Goal: Task Accomplishment & Management: Manage account settings

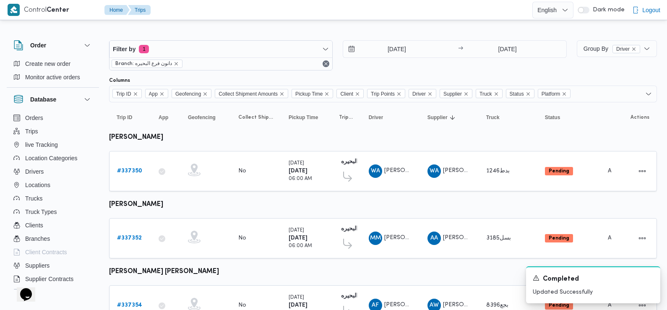
click at [535, 65] on div "[DATE] → [DATE]" at bounding box center [454, 55] width 223 height 30
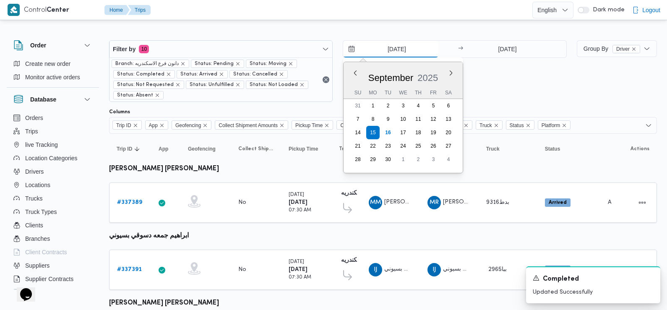
click at [382, 47] on input "15/9/2025" at bounding box center [390, 49] width 95 height 17
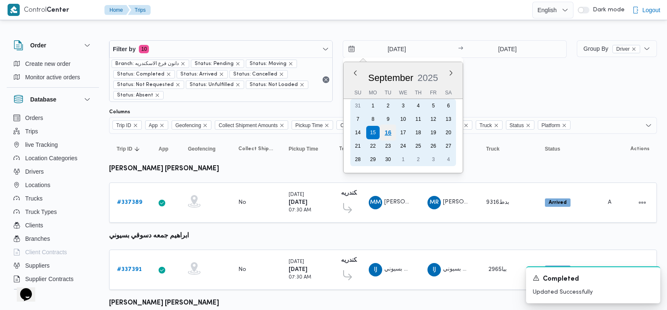
click at [389, 137] on div "16" at bounding box center [388, 133] width 16 height 16
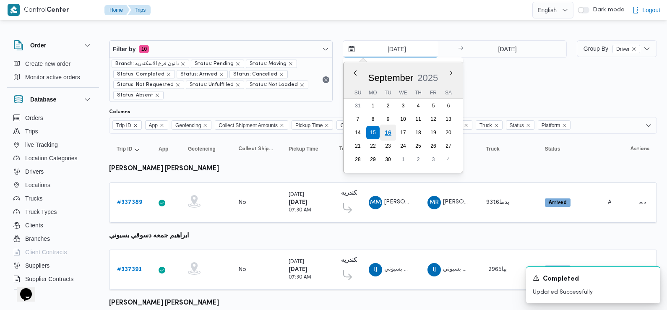
type input "[DATE]"
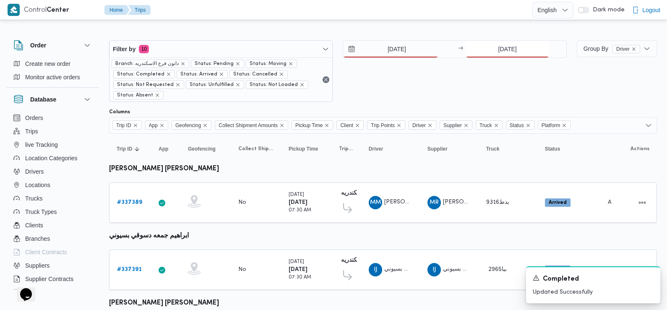
click at [514, 47] on input "15/9/2025" at bounding box center [506, 49] width 83 height 17
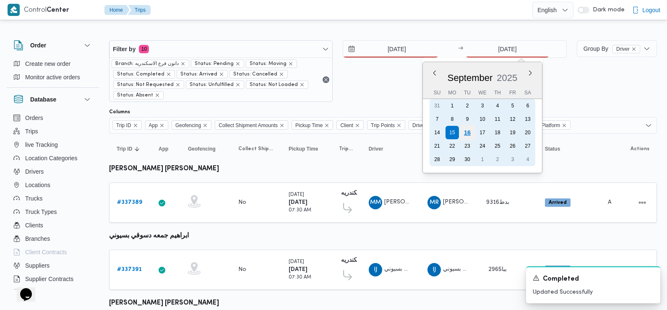
click at [465, 132] on div "16" at bounding box center [467, 133] width 16 height 16
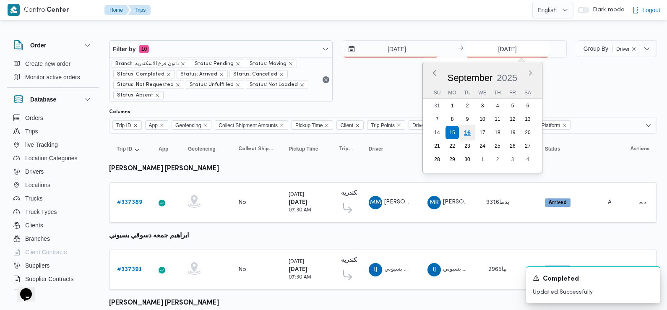
type input "[DATE]"
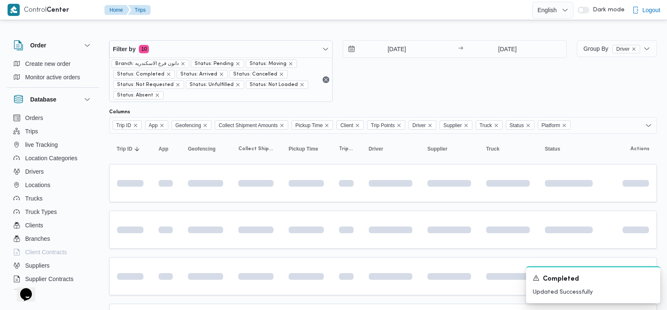
click at [400, 82] on div "16/9/2025 → 16/9/2025" at bounding box center [454, 71] width 223 height 62
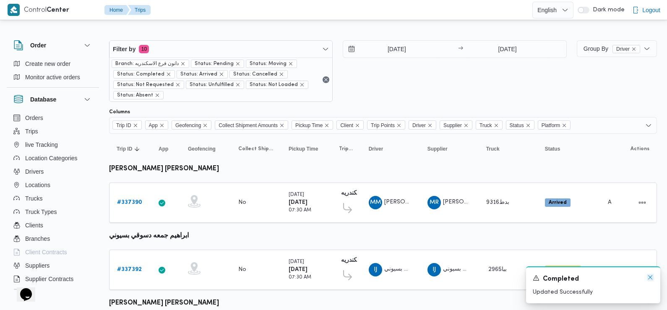
click at [651, 278] on icon "Dismiss toast" at bounding box center [649, 277] width 7 height 7
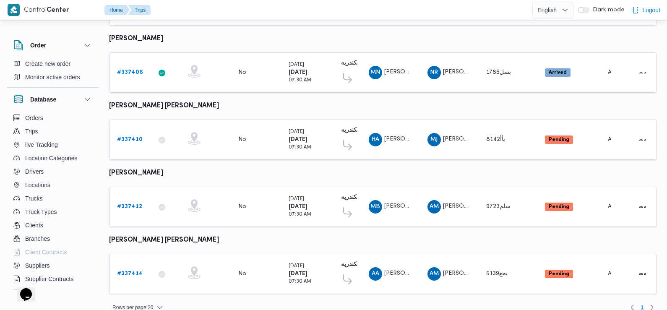
scroll to position [736, 0]
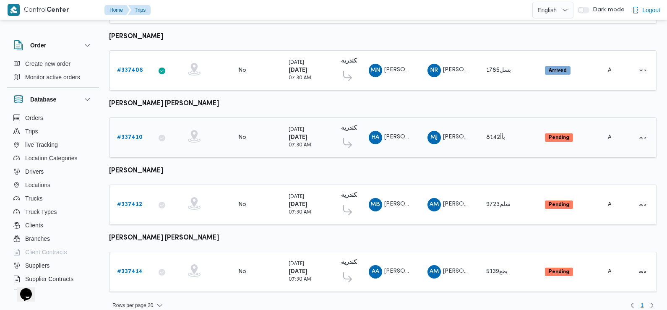
click at [133, 135] on b "# 337410" at bounding box center [130, 137] width 26 height 5
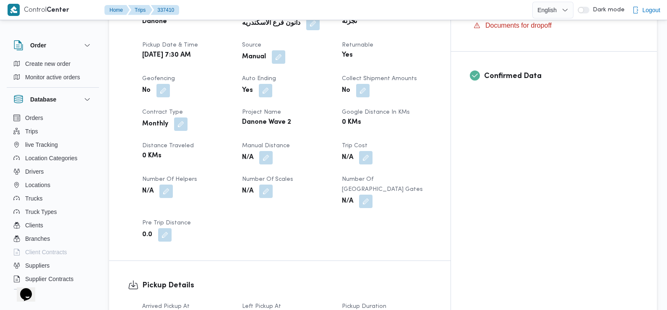
scroll to position [374, 0]
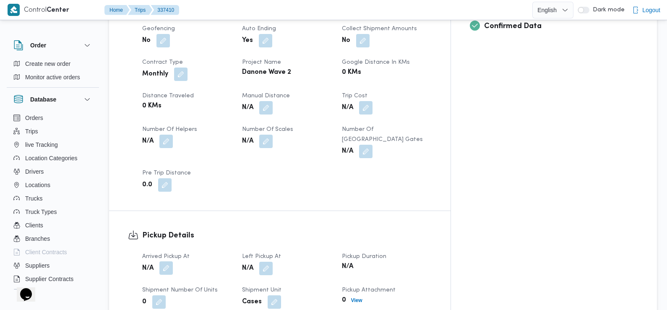
click at [168, 261] on button "button" at bounding box center [165, 267] width 13 height 13
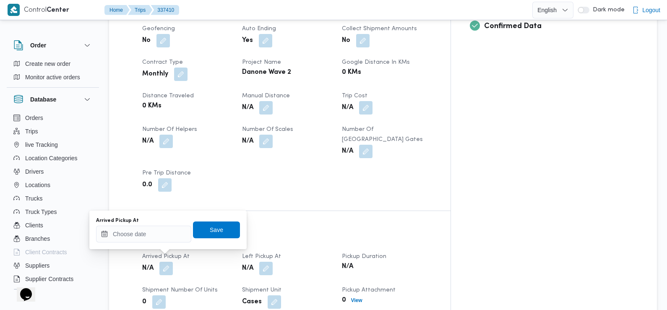
click at [161, 225] on div "Arrived Pickup At" at bounding box center [143, 229] width 95 height 25
click at [160, 232] on input "Arrived Pickup At" at bounding box center [143, 234] width 95 height 17
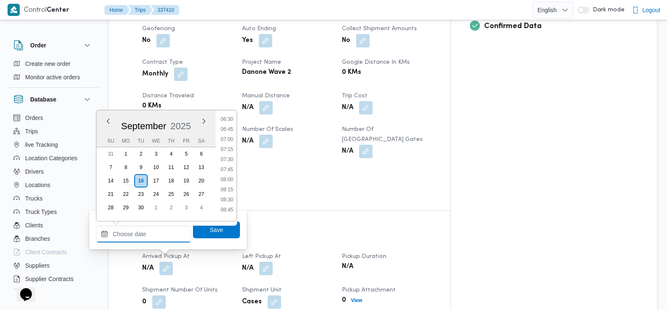
scroll to position [254, 0]
click at [229, 169] on li "07:30" at bounding box center [226, 169] width 19 height 8
type input "16/09/2025 07:30"
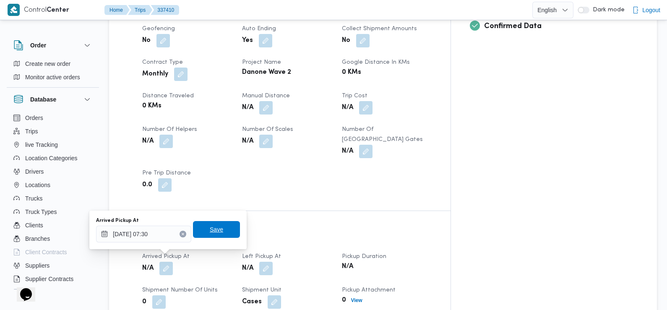
click at [220, 230] on span "Save" at bounding box center [216, 229] width 47 height 17
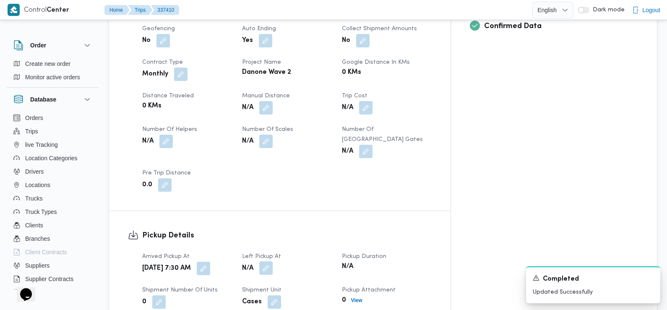
click at [272, 261] on button "button" at bounding box center [265, 267] width 13 height 13
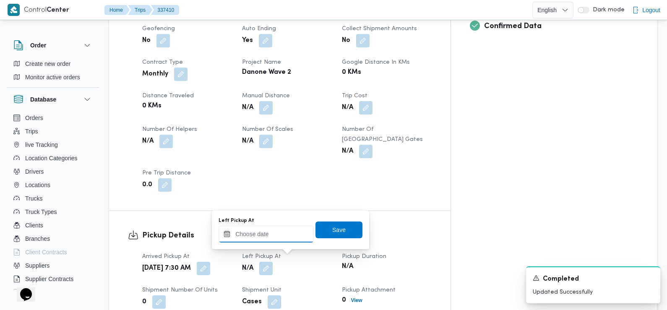
click at [268, 235] on input "Left Pickup At" at bounding box center [265, 234] width 95 height 17
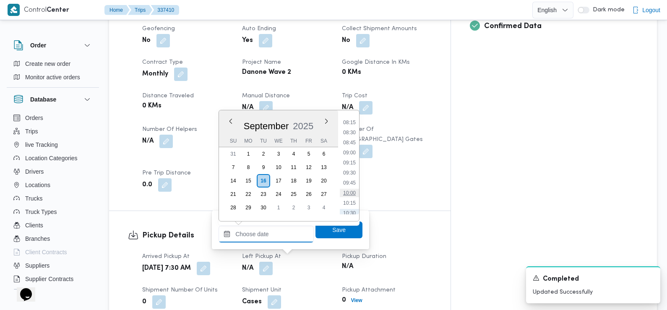
scroll to position [330, 0]
click at [352, 145] on li "08:45" at bounding box center [349, 144] width 19 height 8
type input "16/09/2025 08:45"
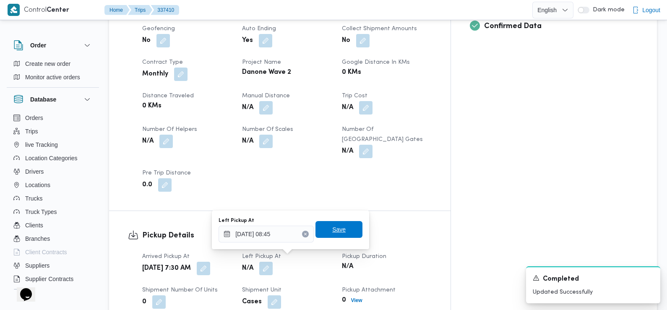
click at [332, 229] on span "Save" at bounding box center [338, 229] width 13 height 10
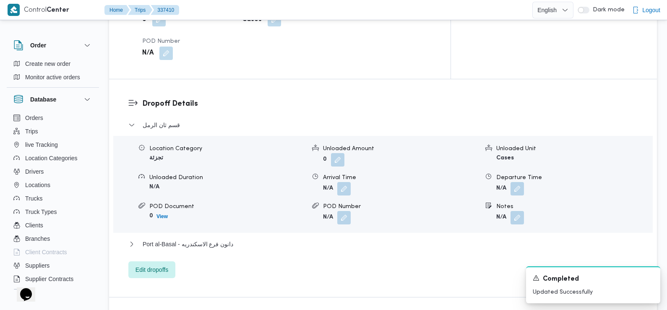
scroll to position [657, 0]
click at [343, 181] on button "button" at bounding box center [343, 187] width 13 height 13
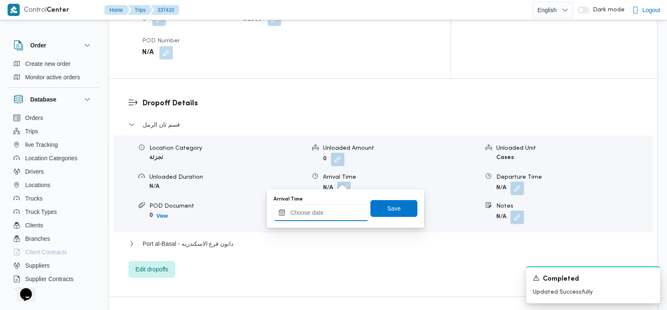
click at [333, 213] on input "Arrival Time" at bounding box center [320, 212] width 95 height 17
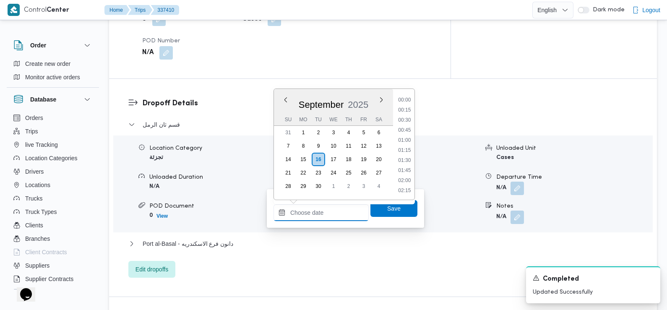
scroll to position [381, 0]
click at [405, 104] on li "09:30" at bounding box center [403, 100] width 19 height 8
type input "16/09/2025 09:30"
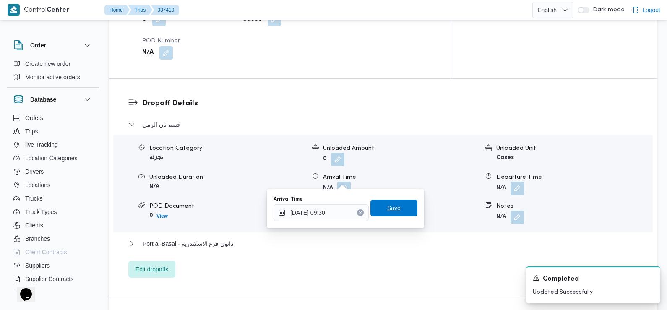
click at [398, 205] on span "Save" at bounding box center [393, 208] width 47 height 17
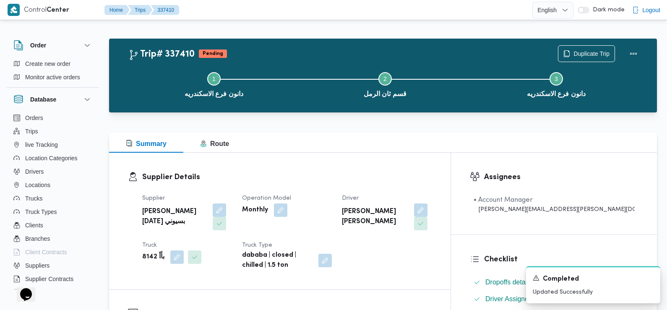
scroll to position [0, 0]
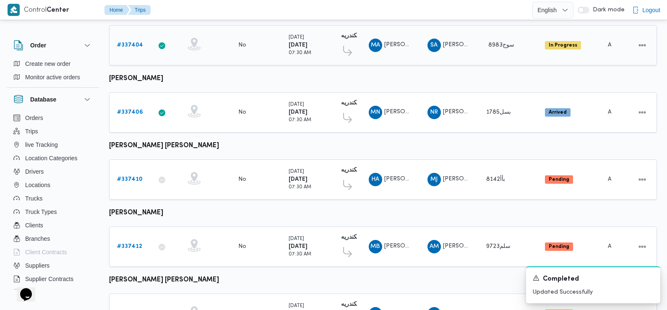
scroll to position [736, 0]
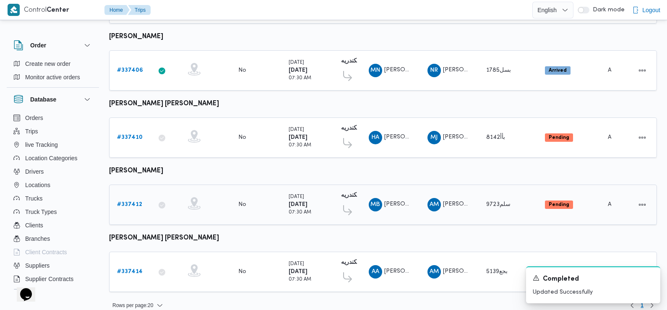
click at [123, 202] on b "# 337412" at bounding box center [129, 204] width 25 height 5
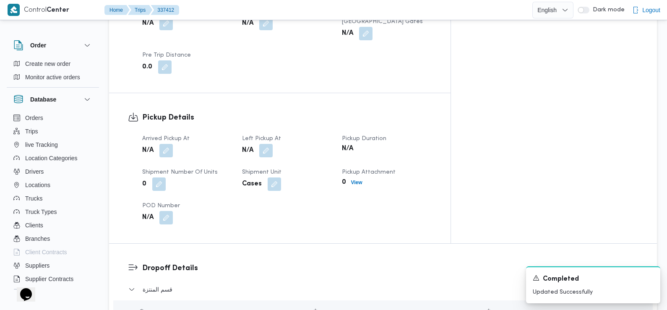
scroll to position [405, 0]
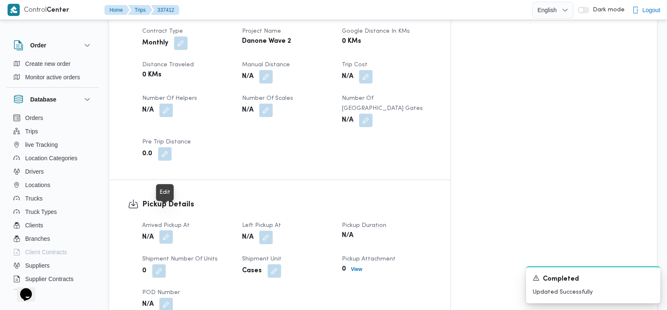
click at [162, 230] on button "button" at bounding box center [165, 236] width 13 height 13
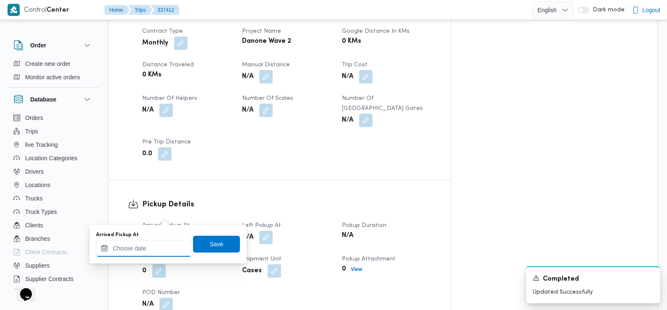
click at [158, 248] on input "Arrived Pickup At" at bounding box center [143, 248] width 95 height 17
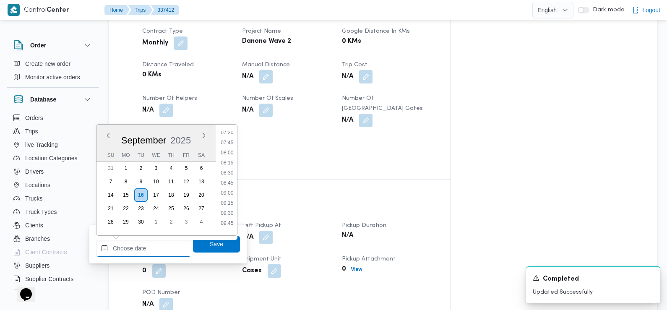
scroll to position [295, 0]
click at [229, 144] on li "07:30" at bounding box center [226, 142] width 19 height 8
type input "16/09/2025 07:30"
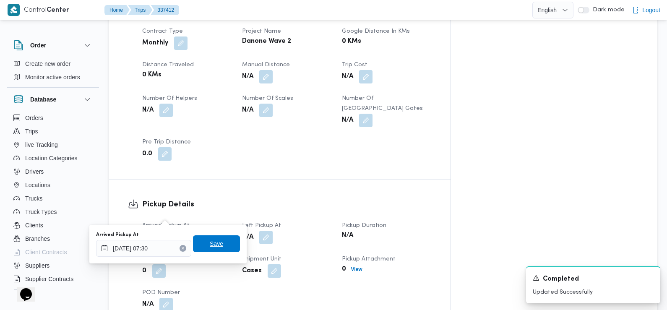
click at [214, 240] on span "Save" at bounding box center [216, 244] width 13 height 10
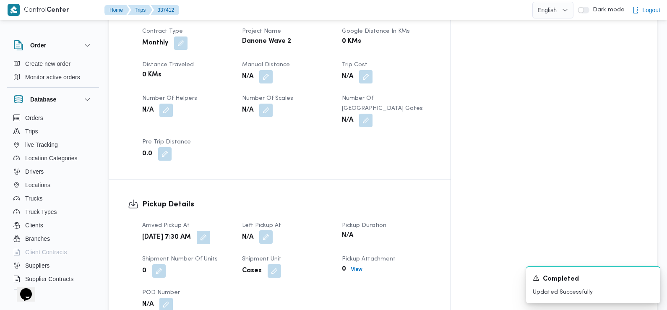
click at [272, 230] on button "button" at bounding box center [265, 236] width 13 height 13
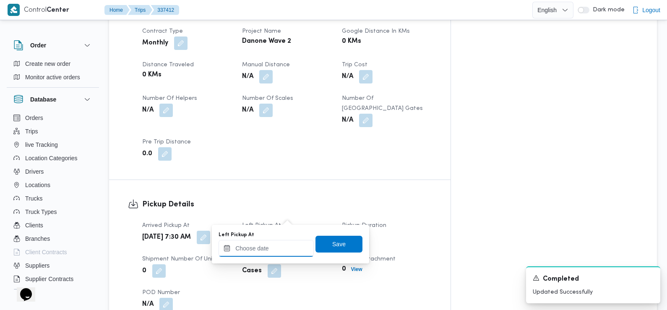
click at [278, 249] on input "Left Pickup At" at bounding box center [265, 248] width 95 height 17
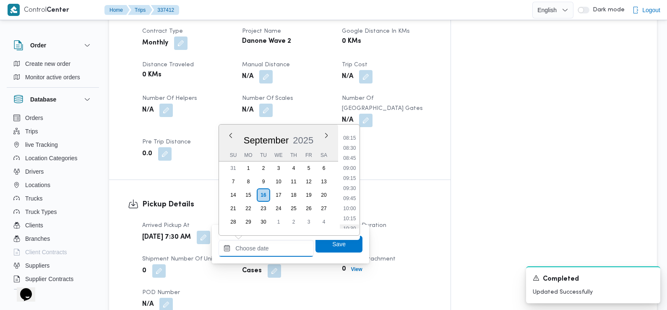
scroll to position [328, 0]
click at [353, 148] on li "08:30" at bounding box center [349, 149] width 19 height 8
type input "16/09/2025 08:30"
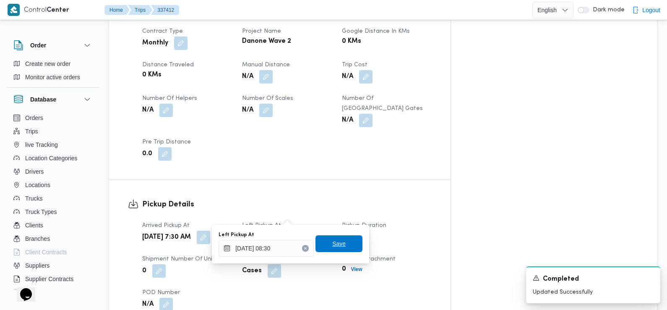
click at [341, 243] on span "Save" at bounding box center [338, 243] width 47 height 17
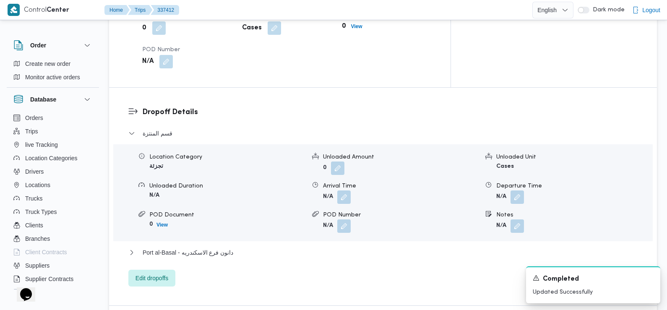
scroll to position [649, 0]
click at [343, 189] on button "button" at bounding box center [343, 195] width 13 height 13
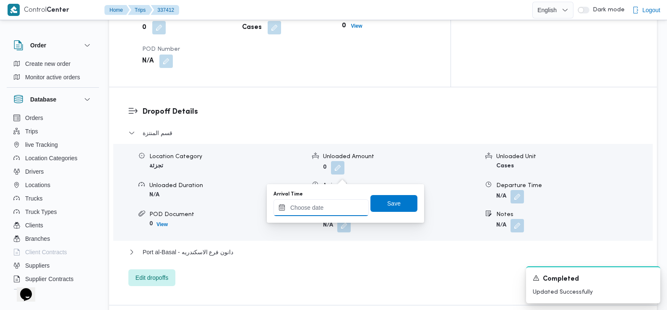
click at [333, 205] on input "Arrival Time" at bounding box center [320, 207] width 95 height 17
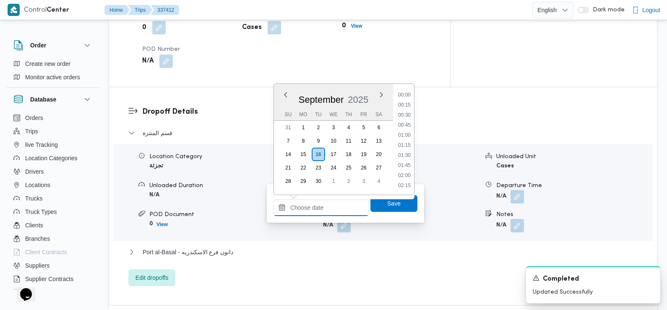
scroll to position [381, 0]
click at [408, 96] on li "09:30" at bounding box center [403, 95] width 19 height 8
type input "16/09/2025 09:30"
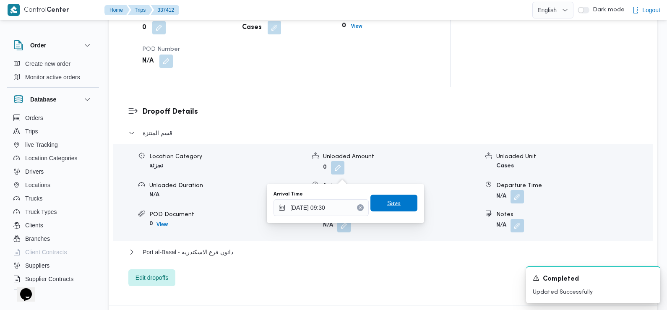
click at [393, 208] on span "Save" at bounding box center [393, 203] width 47 height 17
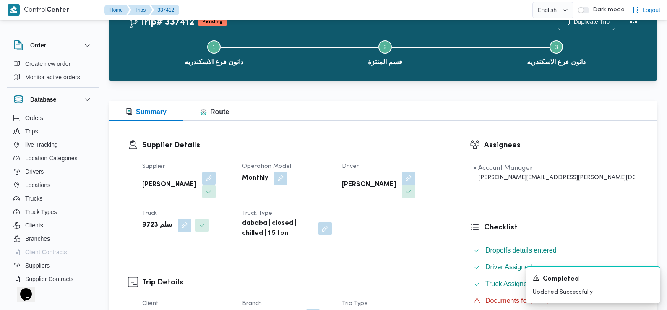
scroll to position [0, 0]
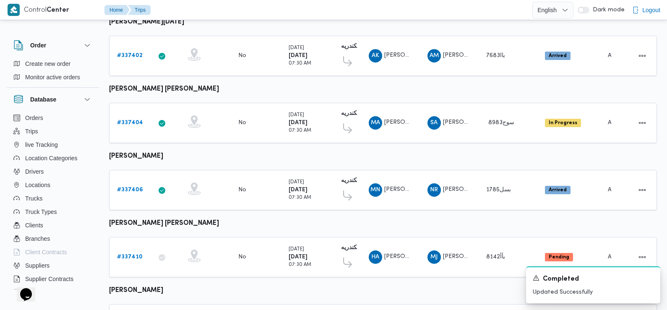
scroll to position [736, 0]
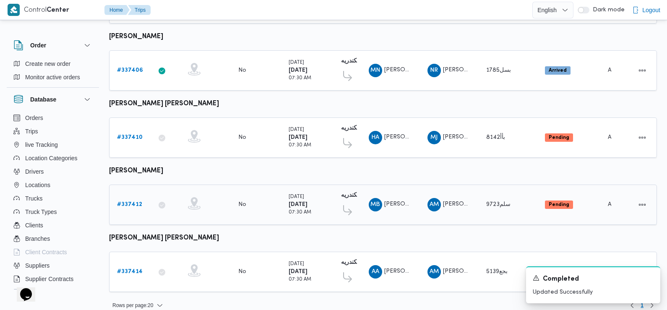
click at [127, 202] on b "# 337412" at bounding box center [129, 204] width 25 height 5
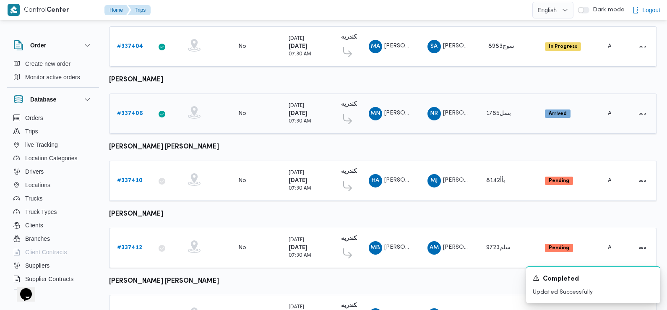
scroll to position [736, 0]
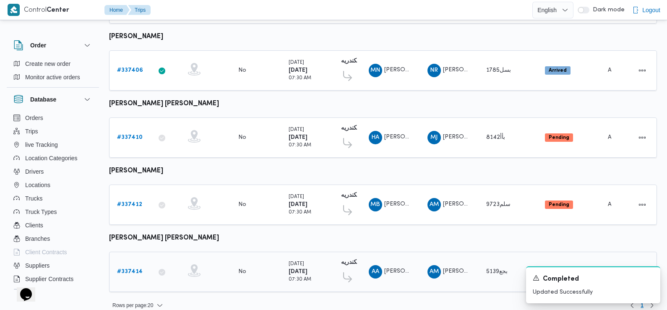
click at [131, 269] on b "# 337414" at bounding box center [130, 271] width 26 height 5
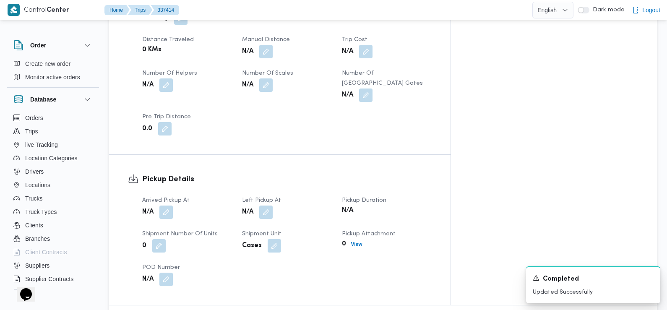
scroll to position [467, 0]
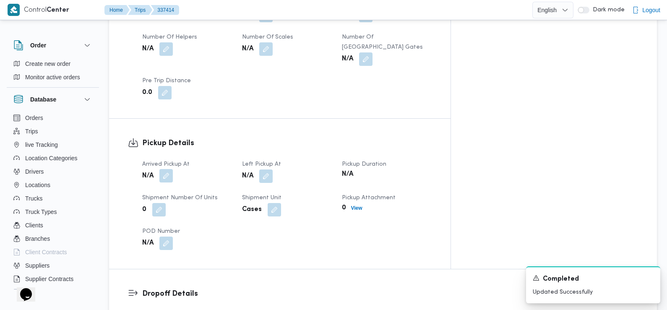
click at [163, 169] on button "button" at bounding box center [165, 175] width 13 height 13
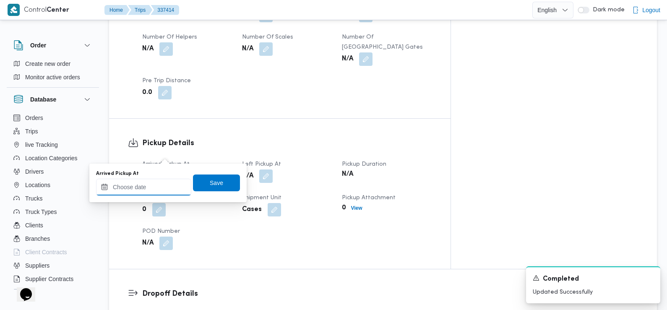
click at [152, 187] on input "Arrived Pickup At" at bounding box center [143, 187] width 95 height 17
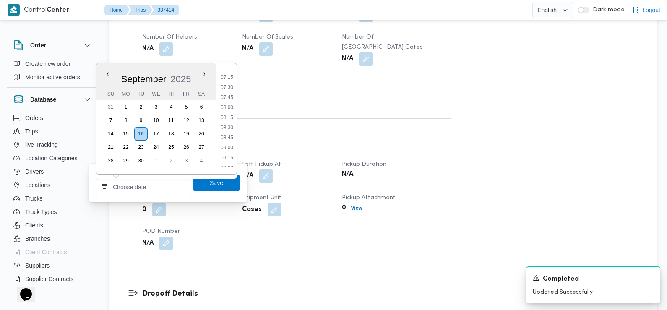
scroll to position [281, 0]
click at [229, 95] on li "07:30" at bounding box center [226, 95] width 19 height 8
type input "16/09/2025 07:30"
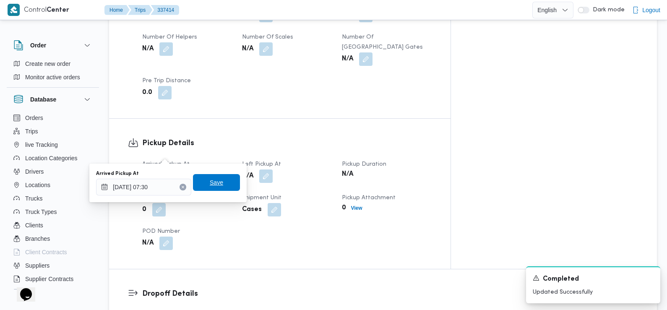
click at [210, 184] on span "Save" at bounding box center [216, 182] width 13 height 10
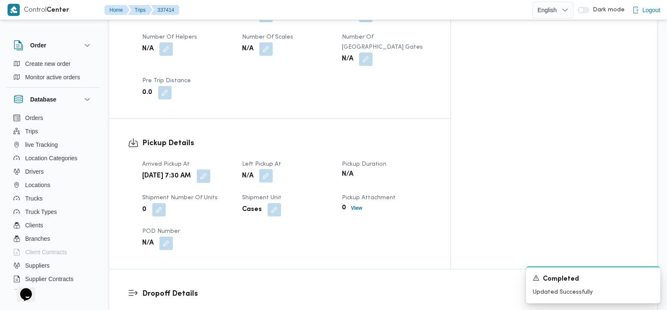
click at [272, 169] on button "button" at bounding box center [265, 175] width 13 height 13
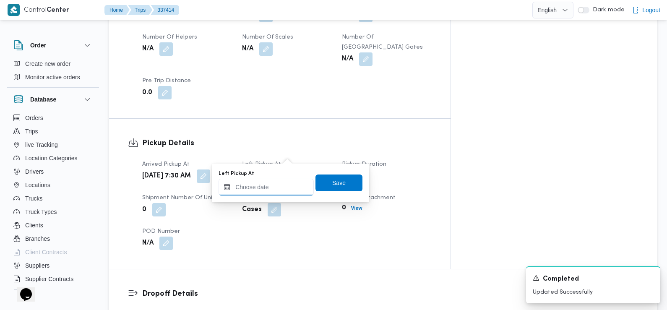
click at [279, 184] on input "Left Pickup At" at bounding box center [265, 187] width 95 height 17
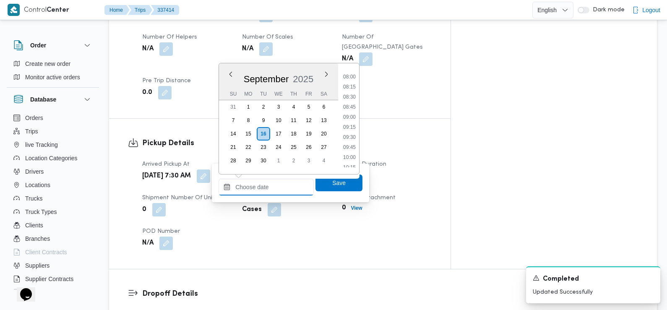
scroll to position [317, 0]
click at [353, 110] on li "08:45" at bounding box center [349, 109] width 19 height 8
type input "16/09/2025 08:45"
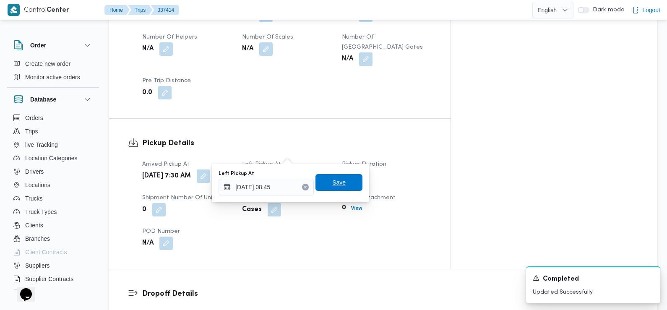
click at [322, 184] on span "Save" at bounding box center [338, 182] width 47 height 17
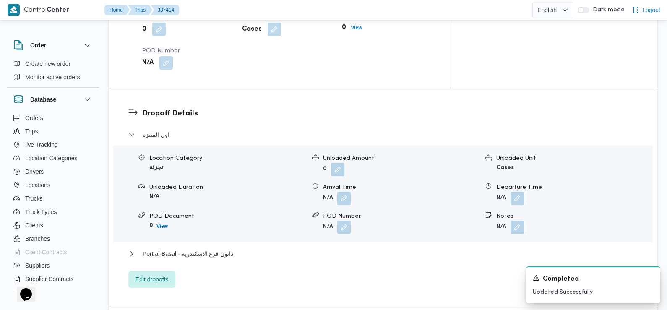
scroll to position [654, 0]
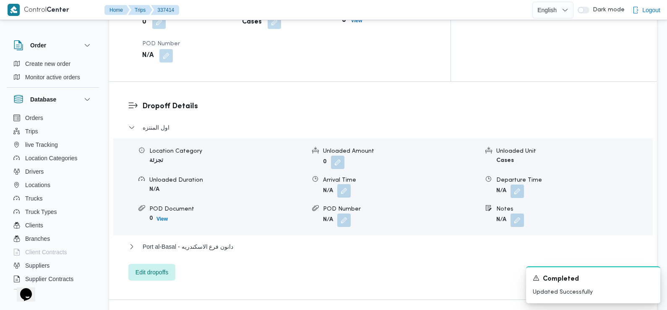
click at [345, 184] on button "button" at bounding box center [343, 190] width 13 height 13
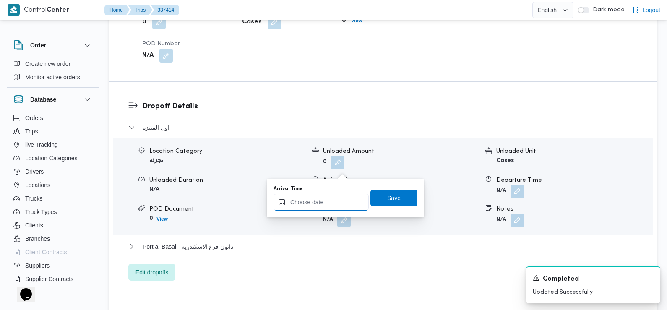
click at [334, 207] on input "Arrival Time" at bounding box center [320, 202] width 95 height 17
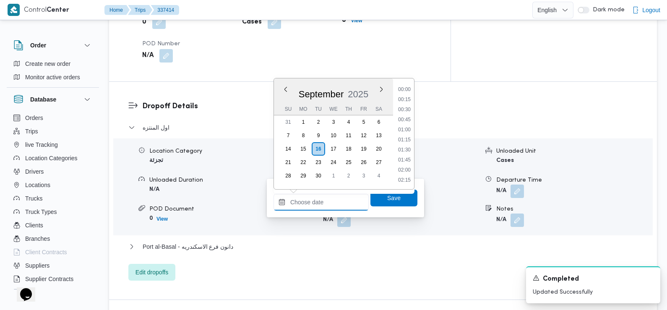
scroll to position [381, 0]
click at [407, 89] on li "09:30" at bounding box center [403, 90] width 19 height 8
type input "16/09/2025 09:30"
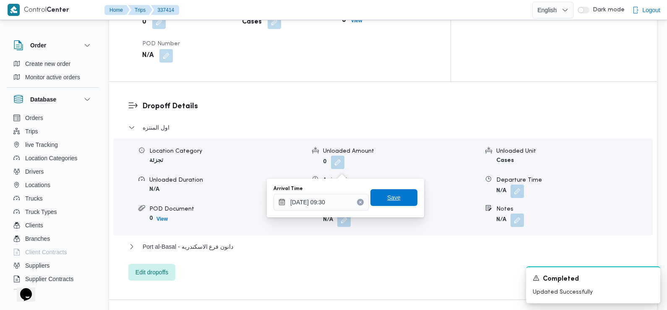
click at [387, 196] on span "Save" at bounding box center [393, 197] width 13 height 10
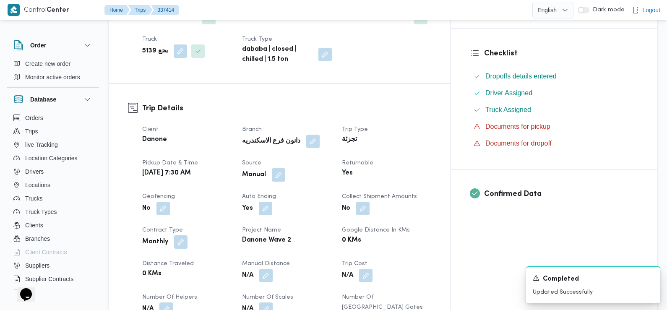
scroll to position [0, 0]
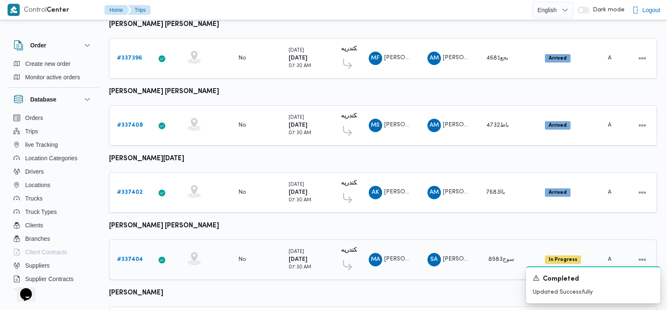
scroll to position [616, 0]
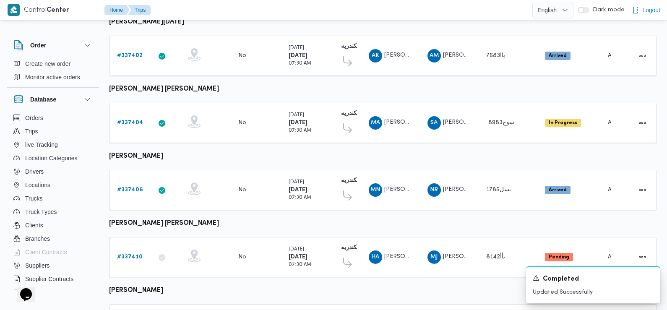
drag, startPoint x: 290, startPoint y: 193, endPoint x: 323, endPoint y: 3, distance: 192.8
click at [291, 178] on div "Tuesday 16/9/2025 07:30 AM" at bounding box center [299, 189] width 23 height 23
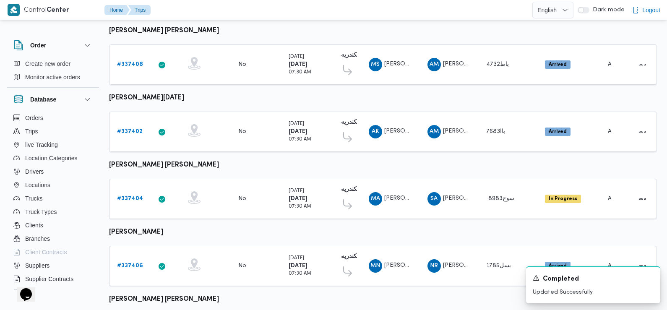
scroll to position [0, 0]
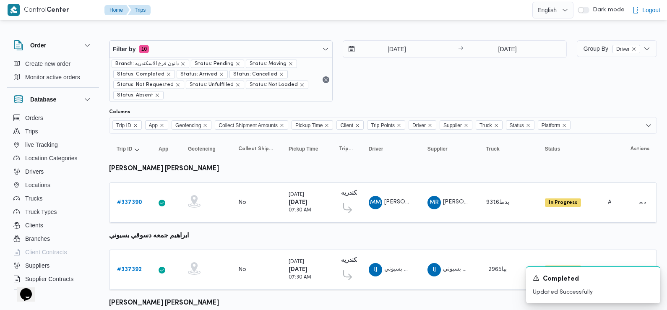
click at [384, 88] on div "16/9/2025 → 16/9/2025" at bounding box center [454, 71] width 223 height 62
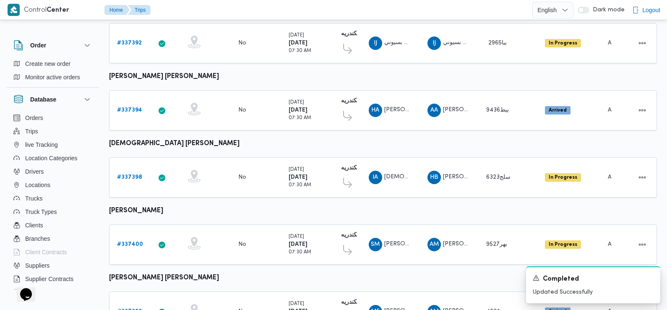
scroll to position [736, 0]
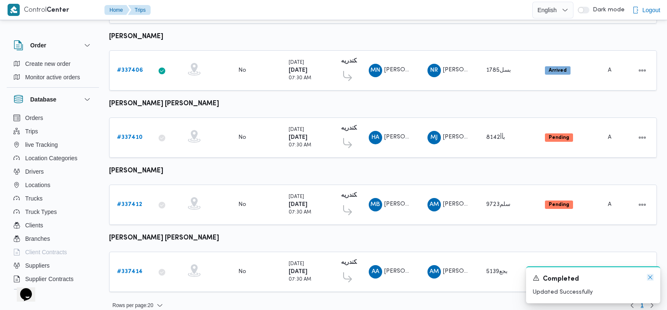
click at [649, 277] on icon "Dismiss toast" at bounding box center [649, 277] width 7 height 7
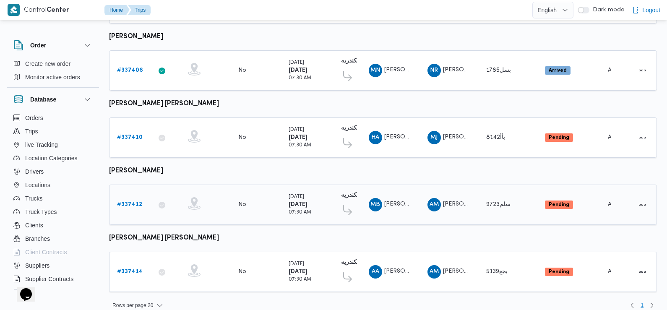
click at [127, 202] on b "# 337412" at bounding box center [129, 204] width 25 height 5
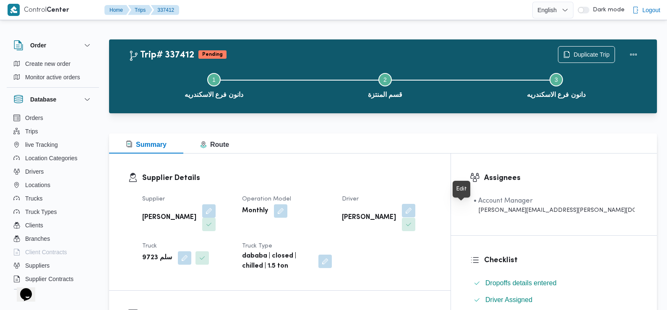
click at [415, 211] on button "button" at bounding box center [408, 210] width 13 height 13
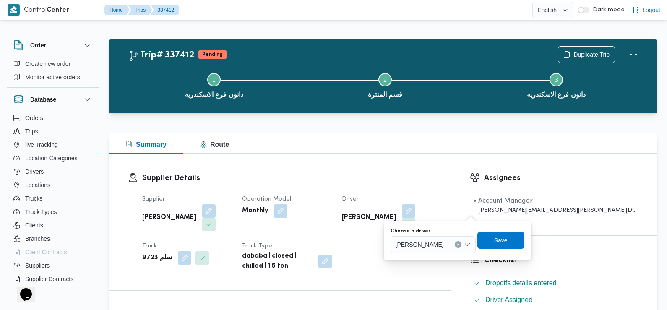
click at [419, 249] on span "مصطفي بكر عبدالمعطي حسن" at bounding box center [419, 243] width 48 height 9
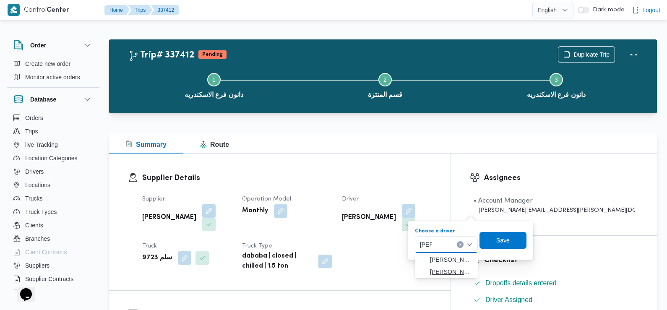
type input "جواد"
click at [446, 271] on span "محمد محمود عبدال جواد علي محمود حسن" at bounding box center [451, 272] width 43 height 10
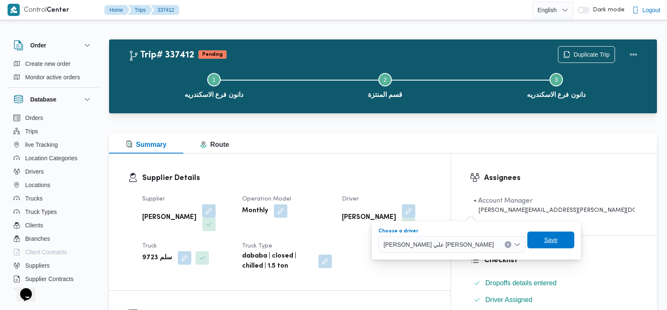
click at [544, 241] on span "Save" at bounding box center [550, 240] width 13 height 10
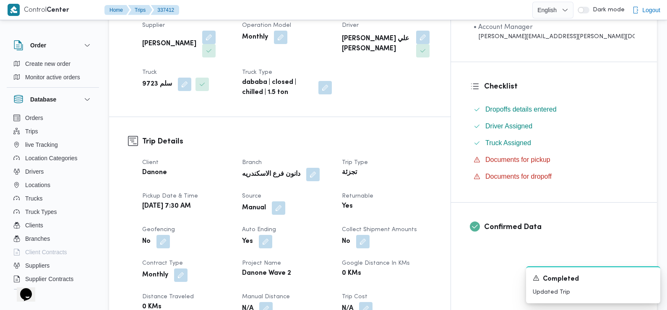
scroll to position [0, 0]
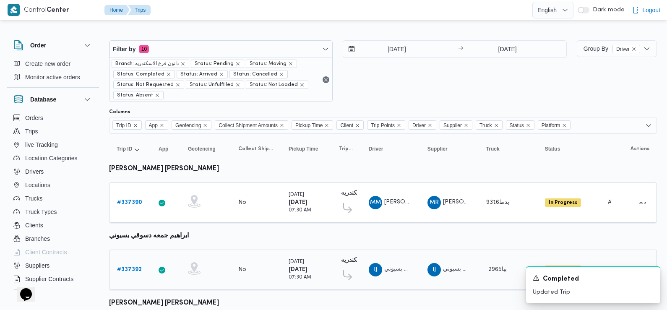
click at [132, 267] on b "# 337392" at bounding box center [129, 269] width 25 height 5
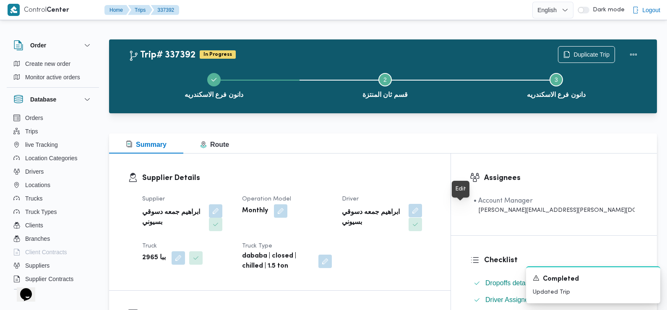
click at [422, 212] on button "button" at bounding box center [414, 210] width 13 height 13
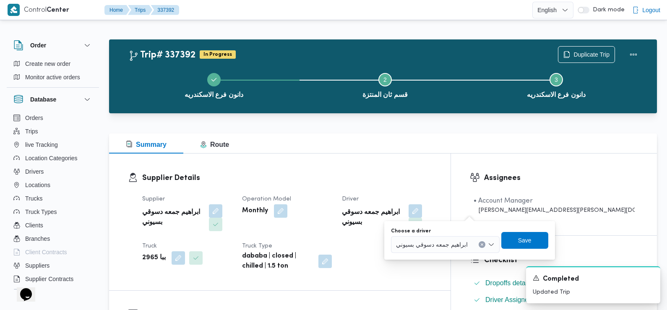
click at [443, 248] on span "ابراهيم جمعه دسوقي بسيوني" at bounding box center [432, 243] width 72 height 9
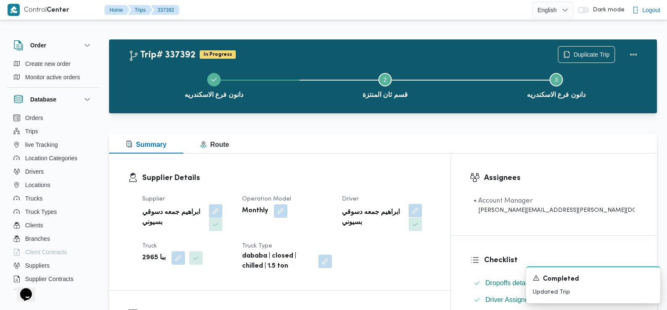
click at [422, 214] on button "button" at bounding box center [414, 210] width 13 height 13
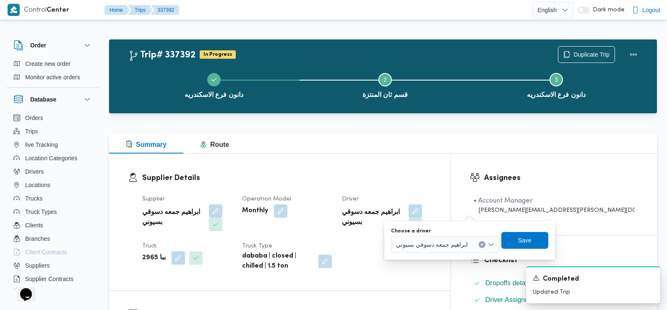
click at [443, 247] on span "ابراهيم جمعه دسوقي بسيوني" at bounding box center [432, 243] width 72 height 9
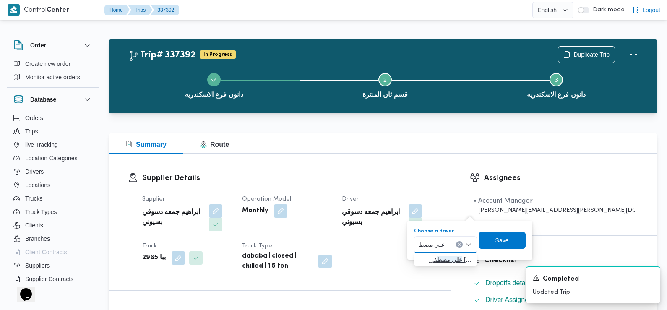
type input "علي مصط"
click at [443, 260] on span "علي مصط في علي محمد رضوان" at bounding box center [450, 259] width 43 height 10
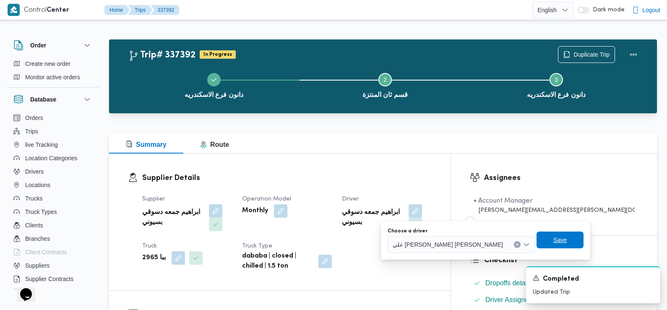
click at [536, 241] on span "Save" at bounding box center [559, 239] width 47 height 17
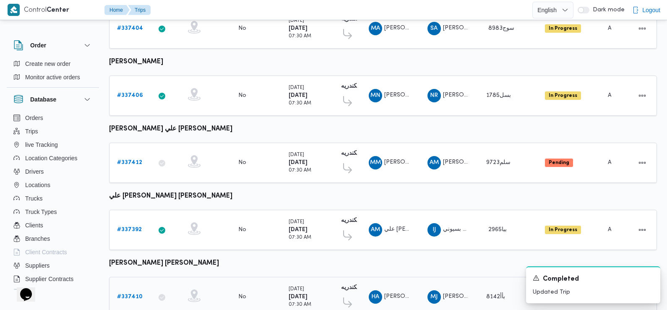
scroll to position [736, 0]
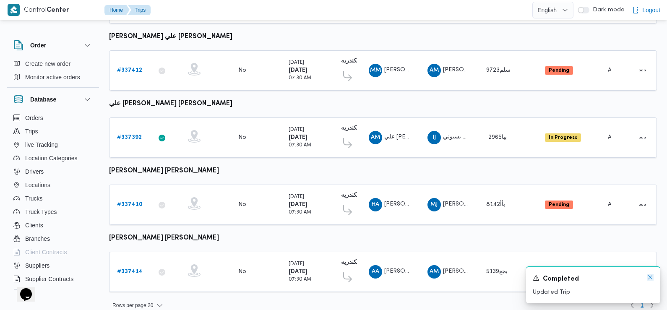
click at [650, 276] on icon "Dismiss toast" at bounding box center [649, 277] width 7 height 7
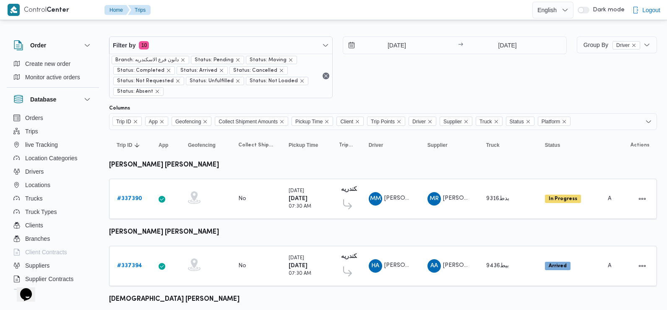
scroll to position [0, 0]
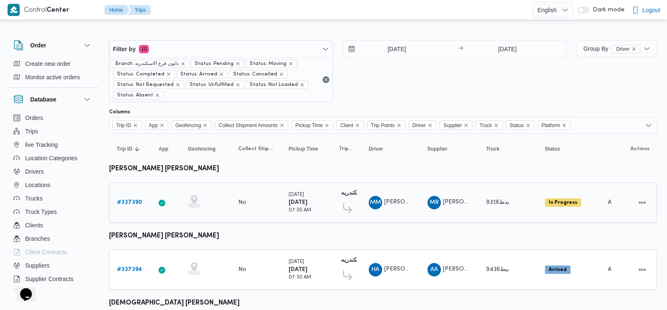
click at [128, 202] on b "# 337390" at bounding box center [129, 202] width 25 height 5
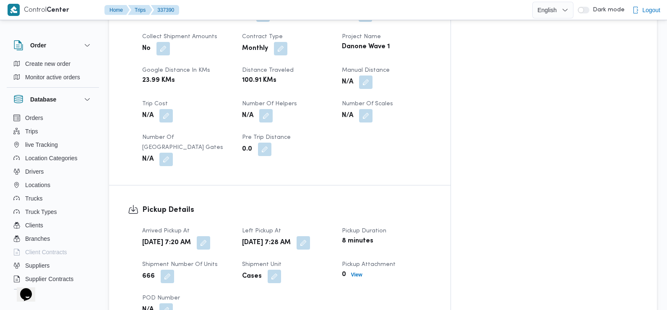
scroll to position [405, 0]
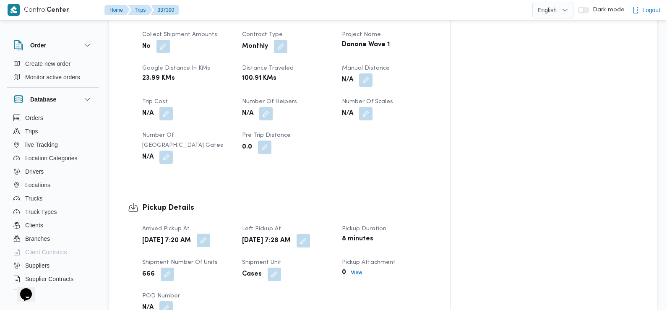
click at [210, 234] on button "button" at bounding box center [203, 240] width 13 height 13
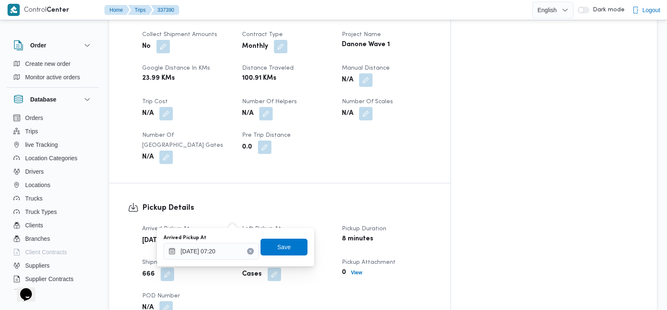
click at [249, 183] on div "Pickup Details Arrived Pickup At Tue, Sep 16, 2025 7:20 AM Left Pickup At Tue, …" at bounding box center [279, 258] width 341 height 150
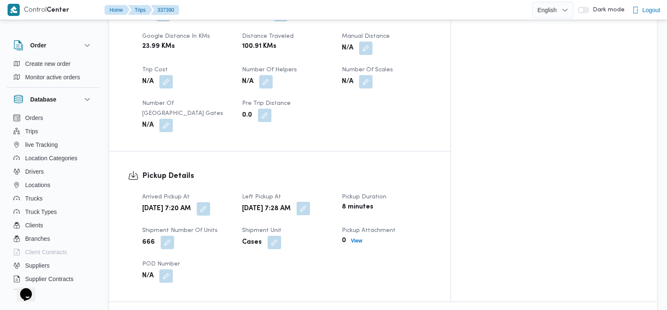
scroll to position [441, 0]
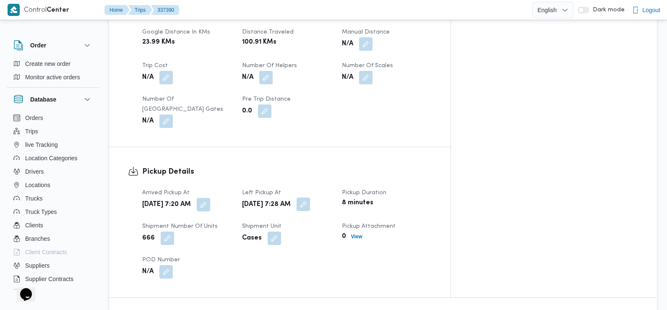
click at [310, 197] on button "button" at bounding box center [302, 203] width 13 height 13
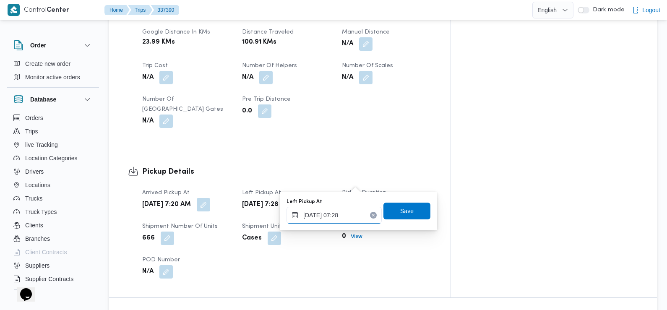
click at [348, 215] on input "16/09/2025 07:28" at bounding box center [333, 215] width 95 height 17
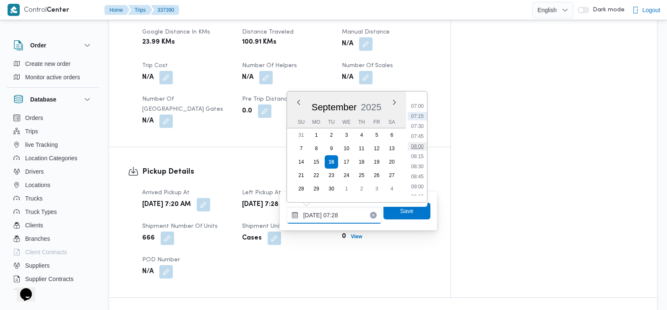
scroll to position [283, 0]
click at [417, 171] on li "08:45" at bounding box center [416, 172] width 19 height 8
type input "16/09/2025 08:45"
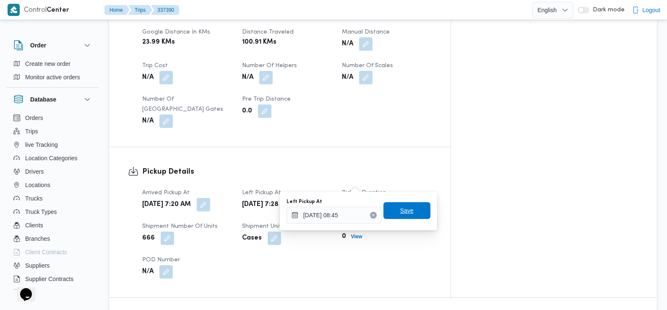
click at [409, 207] on span "Save" at bounding box center [406, 210] width 47 height 17
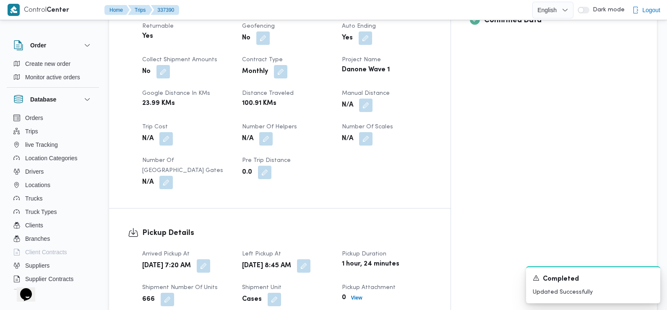
scroll to position [0, 0]
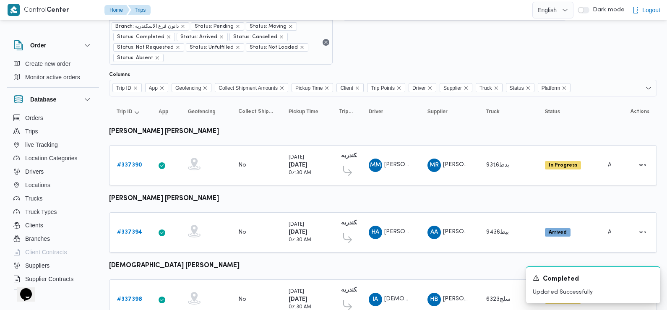
scroll to position [50, 0]
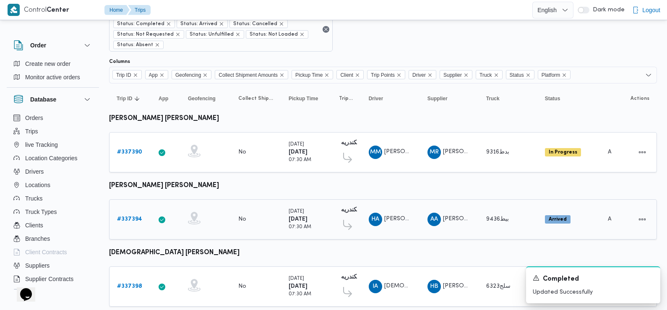
click at [130, 216] on b "# 337394" at bounding box center [129, 218] width 25 height 5
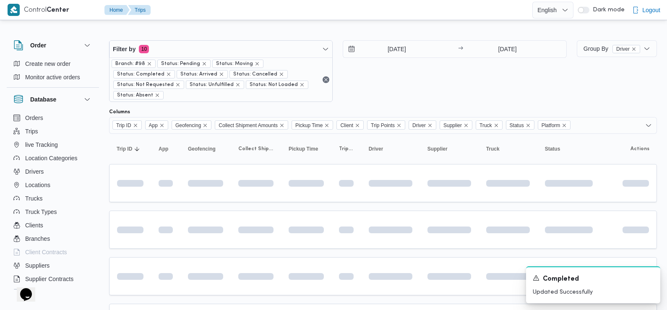
scroll to position [50, 0]
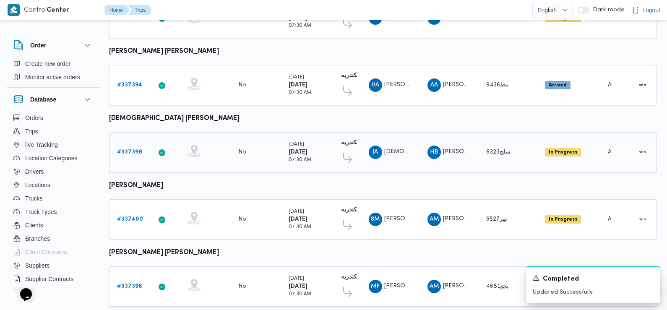
click at [131, 149] on b "# 337398" at bounding box center [129, 151] width 25 height 5
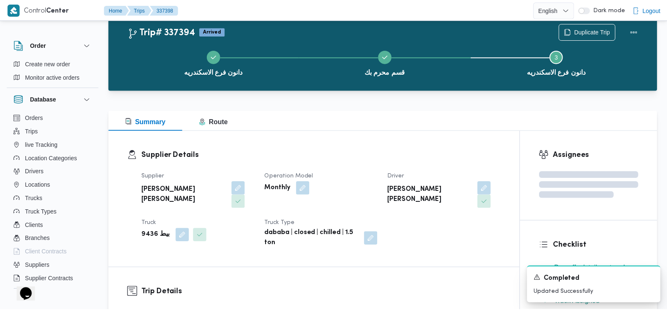
scroll to position [184, 0]
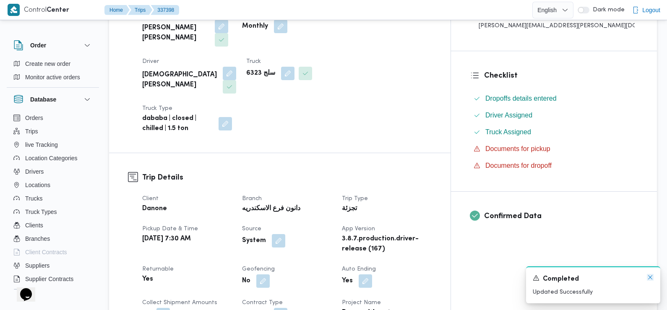
click at [650, 276] on icon "Dismiss toast" at bounding box center [649, 277] width 7 height 7
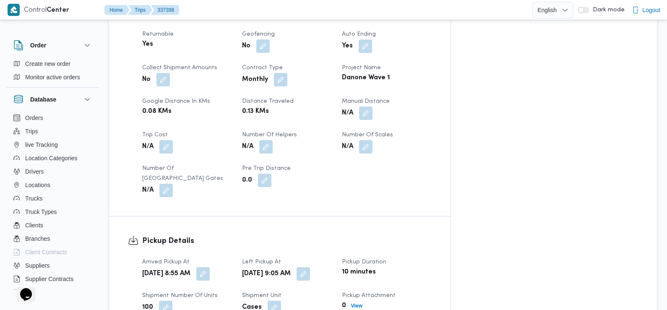
scroll to position [422, 0]
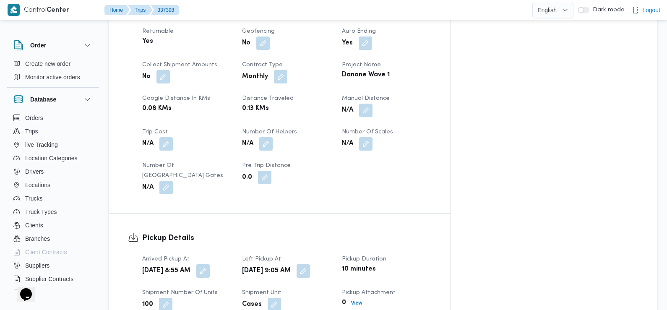
click at [210, 264] on span at bounding box center [201, 270] width 18 height 13
click at [210, 264] on button "button" at bounding box center [202, 270] width 13 height 13
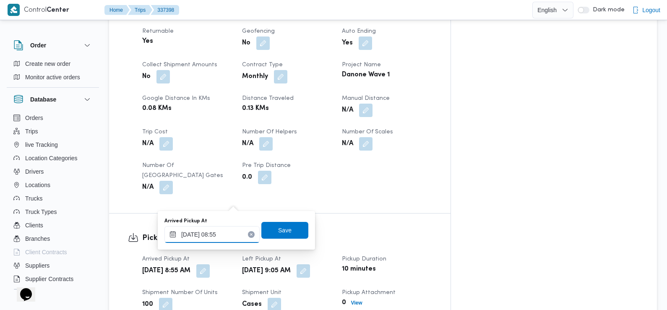
click at [223, 236] on input "16/09/2025 08:55" at bounding box center [211, 234] width 95 height 17
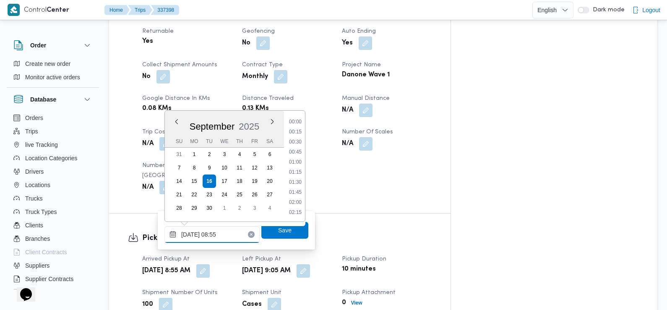
scroll to position [301, 0]
click at [296, 123] on li "07:30" at bounding box center [294, 122] width 19 height 8
type input "16/09/2025 07:30"
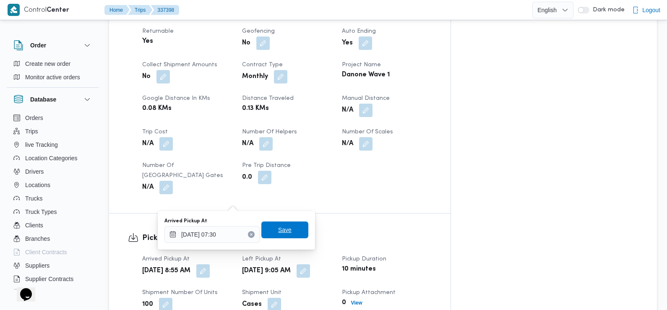
click at [278, 226] on span "Save" at bounding box center [284, 230] width 13 height 10
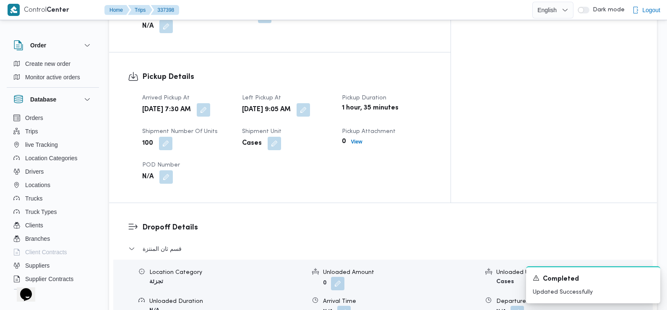
scroll to position [604, 0]
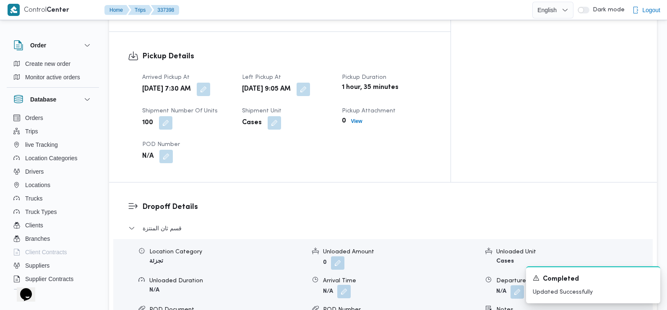
click at [343, 285] on button "button" at bounding box center [343, 291] width 13 height 13
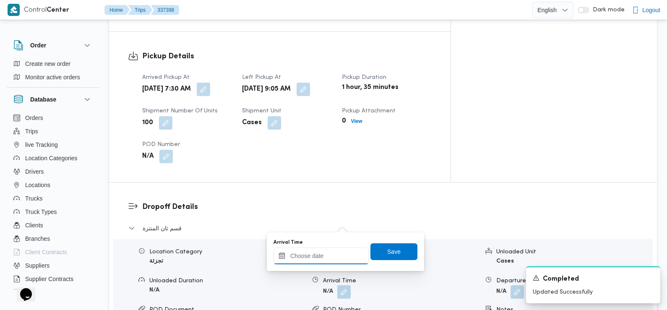
click at [337, 257] on input "Arrival Time" at bounding box center [320, 255] width 95 height 17
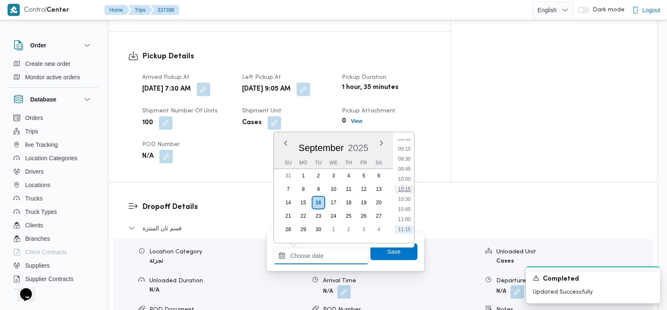
scroll to position [365, 0]
click at [405, 162] on li "09:30" at bounding box center [403, 160] width 19 height 8
type input "16/09/2025 09:30"
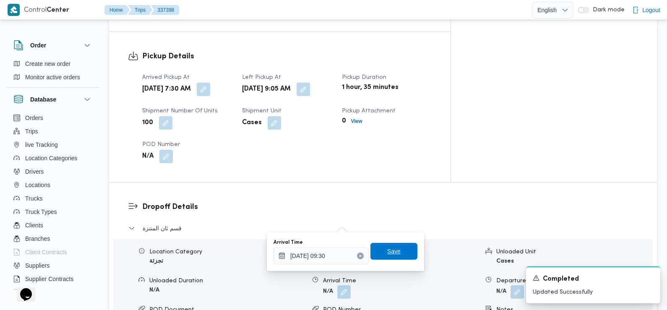
click at [387, 250] on span "Save" at bounding box center [393, 251] width 13 height 10
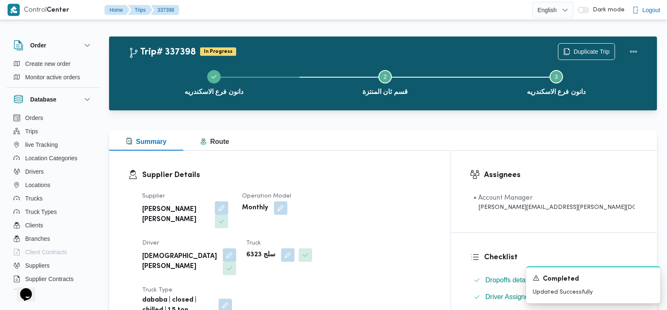
scroll to position [0, 0]
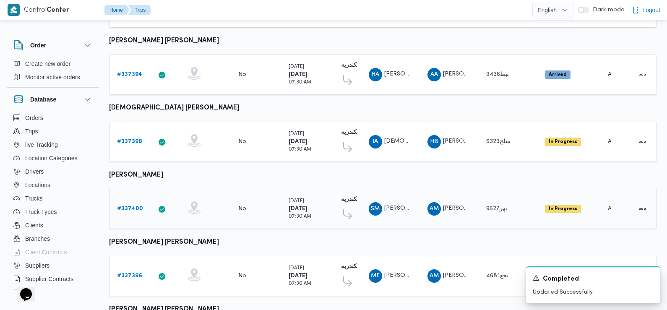
scroll to position [213, 0]
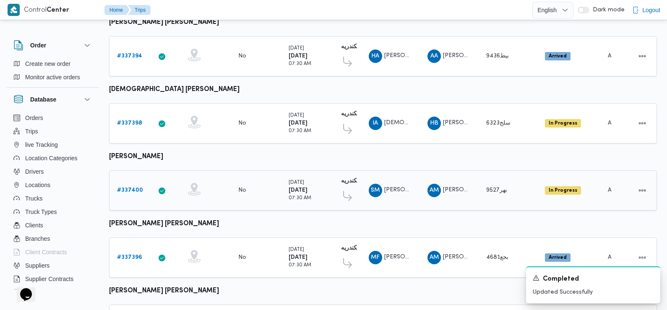
click at [130, 187] on b "# 337400" at bounding box center [130, 189] width 26 height 5
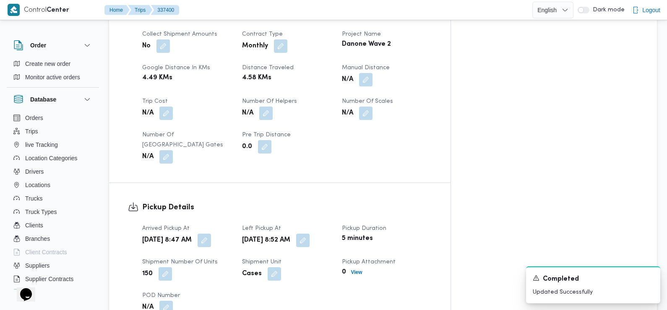
scroll to position [422, 0]
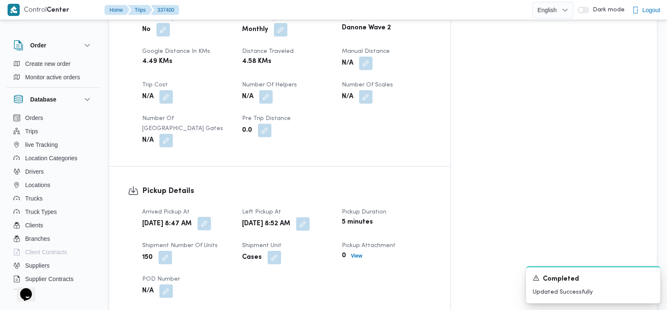
click at [211, 217] on button "button" at bounding box center [203, 223] width 13 height 13
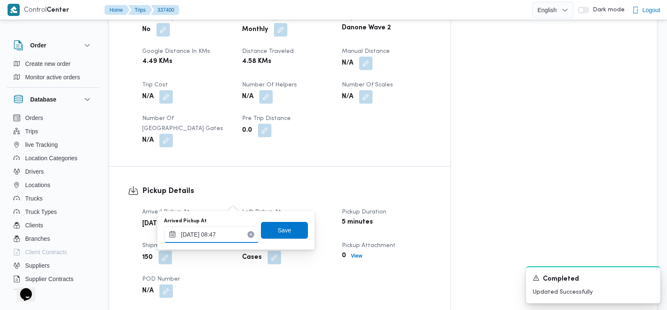
click at [230, 228] on input "16/09/2025 08:47" at bounding box center [211, 234] width 95 height 17
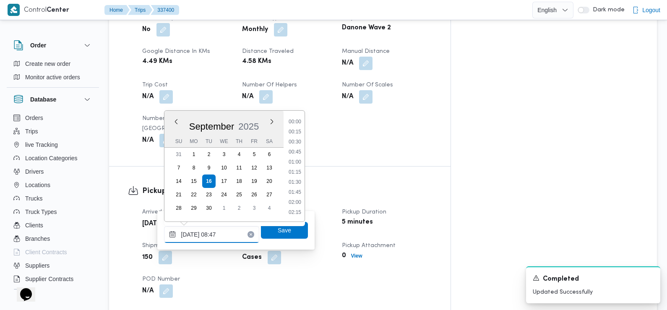
scroll to position [301, 0]
click at [298, 124] on li "07:30" at bounding box center [294, 122] width 19 height 8
type input "16/09/2025 07:30"
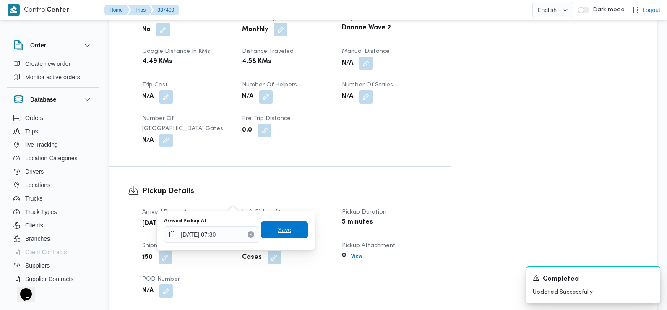
click at [281, 234] on span "Save" at bounding box center [284, 230] width 13 height 10
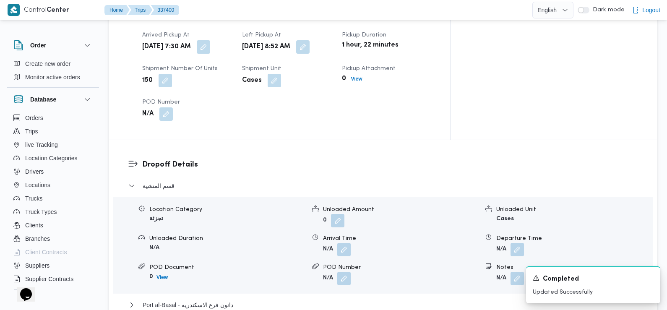
scroll to position [601, 0]
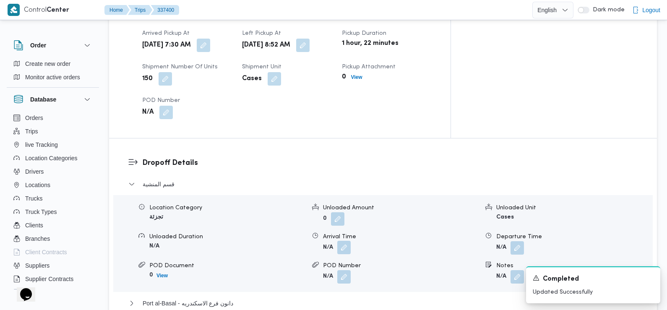
click at [345, 241] on button "button" at bounding box center [343, 247] width 13 height 13
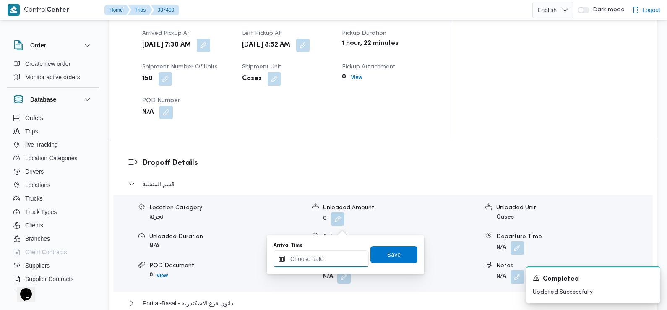
click at [330, 265] on input "Arrival Time" at bounding box center [320, 258] width 95 height 17
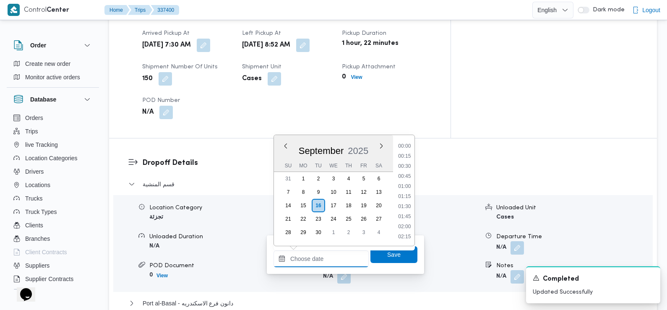
scroll to position [412, 0]
click at [406, 148] on li "10:15" at bounding box center [403, 147] width 19 height 8
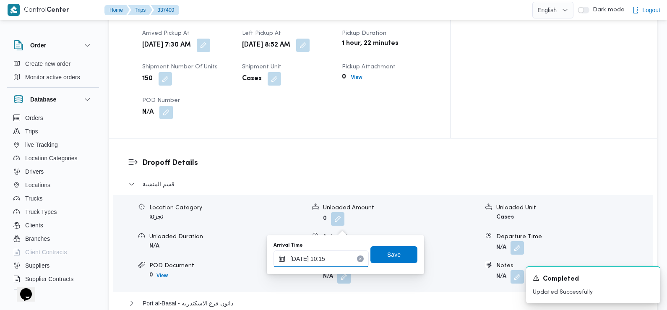
type input "16/09/2025 10:15"
click at [394, 252] on span "Save" at bounding box center [393, 254] width 47 height 17
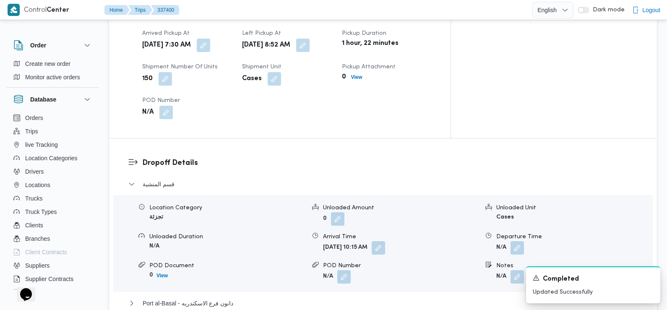
click at [253, 138] on div "Dropoff Details قسم المنشية Location Category تجزئة Unloaded Amount 0 Unloaded …" at bounding box center [383, 247] width 548 height 218
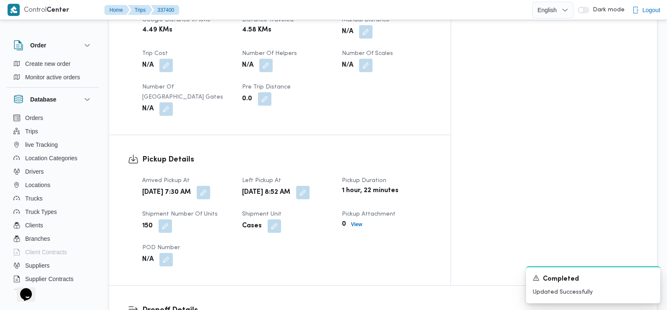
scroll to position [0, 0]
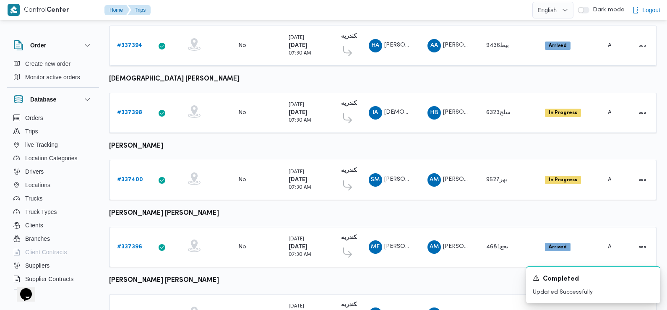
scroll to position [261, 0]
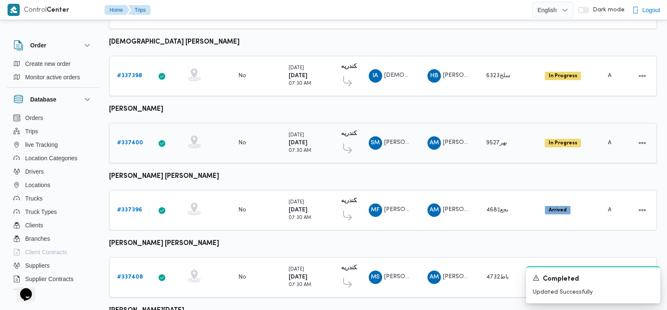
click at [128, 141] on b "# 337400" at bounding box center [130, 142] width 26 height 5
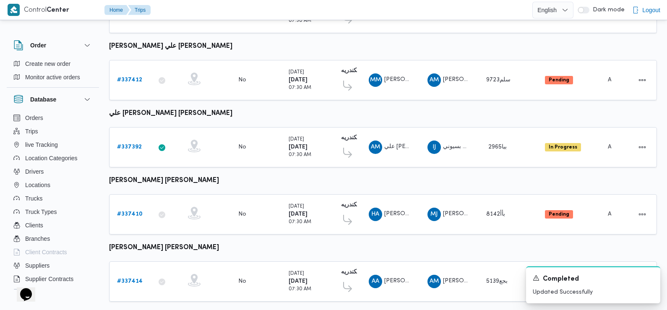
scroll to position [736, 0]
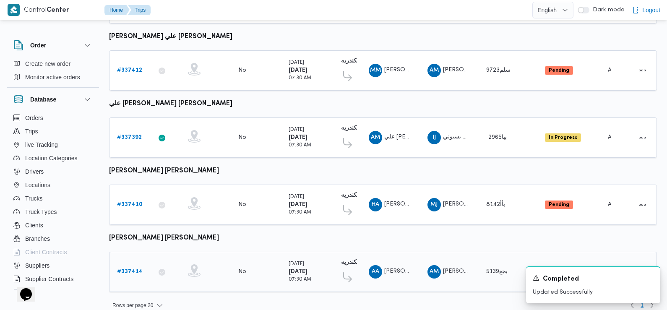
click at [134, 269] on b "# 337414" at bounding box center [130, 271] width 26 height 5
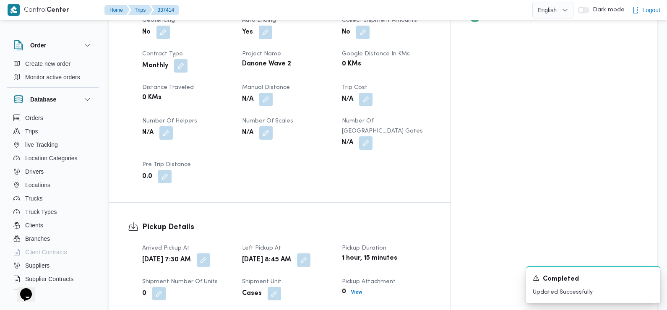
scroll to position [523, 0]
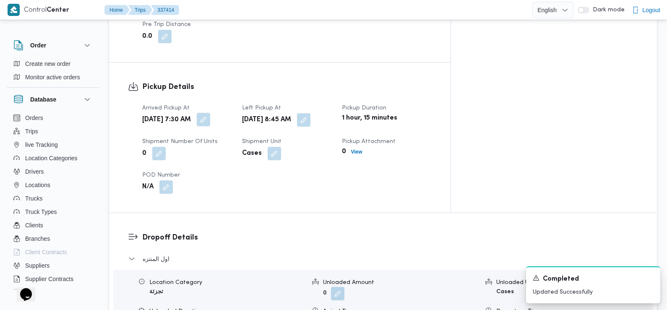
click at [210, 113] on button "button" at bounding box center [203, 119] width 13 height 13
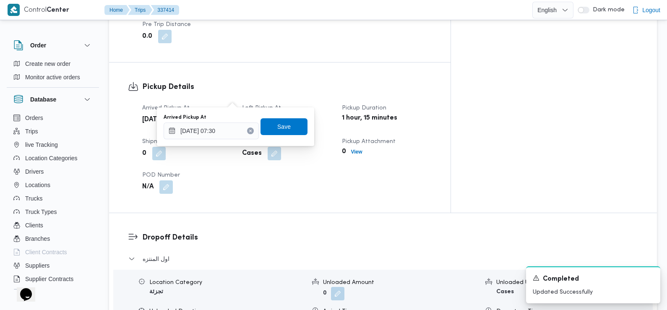
click at [227, 122] on div "Arrived Pickup At 16/09/2025 07:30" at bounding box center [210, 126] width 95 height 25
click at [226, 138] on input "16/09/2025 07:30" at bounding box center [210, 130] width 95 height 17
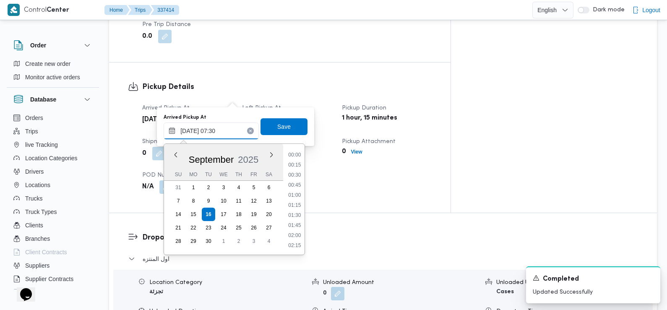
scroll to position [251, 0]
click at [297, 181] on ul "00:00 00:15 00:30 00:45 01:00 01:15 01:30 01:45 02:00 02:15 02:30 02:45 03:00 0…" at bounding box center [295, 199] width 20 height 97
click at [297, 184] on li "07:00" at bounding box center [294, 186] width 19 height 8
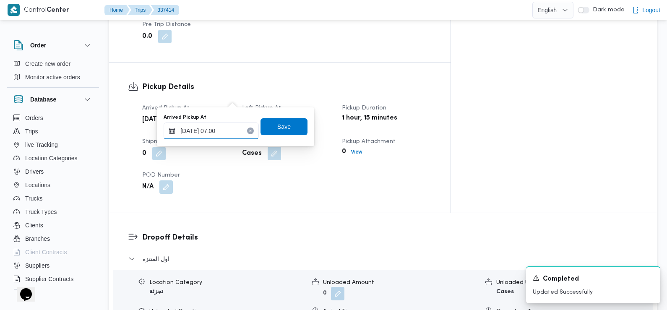
type input "16/09/2025 07:00"
click at [280, 129] on span "Save" at bounding box center [283, 126] width 13 height 10
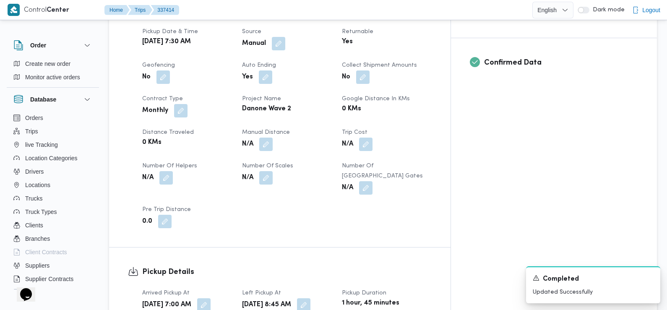
scroll to position [0, 0]
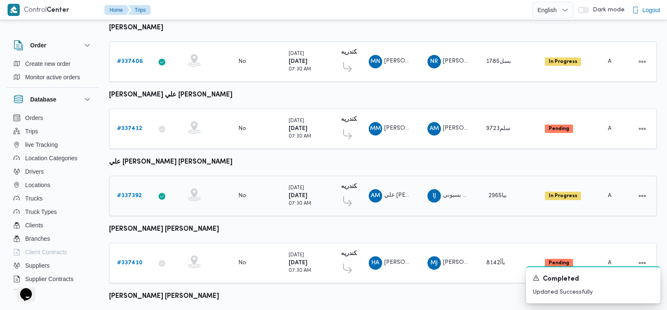
scroll to position [736, 0]
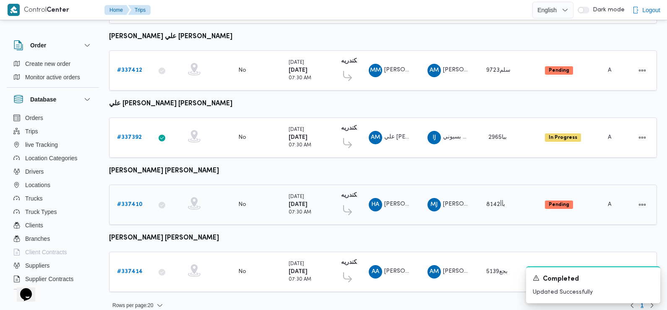
click at [130, 202] on b "# 337410" at bounding box center [130, 204] width 26 height 5
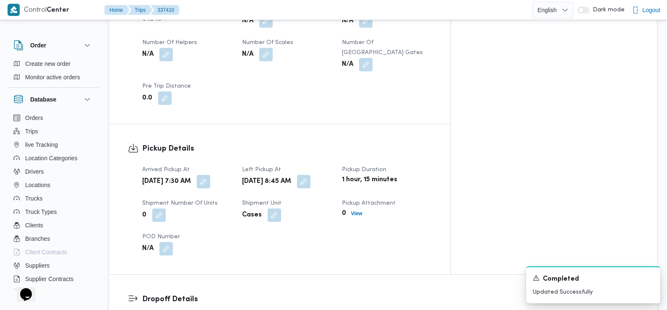
scroll to position [470, 0]
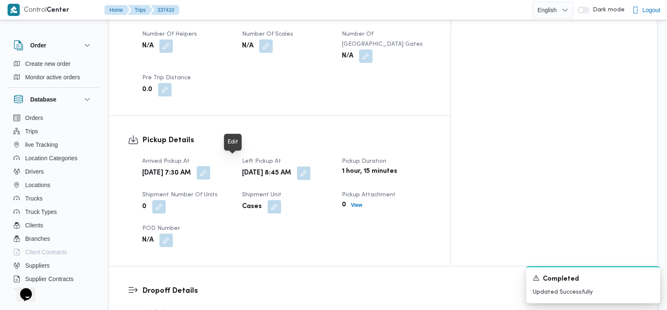
click at [210, 166] on button "button" at bounding box center [203, 172] width 13 height 13
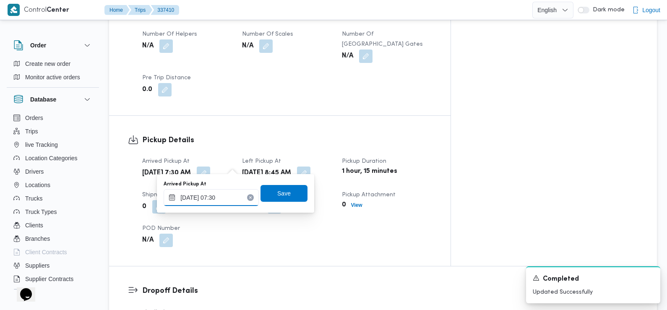
click at [234, 195] on input "16/09/2025 07:30" at bounding box center [210, 197] width 95 height 17
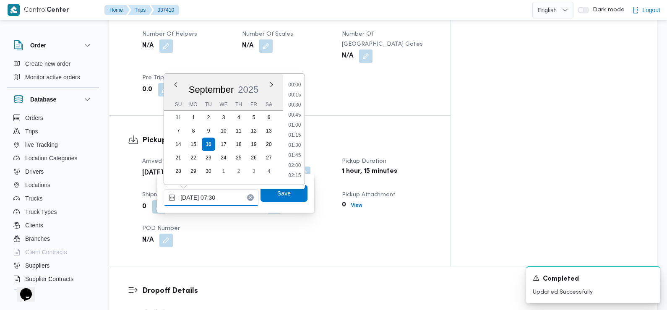
scroll to position [251, 0]
type input "16/09/2025 07:20"
click at [288, 193] on span "Save" at bounding box center [283, 192] width 47 height 17
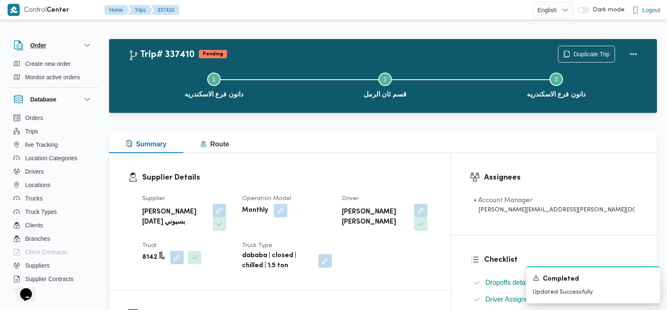
scroll to position [0, 0]
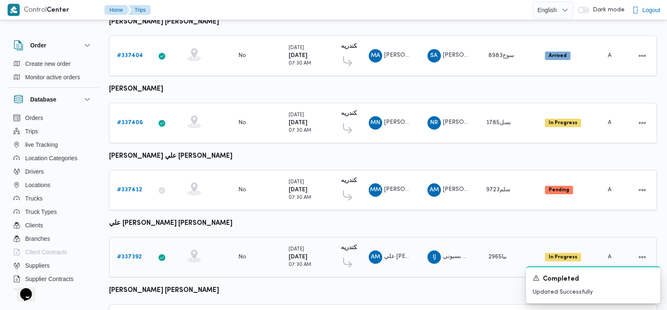
scroll to position [736, 0]
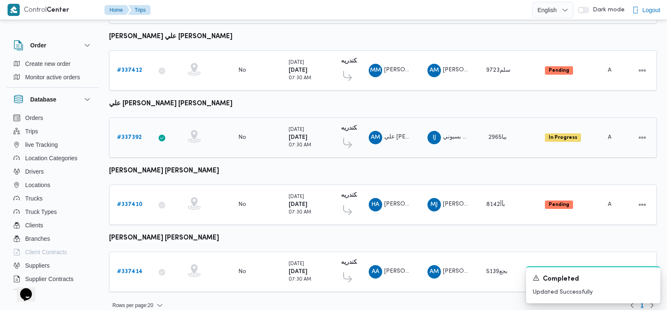
click at [135, 135] on b "# 337392" at bounding box center [129, 137] width 25 height 5
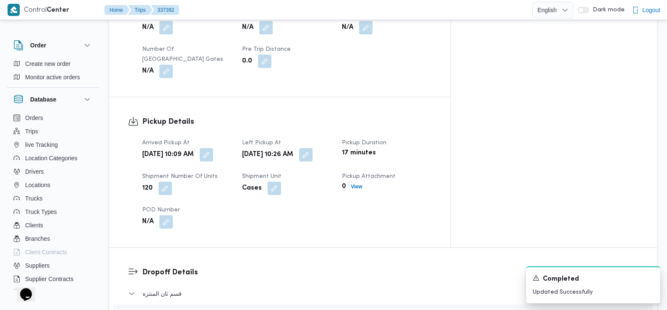
scroll to position [492, 0]
click at [213, 148] on span at bounding box center [204, 154] width 18 height 13
click at [213, 147] on button "button" at bounding box center [206, 153] width 13 height 13
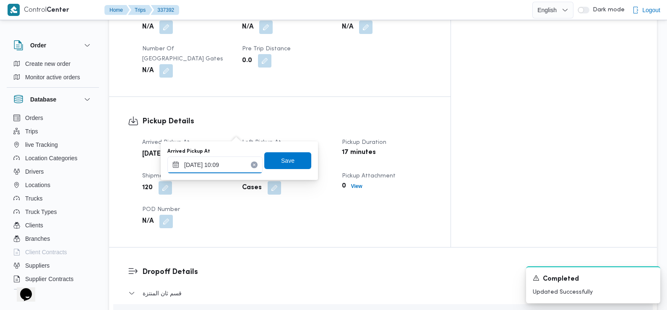
click at [228, 169] on input "16/09/2025 10:09" at bounding box center [214, 164] width 95 height 17
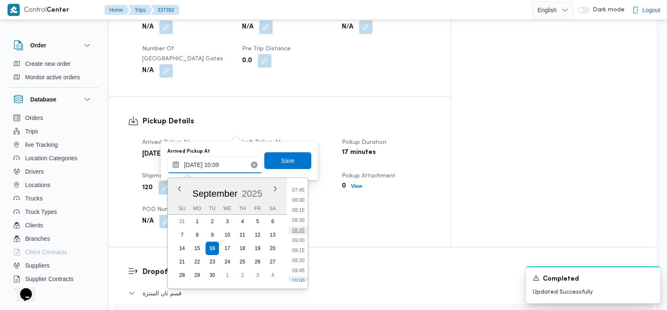
scroll to position [306, 0]
click at [300, 194] on li "07:45" at bounding box center [297, 194] width 19 height 8
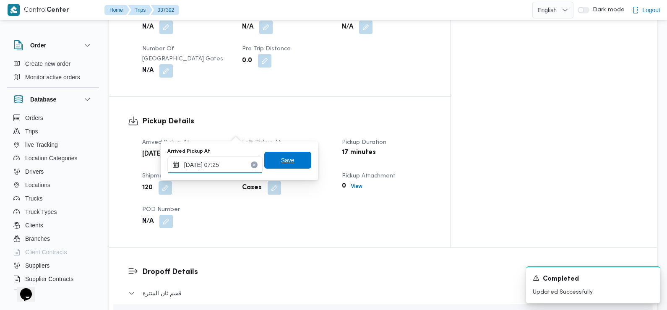
type input "16/09/2025 07:25"
click at [286, 160] on span "Save" at bounding box center [287, 160] width 13 height 10
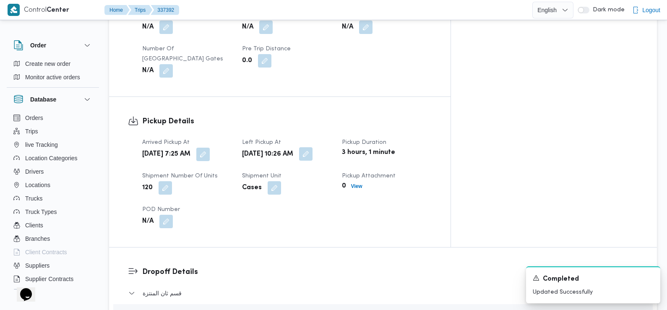
click at [312, 147] on button "button" at bounding box center [305, 153] width 13 height 13
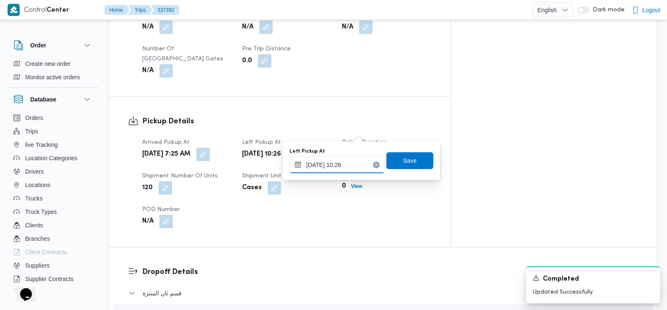
click at [349, 162] on input "16/09/2025 10:26" at bounding box center [336, 164] width 95 height 17
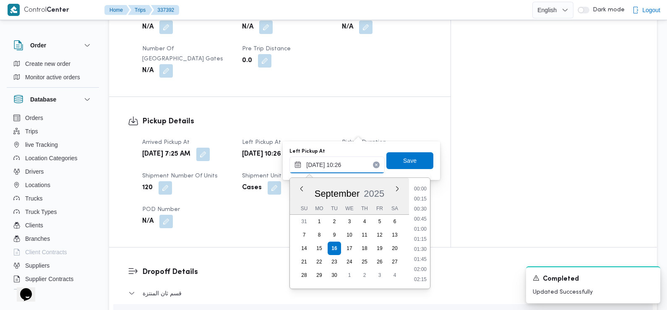
scroll to position [361, 0]
click at [423, 200] on li "09:15" at bounding box center [419, 199] width 19 height 8
type input "16/09/2025 09:15"
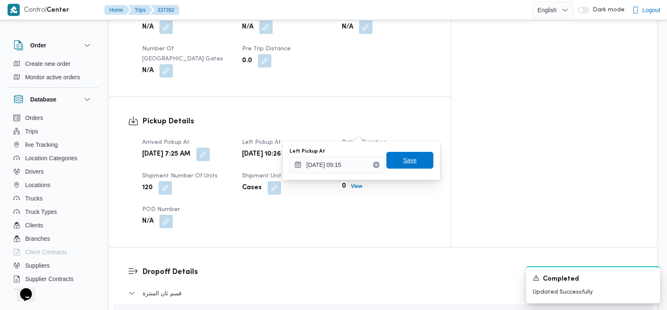
click at [416, 161] on span "Save" at bounding box center [409, 160] width 47 height 17
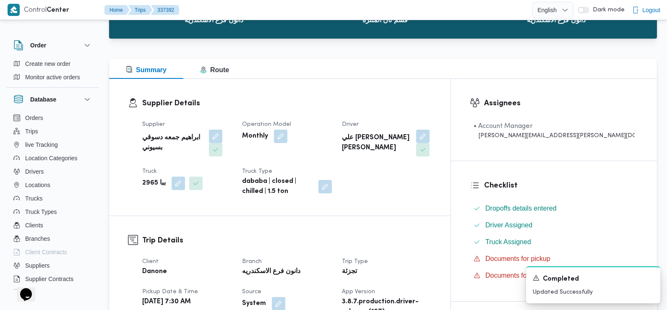
scroll to position [0, 0]
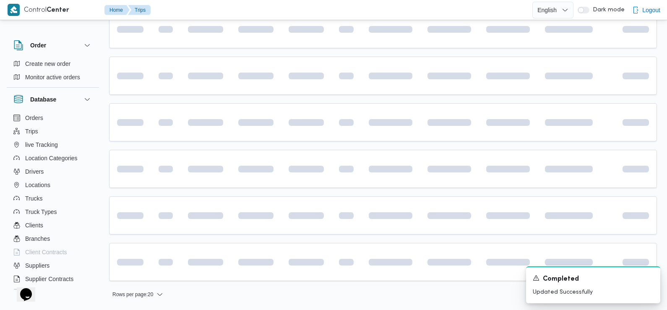
scroll to position [616, 0]
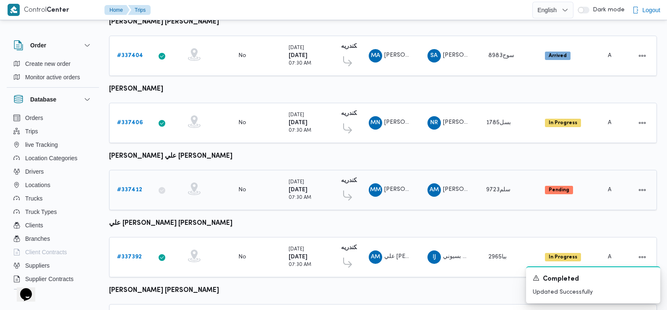
click at [131, 187] on b "# 337412" at bounding box center [129, 189] width 25 height 5
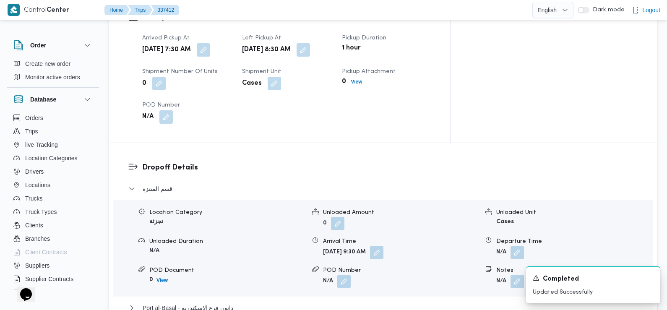
scroll to position [471, 0]
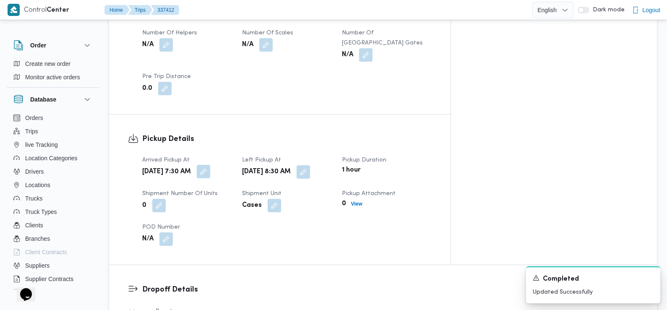
click at [210, 167] on button "button" at bounding box center [203, 171] width 13 height 13
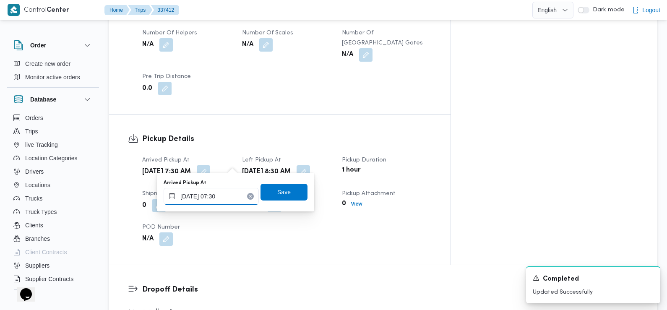
click at [231, 194] on input "16/09/2025 07:30" at bounding box center [210, 196] width 95 height 17
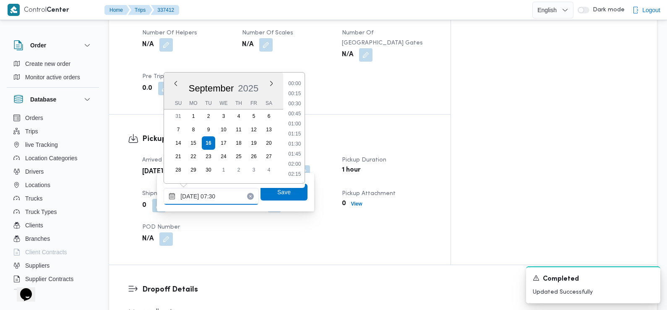
scroll to position [251, 0]
click at [293, 147] on li "07:45" at bounding box center [294, 144] width 19 height 8
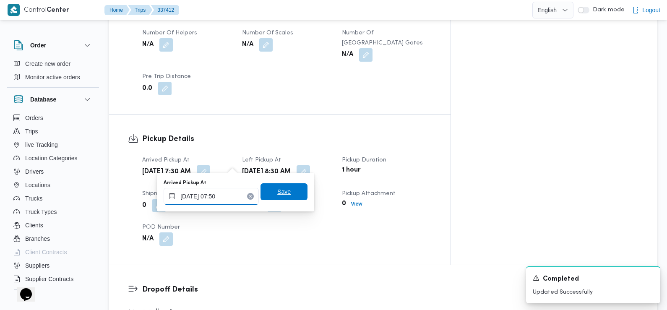
type input "16/09/2025 07:50"
click at [277, 191] on span "Save" at bounding box center [283, 192] width 13 height 10
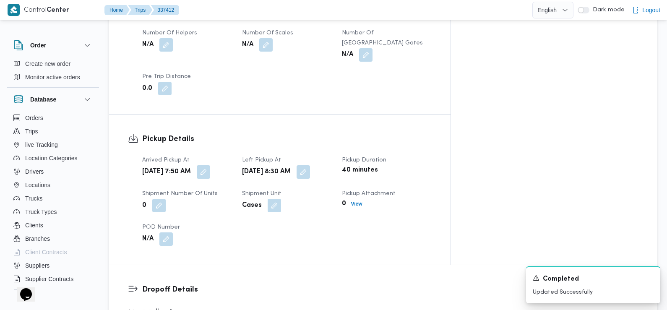
click at [256, 215] on div "Arrived Pickup At Tue, Sep 16, 2025 7:50 AM Left Pickup At Tue, Sep 16, 2025 8:…" at bounding box center [286, 200] width 299 height 101
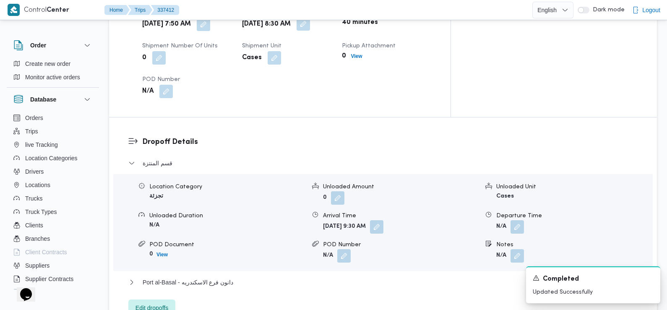
scroll to position [581, 0]
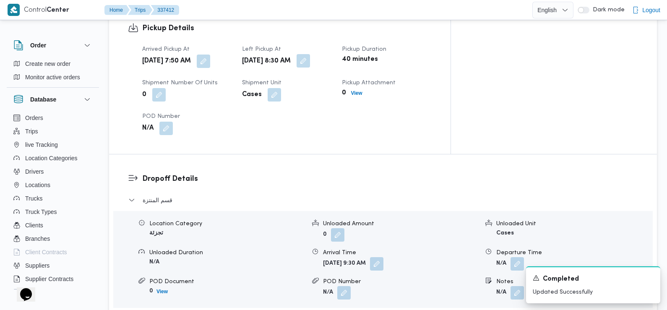
click at [310, 54] on button "button" at bounding box center [302, 60] width 13 height 13
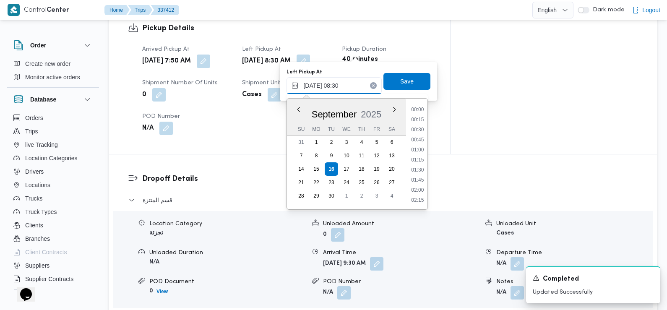
click at [346, 86] on input "16/09/2025 08:30" at bounding box center [333, 85] width 95 height 17
click at [422, 179] on li "09:00" at bounding box center [417, 180] width 19 height 8
type input "16/09/2025 09:00"
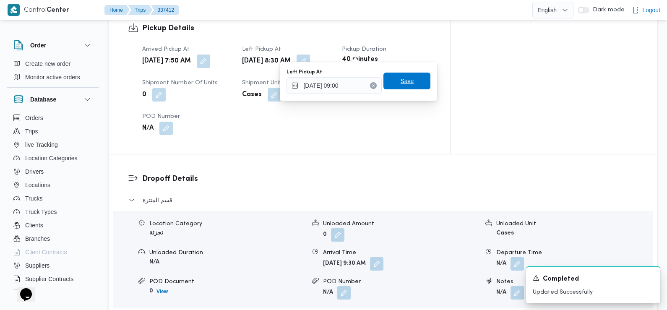
click at [400, 86] on span "Save" at bounding box center [406, 81] width 13 height 10
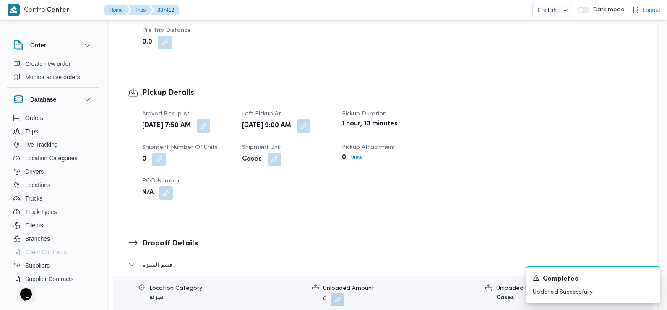
scroll to position [0, 0]
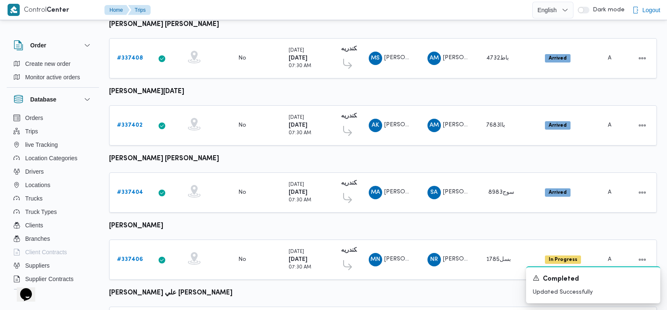
scroll to position [616, 0]
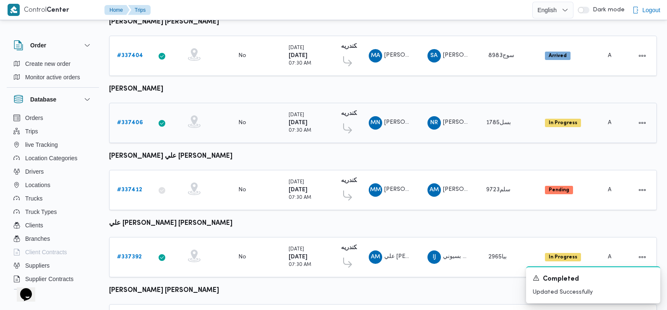
click at [127, 120] on b "# 337406" at bounding box center [130, 122] width 26 height 5
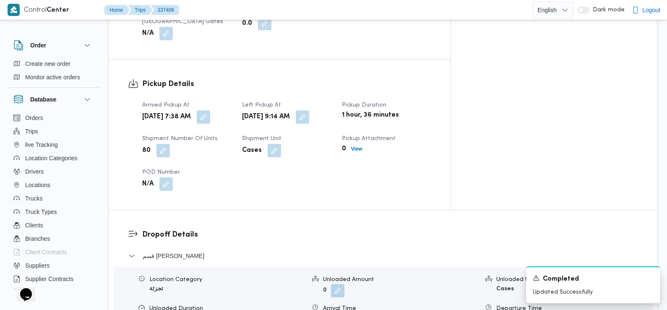
scroll to position [531, 0]
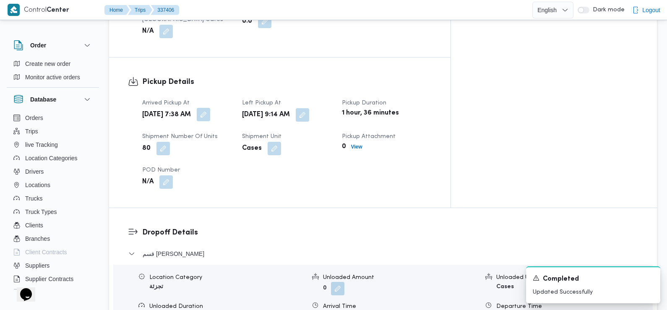
click at [210, 108] on button "button" at bounding box center [203, 114] width 13 height 13
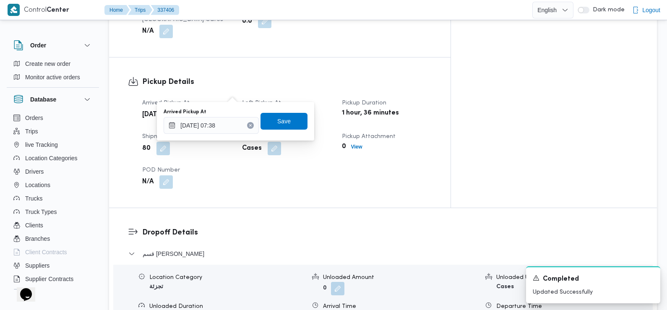
click at [229, 134] on div "Arrived Pickup At 16/09/2025 07:38 Save" at bounding box center [235, 121] width 145 height 27
click at [229, 129] on input "16/09/2025 07:38" at bounding box center [210, 125] width 95 height 17
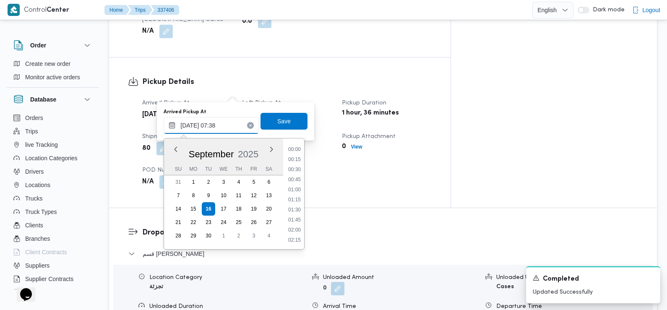
scroll to position [251, 0]
type input "16/09/2025 07:25"
click at [266, 123] on span "Save" at bounding box center [283, 120] width 47 height 17
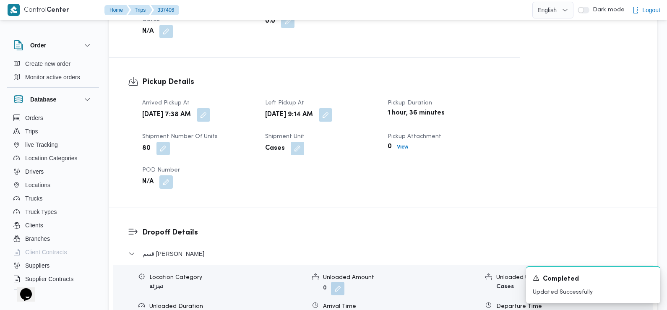
click at [247, 174] on div "N/A" at bounding box center [198, 181] width 114 height 15
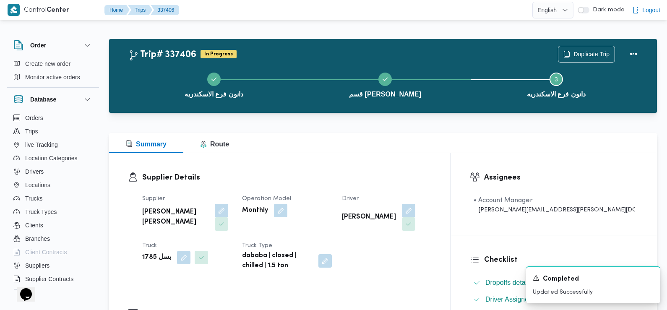
scroll to position [0, 0]
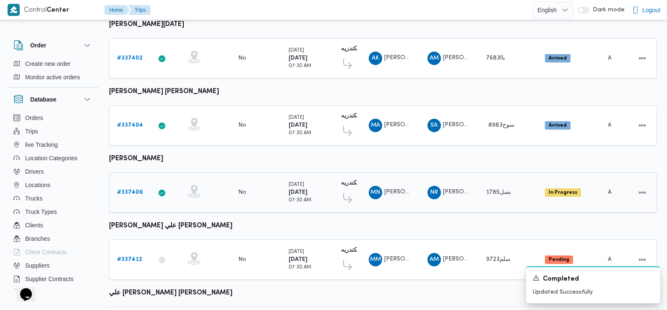
scroll to position [532, 0]
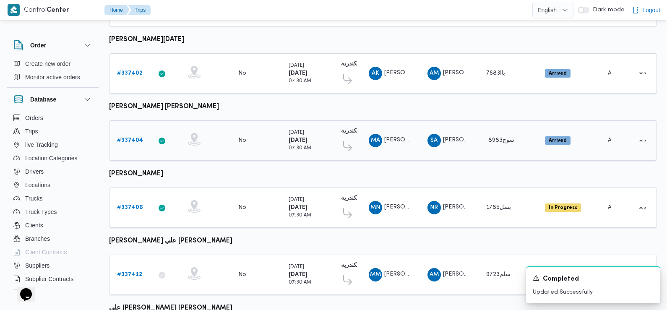
click at [131, 138] on b "# 337404" at bounding box center [130, 140] width 26 height 5
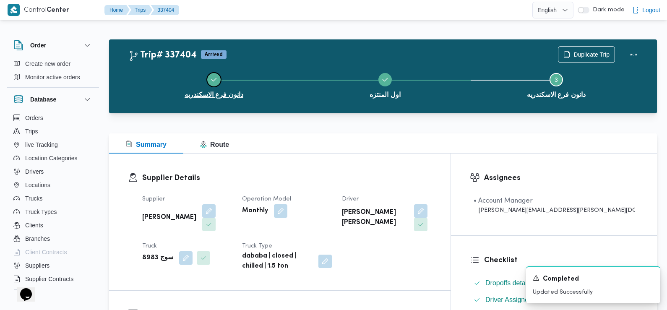
click at [250, 101] on button "دانون فرع الاسكندريه" at bounding box center [213, 85] width 171 height 44
click at [249, 101] on button "دانون فرع الاسكندريه" at bounding box center [213, 85] width 171 height 44
drag, startPoint x: 249, startPoint y: 101, endPoint x: 409, endPoint y: 170, distance: 175.0
click at [409, 170] on div "Supplier Details Supplier سامي عبدالله علي عباس Operation Model Monthly Driver …" at bounding box center [279, 221] width 341 height 137
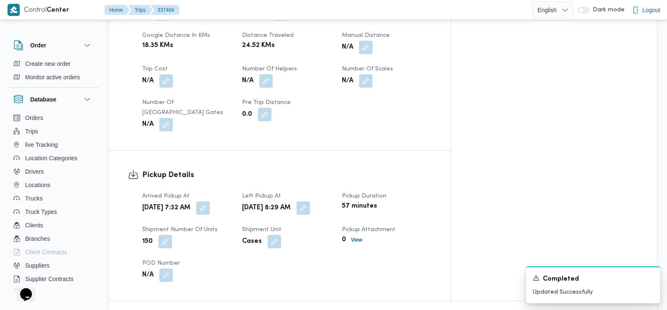
scroll to position [439, 0]
click at [210, 200] on button "button" at bounding box center [202, 206] width 13 height 13
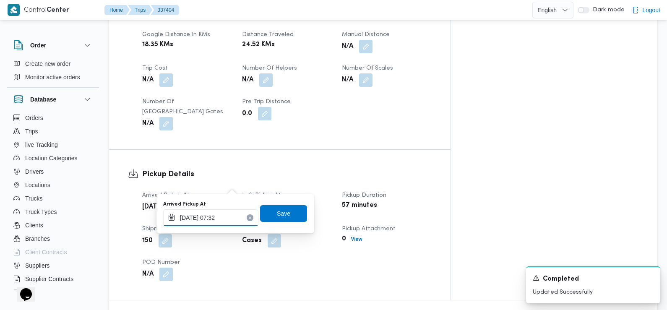
click at [228, 219] on input "16/09/2025 07:32" at bounding box center [210, 217] width 95 height 17
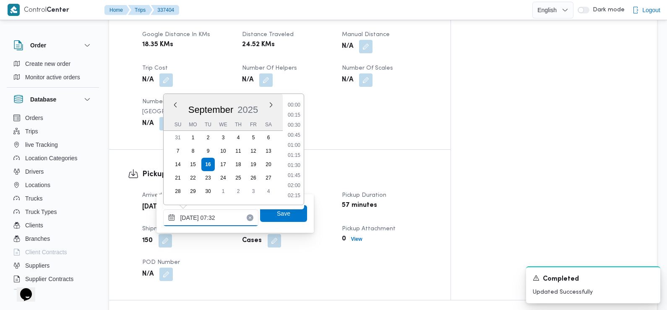
scroll to position [251, 0]
type input "16/09/2025 07:20"
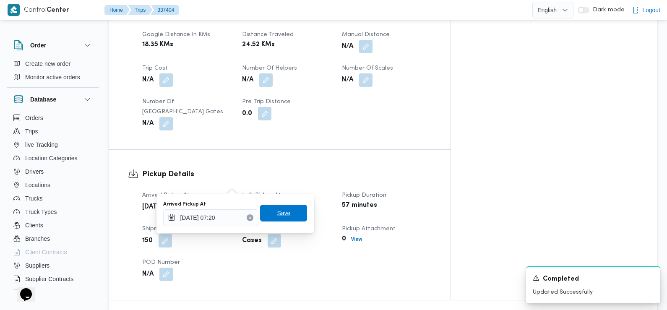
click at [265, 213] on span "Save" at bounding box center [283, 213] width 47 height 17
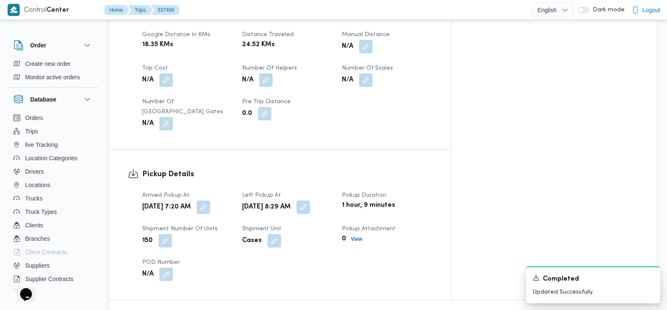
click at [233, 233] on div "150" at bounding box center [186, 240] width 91 height 15
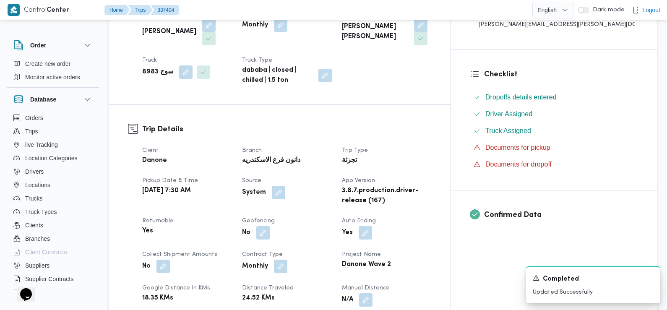
scroll to position [0, 0]
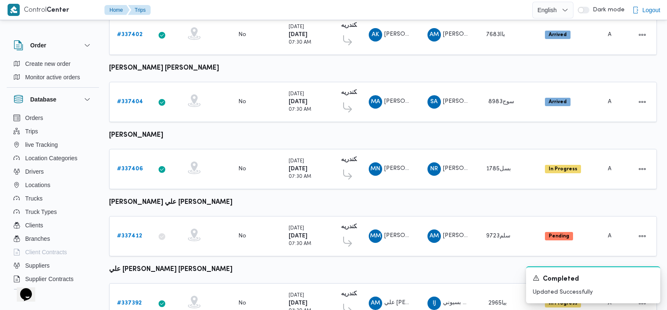
scroll to position [561, 0]
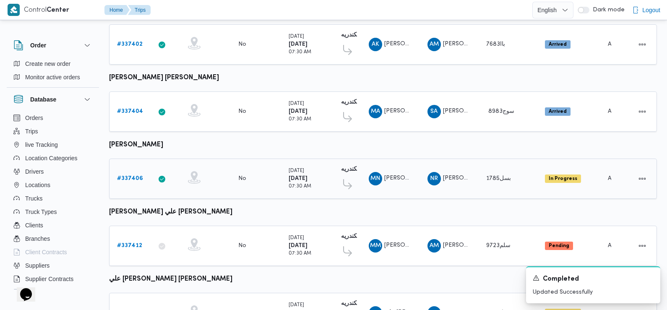
click at [134, 176] on b "# 337406" at bounding box center [130, 178] width 26 height 5
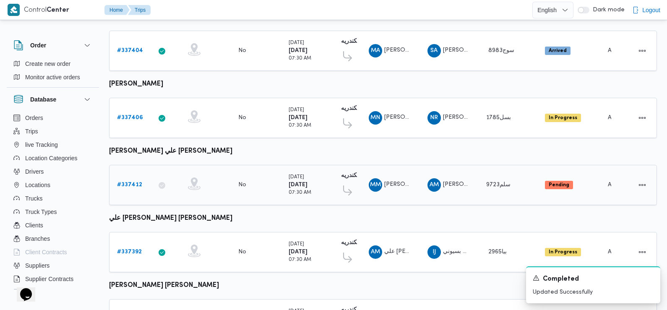
scroll to position [625, 0]
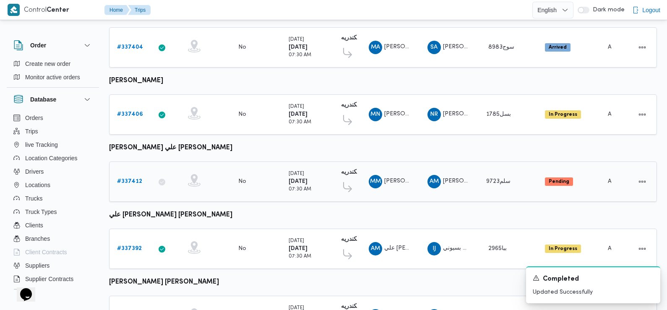
click at [130, 179] on b "# 337412" at bounding box center [129, 181] width 25 height 5
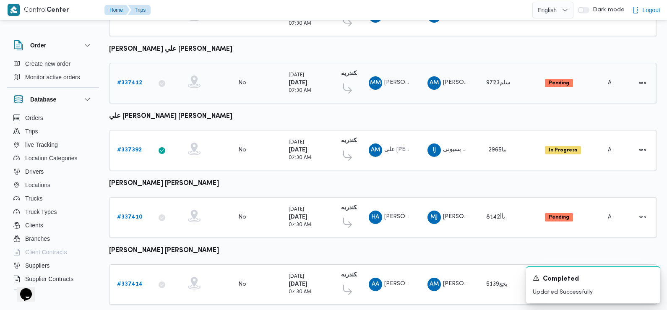
scroll to position [736, 0]
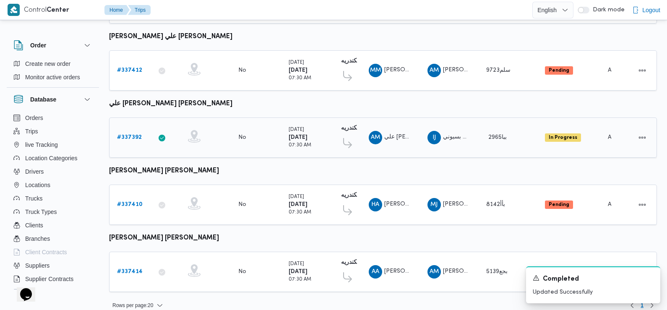
click at [130, 135] on b "# 337392" at bounding box center [129, 137] width 25 height 5
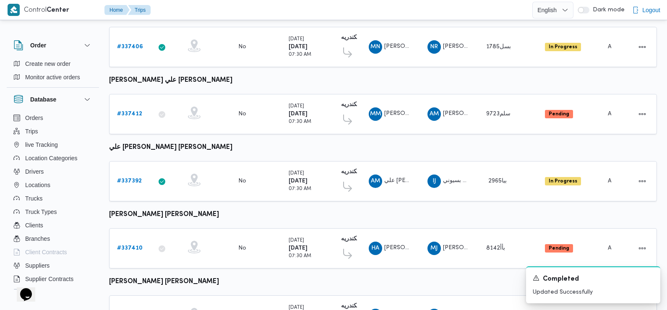
scroll to position [736, 0]
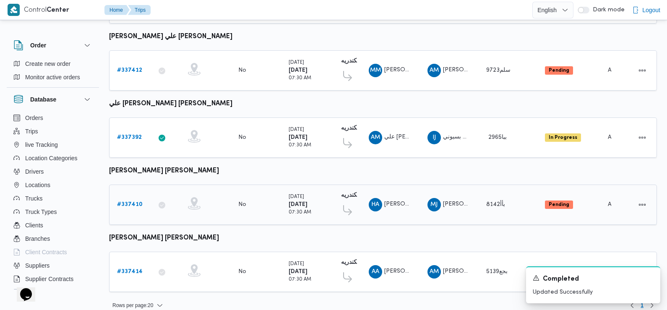
click at [136, 200] on link "# 337410" at bounding box center [130, 205] width 26 height 10
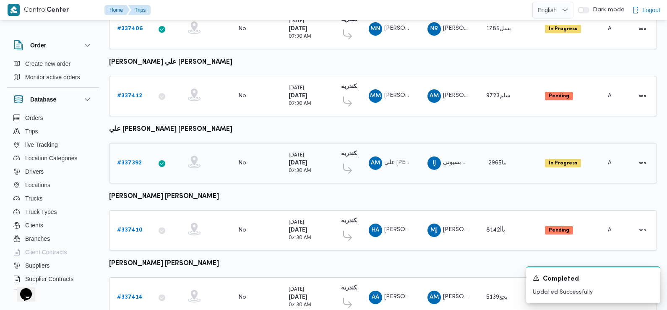
scroll to position [736, 0]
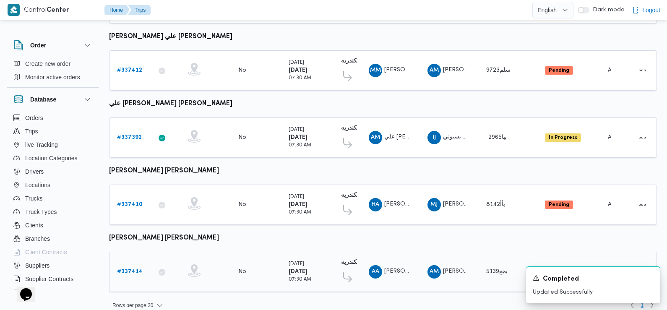
click at [134, 269] on b "# 337414" at bounding box center [130, 271] width 26 height 5
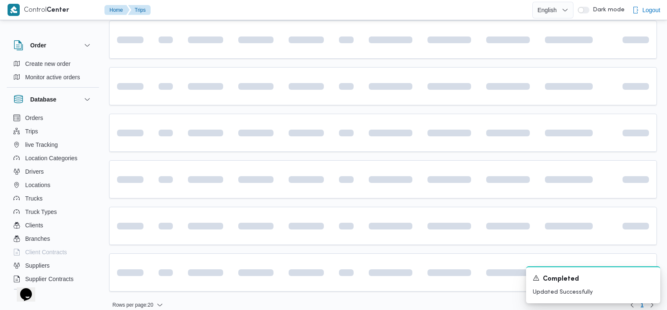
scroll to position [480, 0]
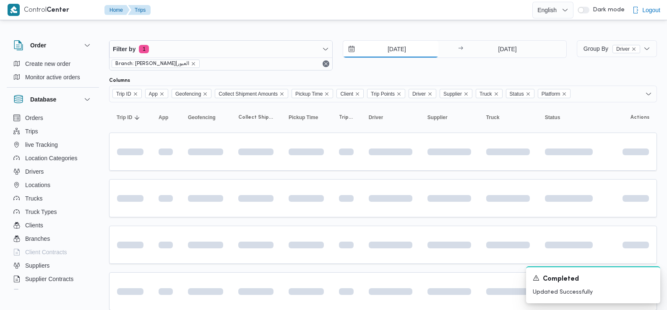
click at [390, 52] on input "[DATE]" at bounding box center [390, 49] width 95 height 17
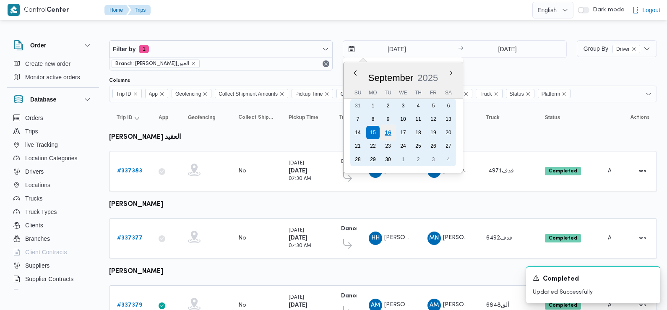
click at [386, 132] on div "16" at bounding box center [388, 133] width 16 height 16
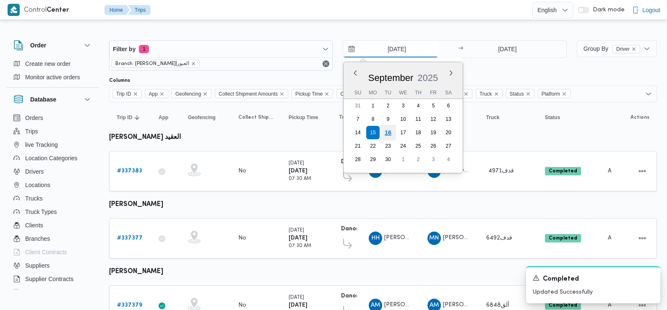
type input "[DATE]"
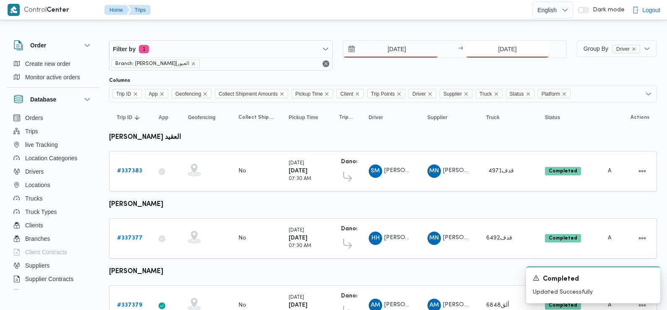
click at [483, 49] on input "15/9/2025" at bounding box center [506, 49] width 83 height 17
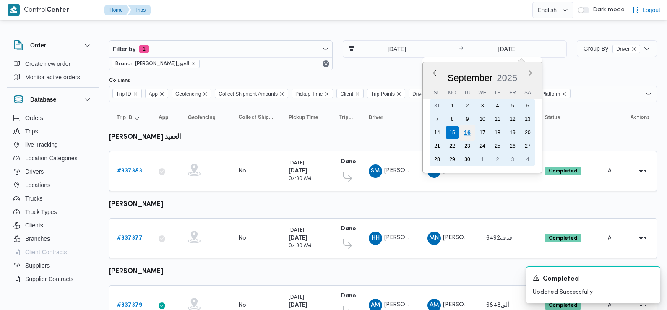
click at [466, 133] on div "16" at bounding box center [467, 133] width 16 height 16
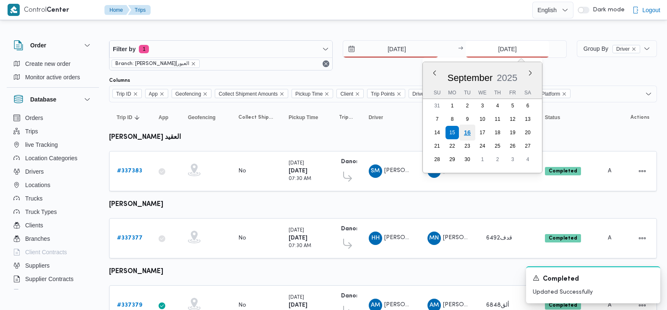
type input "[DATE]"
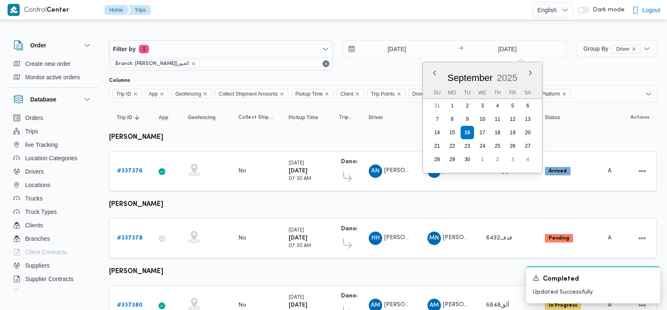
click at [381, 66] on div "16/9/2025 → 16/9/2025 Previous Month Next month September 2025 September 2025 S…" at bounding box center [454, 55] width 223 height 30
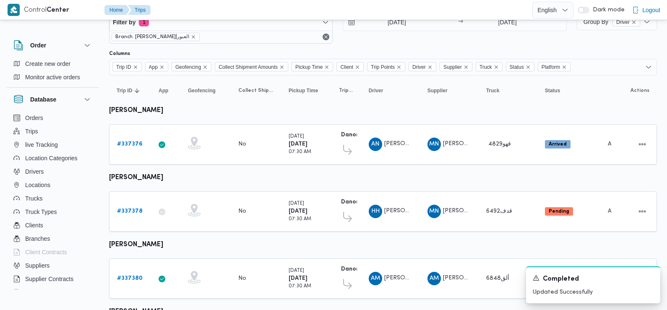
scroll to position [39, 0]
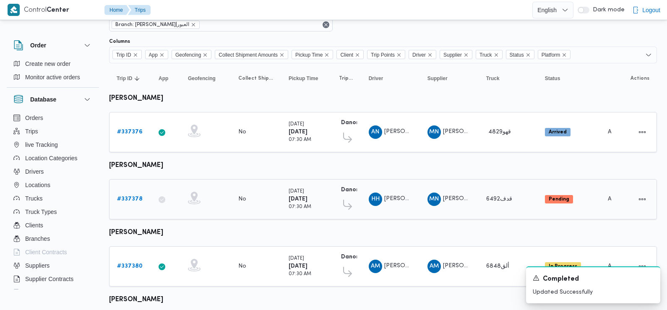
click at [125, 201] on link "# 337378" at bounding box center [130, 199] width 26 height 10
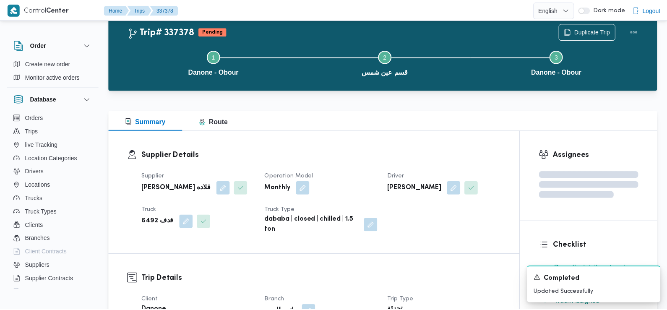
scroll to position [39, 0]
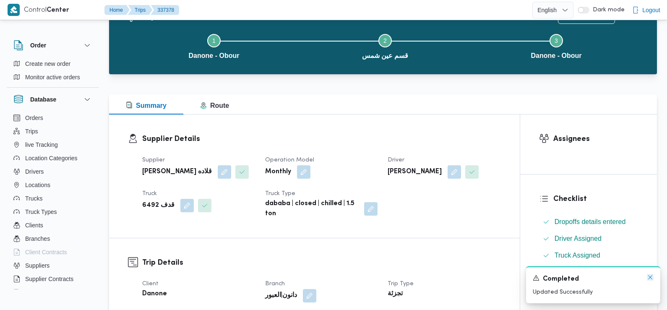
click at [649, 278] on icon "Dismiss toast" at bounding box center [649, 277] width 7 height 7
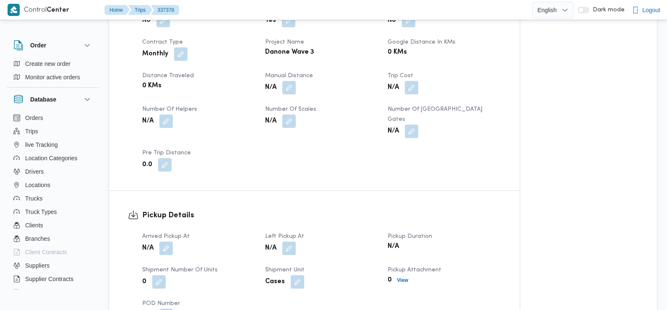
scroll to position [391, 0]
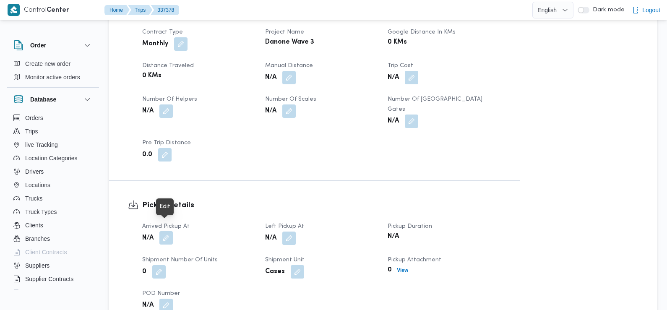
click at [168, 231] on button "button" at bounding box center [165, 237] width 13 height 13
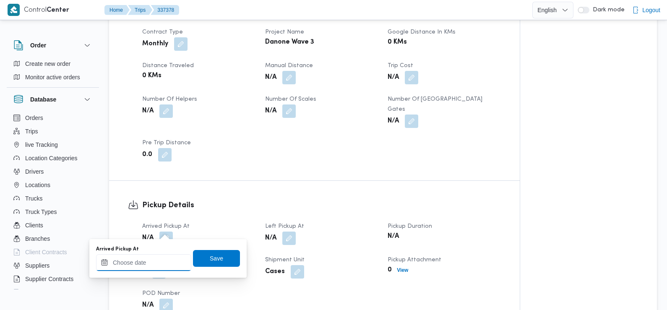
click at [166, 263] on input "Arrived Pickup At" at bounding box center [143, 262] width 95 height 17
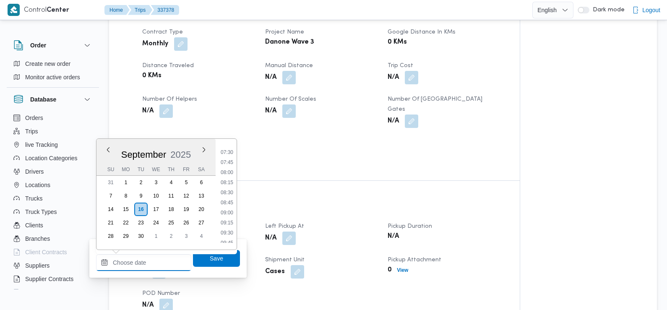
scroll to position [293, 0]
click at [228, 147] on li "07:15" at bounding box center [226, 148] width 19 height 8
type input "16/09/2025 07:15"
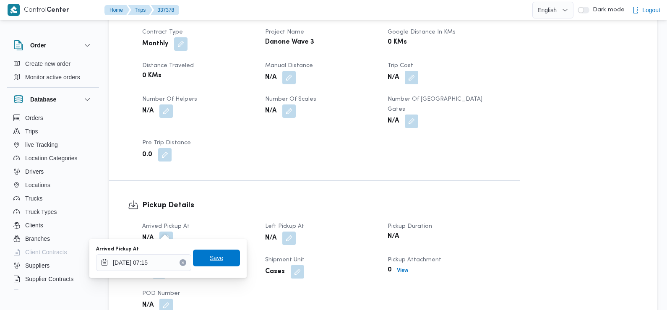
click at [210, 255] on span "Save" at bounding box center [216, 258] width 13 height 10
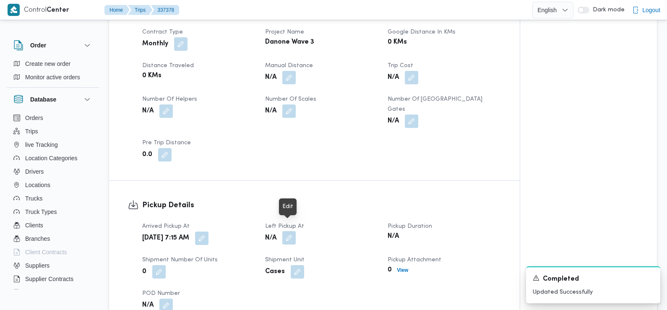
click at [287, 231] on button "button" at bounding box center [288, 237] width 13 height 13
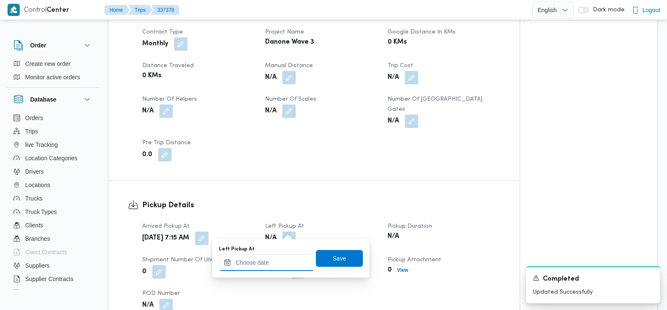
click at [260, 264] on input "Left Pickup At" at bounding box center [266, 262] width 95 height 17
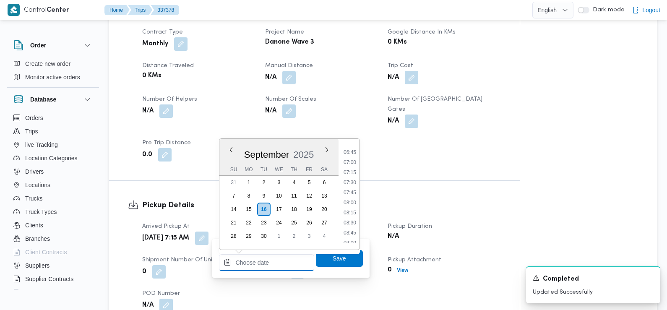
scroll to position [268, 0]
click at [353, 226] on li "08:30" at bounding box center [349, 224] width 19 height 8
type input "16/09/2025 08:30"
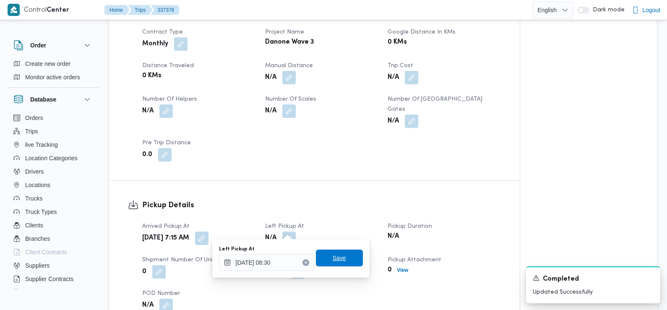
click at [339, 257] on span "Save" at bounding box center [339, 257] width 47 height 17
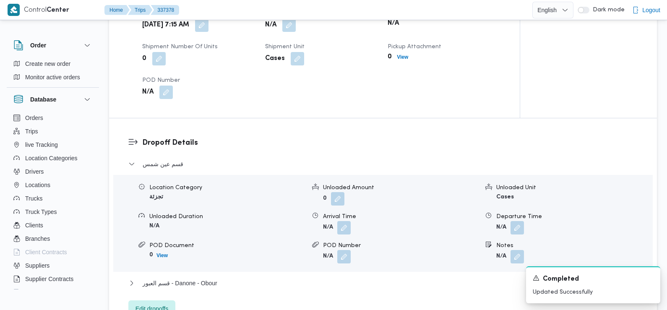
scroll to position [606, 0]
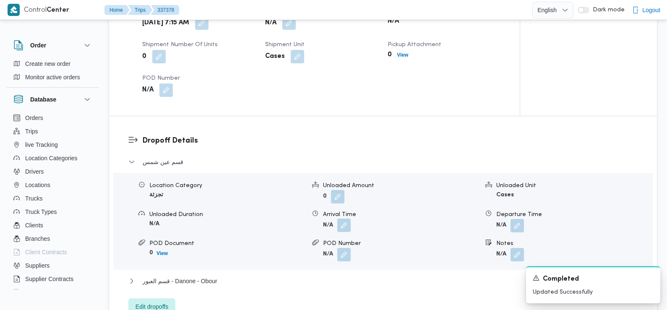
click at [340, 218] on button "button" at bounding box center [343, 224] width 13 height 13
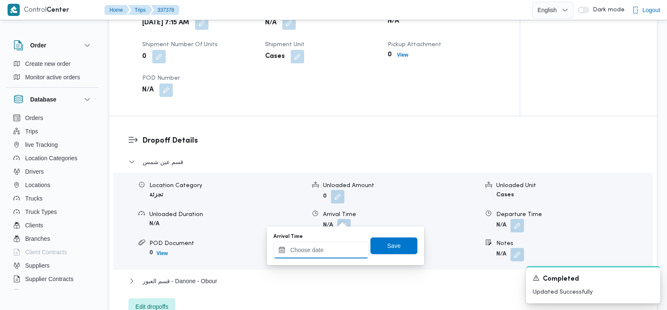
click at [330, 252] on input "Arrival Time" at bounding box center [320, 249] width 95 height 17
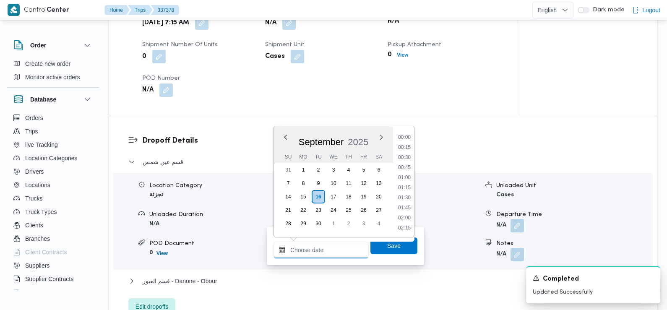
scroll to position [371, 0]
click at [407, 138] on li "09:15" at bounding box center [403, 138] width 19 height 8
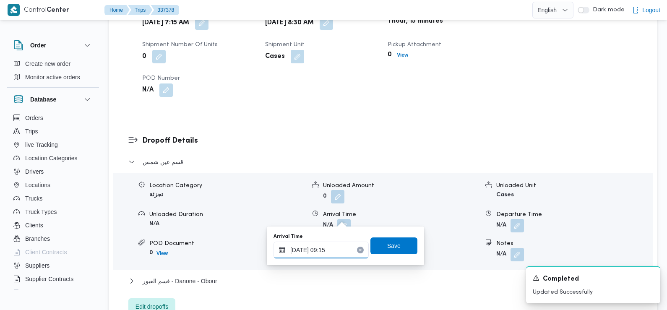
type input "16/09/2025 09:15"
click at [389, 244] on span "Save" at bounding box center [393, 245] width 13 height 10
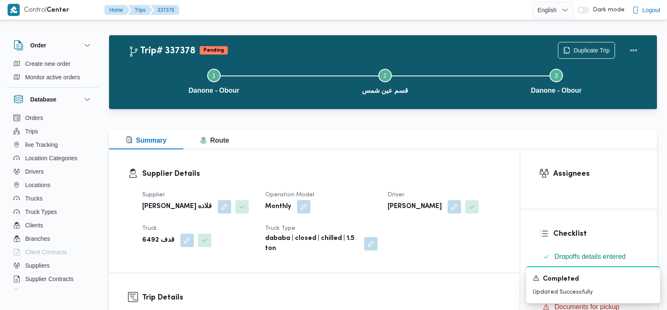
scroll to position [0, 0]
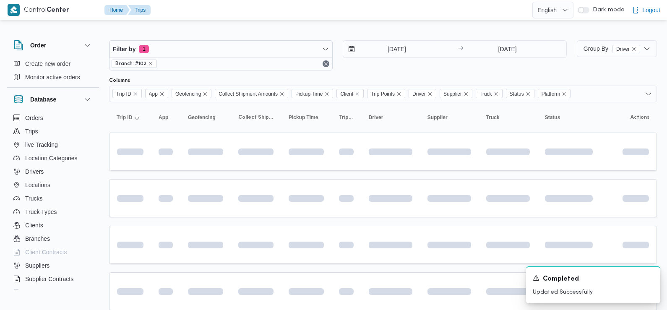
scroll to position [39, 0]
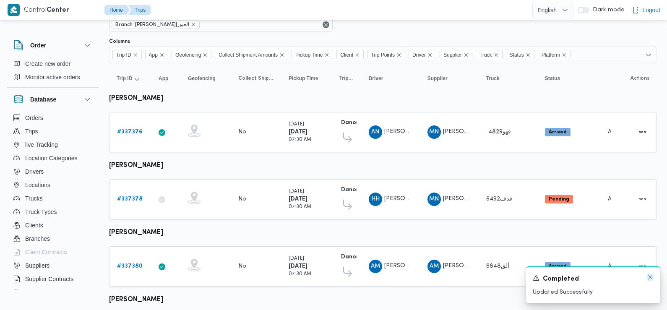
click at [650, 278] on icon "Dismiss toast" at bounding box center [649, 277] width 7 height 7
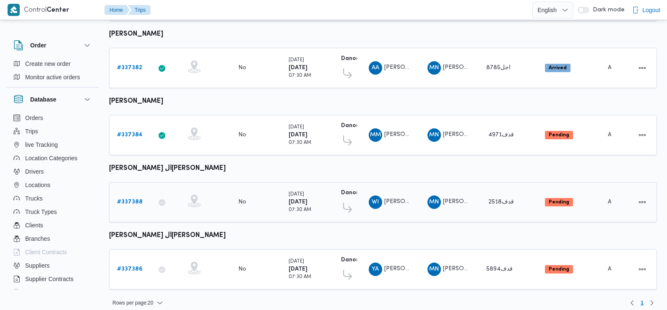
scroll to position [307, 0]
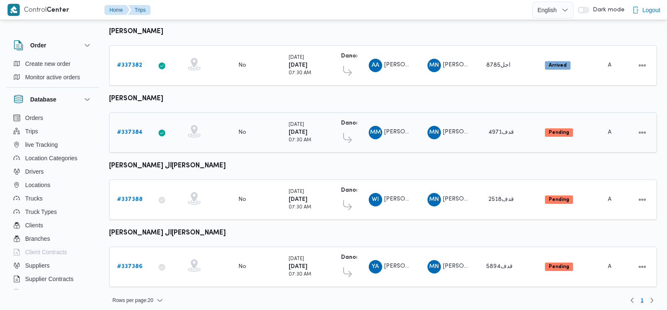
click at [129, 130] on b "# 337384" at bounding box center [130, 132] width 26 height 5
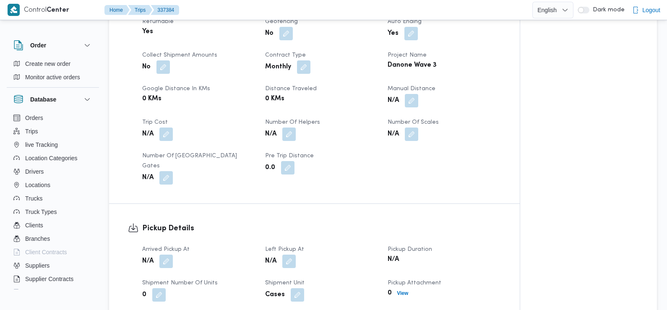
scroll to position [369, 0]
click at [166, 253] on button "button" at bounding box center [165, 259] width 13 height 13
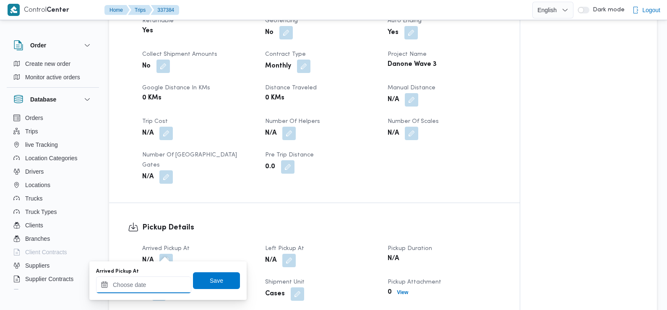
click at [158, 283] on input "Arrived Pickup At" at bounding box center [143, 284] width 95 height 17
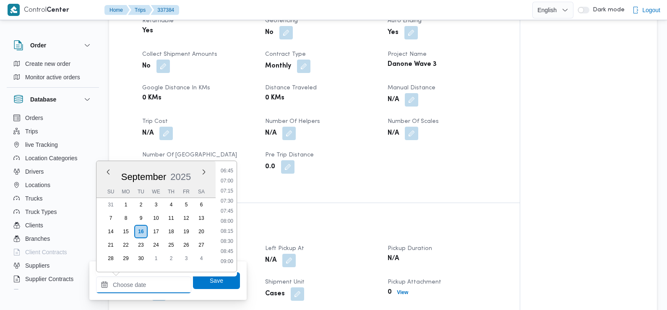
scroll to position [268, 0]
click at [227, 206] on li "07:30" at bounding box center [226, 206] width 19 height 8
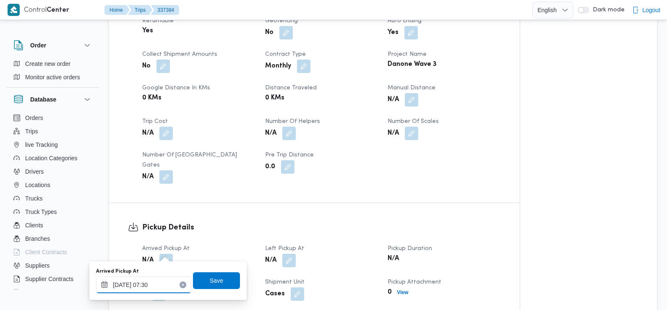
type input "16/09/2025 07:30"
click at [210, 283] on span "Save" at bounding box center [216, 280] width 13 height 10
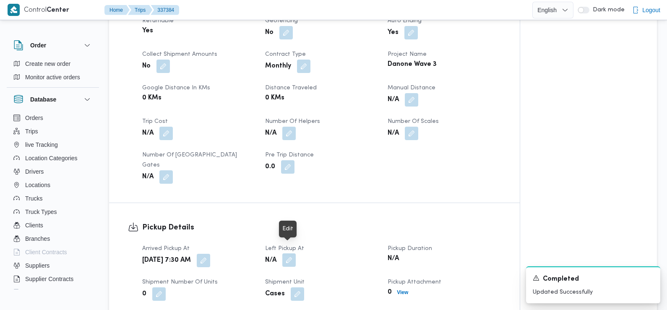
click at [291, 253] on button "button" at bounding box center [288, 259] width 13 height 13
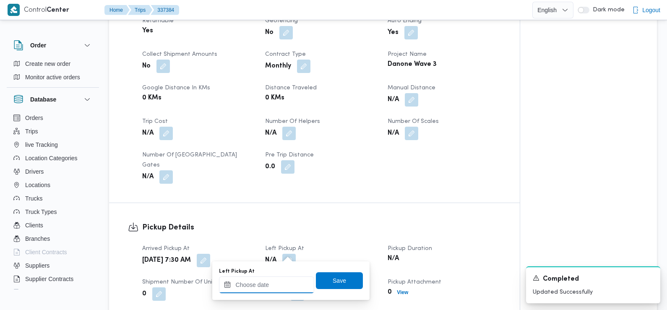
click at [279, 283] on input "Left Pickup At" at bounding box center [266, 284] width 95 height 17
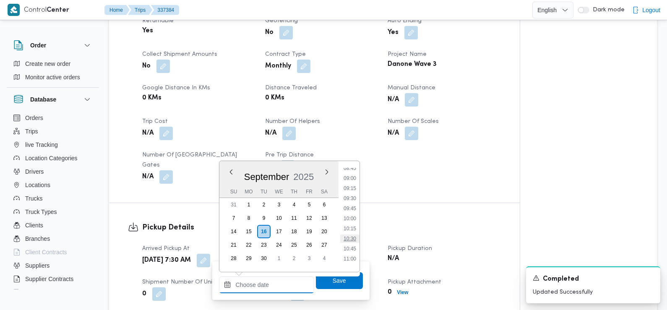
scroll to position [352, 0]
click at [352, 173] on li "08:45" at bounding box center [349, 172] width 19 height 8
type input "16/09/2025 08:45"
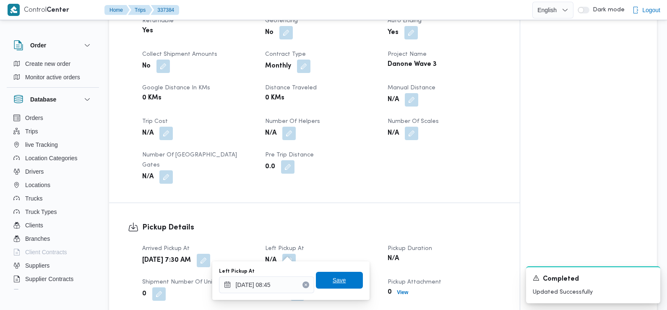
click at [338, 273] on span "Save" at bounding box center [339, 280] width 47 height 17
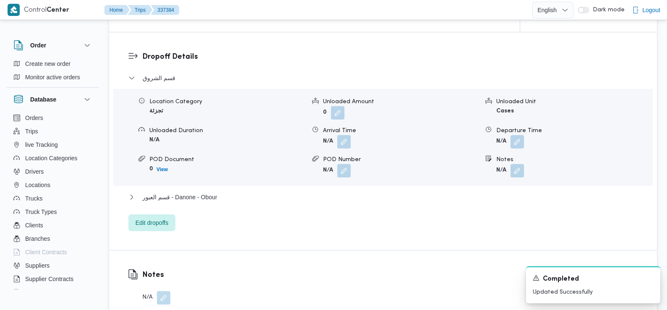
scroll to position [693, 0]
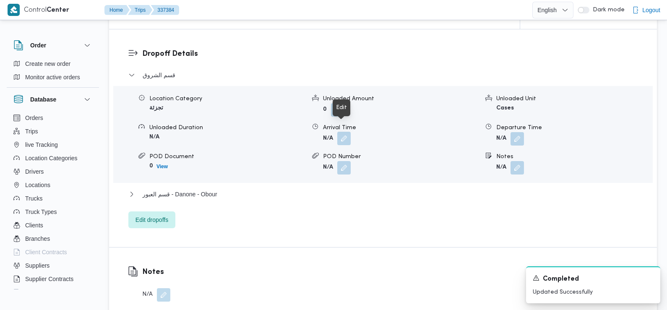
click at [345, 132] on button "button" at bounding box center [343, 138] width 13 height 13
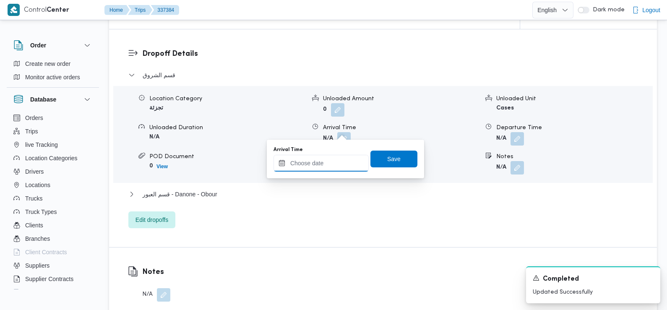
click at [340, 165] on input "Arrival Time" at bounding box center [320, 163] width 95 height 17
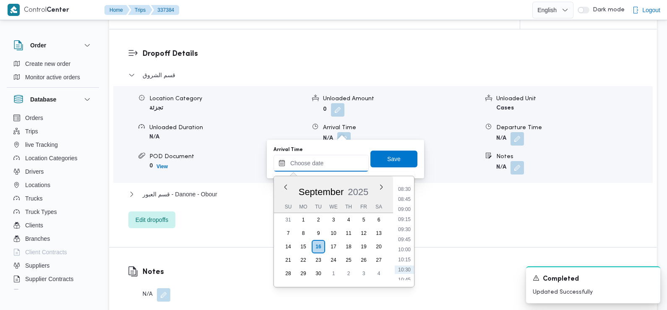
scroll to position [338, 0]
click at [406, 210] on li "09:00" at bounding box center [403, 211] width 19 height 8
type input "16/09/2025 09:00"
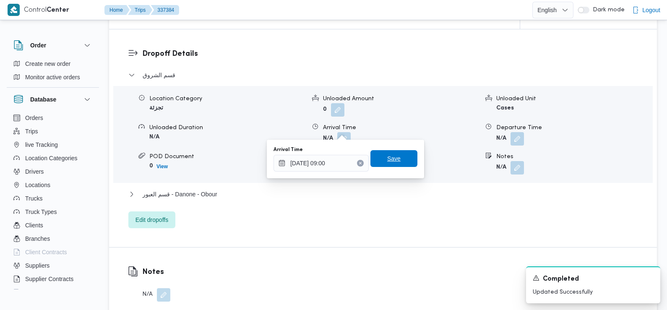
click at [389, 161] on span "Save" at bounding box center [393, 158] width 13 height 10
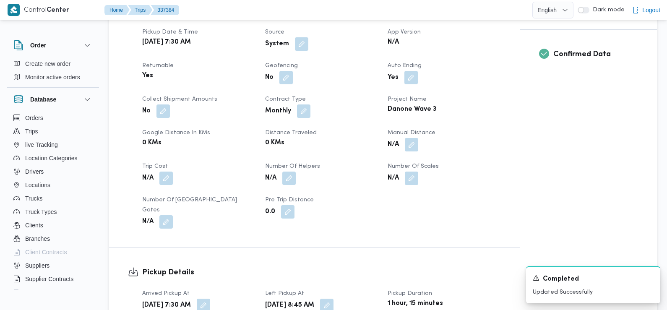
scroll to position [313, 0]
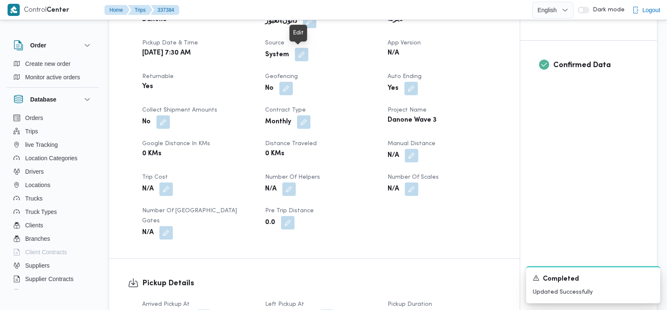
click at [298, 57] on button "button" at bounding box center [301, 54] width 13 height 13
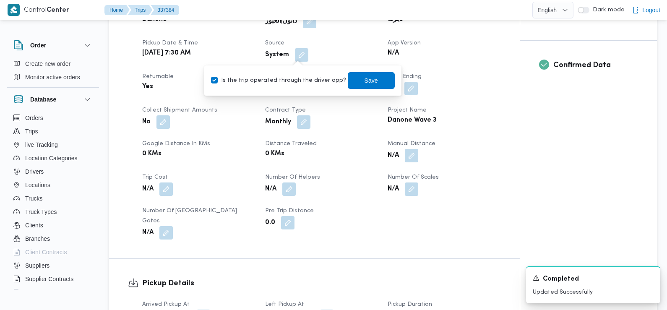
click at [298, 82] on label "Is the trip operated through the driver app?" at bounding box center [278, 80] width 135 height 10
checkbox input "false"
click at [353, 78] on span "Save" at bounding box center [371, 80] width 47 height 17
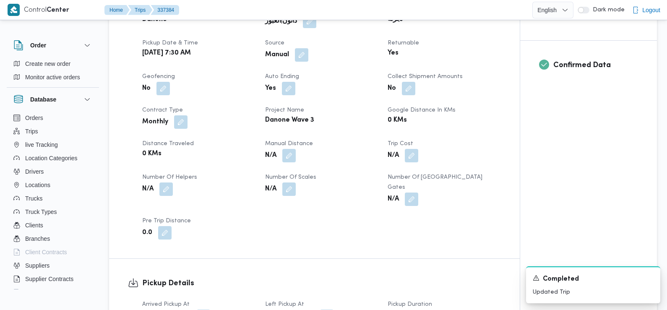
click at [228, 117] on div "Monthly" at bounding box center [198, 121] width 114 height 15
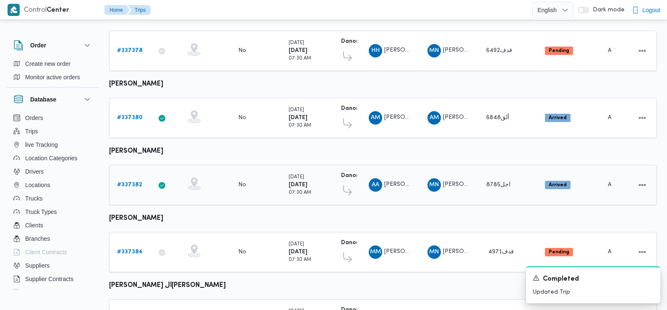
scroll to position [307, 0]
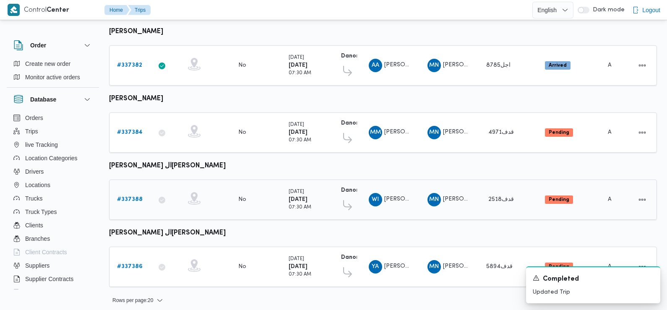
click at [137, 197] on b "# 337388" at bounding box center [130, 199] width 26 height 5
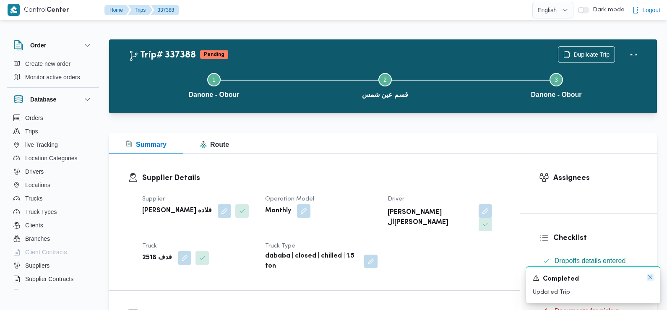
click at [651, 276] on icon "Dismiss toast" at bounding box center [649, 277] width 7 height 7
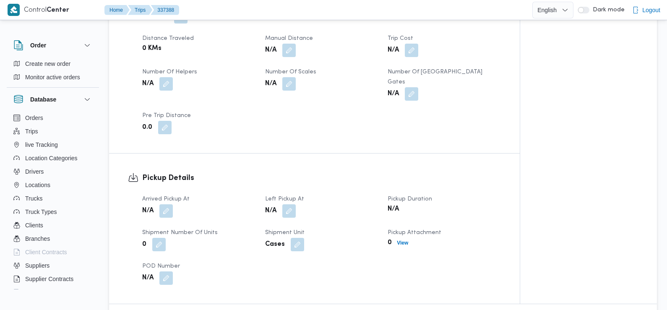
scroll to position [461, 0]
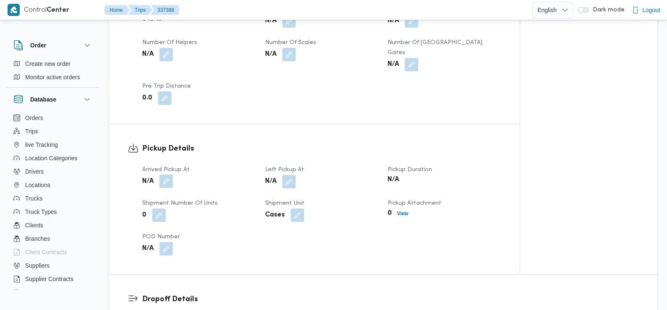
click at [166, 174] on button "button" at bounding box center [165, 180] width 13 height 13
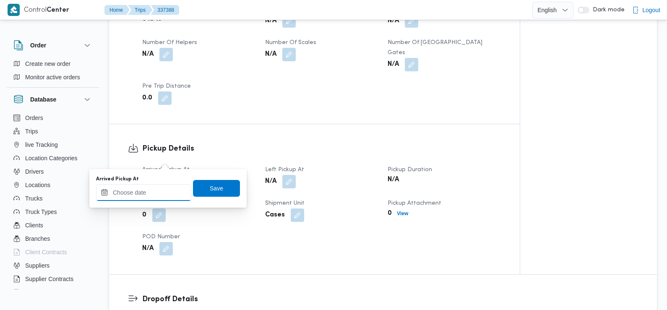
click at [158, 190] on input "Arrived Pickup At" at bounding box center [143, 192] width 95 height 17
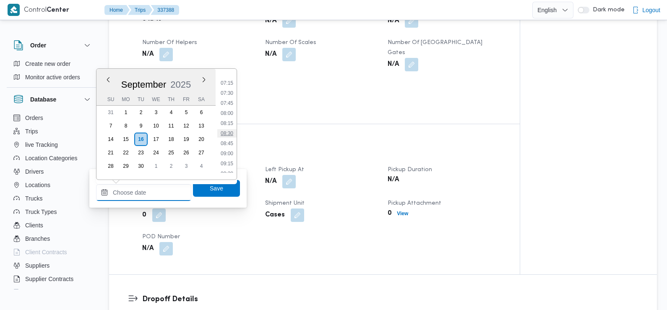
scroll to position [288, 0]
click at [228, 93] on li "07:30" at bounding box center [226, 94] width 19 height 8
type input "16/09/2025 07:30"
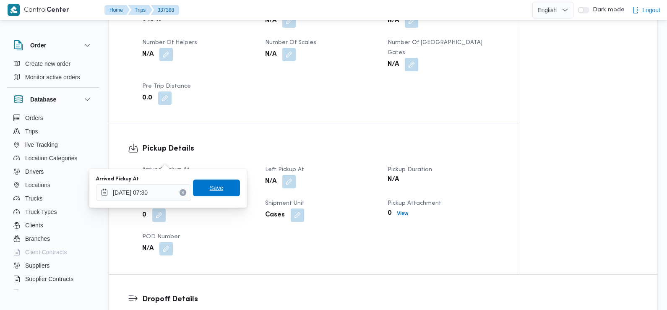
click at [211, 189] on span "Save" at bounding box center [216, 188] width 13 height 10
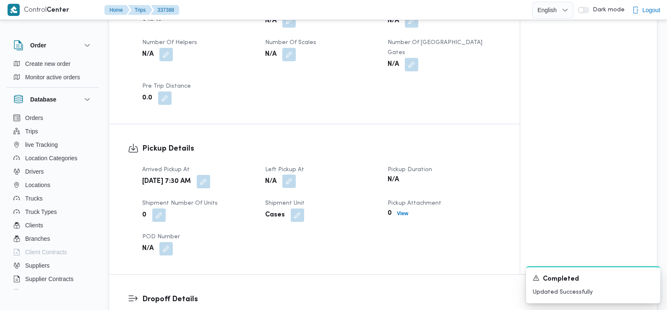
click at [292, 174] on button "button" at bounding box center [288, 180] width 13 height 13
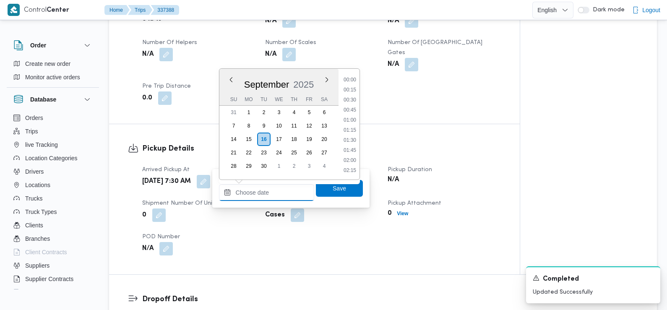
click at [277, 191] on input "Left Pickup At" at bounding box center [266, 192] width 95 height 17
click at [355, 131] on li "08:30" at bounding box center [349, 131] width 19 height 8
type input "16/09/2025 08:30"
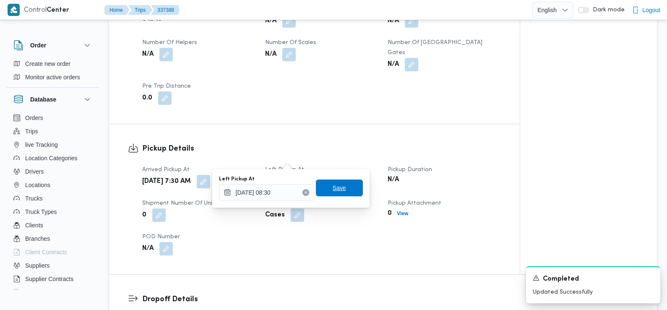
click at [335, 190] on span "Save" at bounding box center [338, 188] width 13 height 10
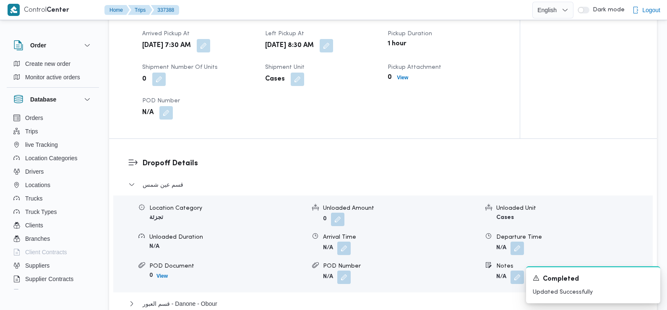
scroll to position [615, 0]
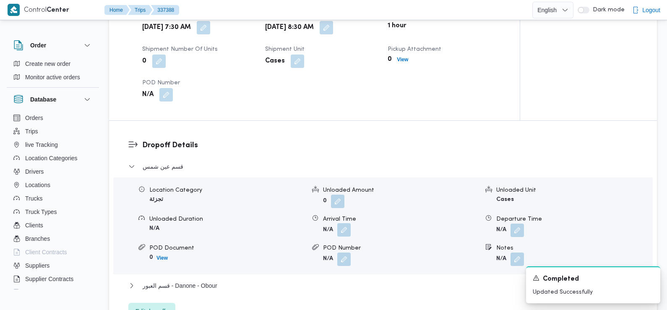
click at [345, 223] on button "button" at bounding box center [343, 229] width 13 height 13
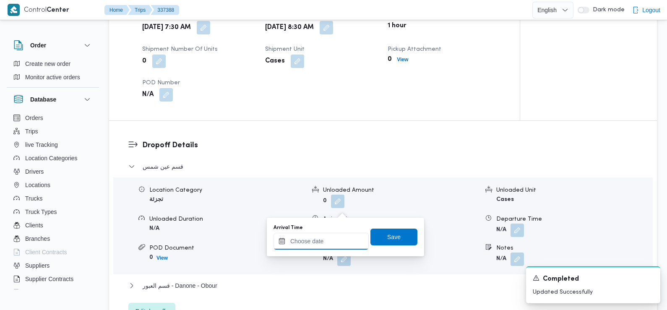
click at [337, 244] on input "Arrival Time" at bounding box center [320, 241] width 95 height 17
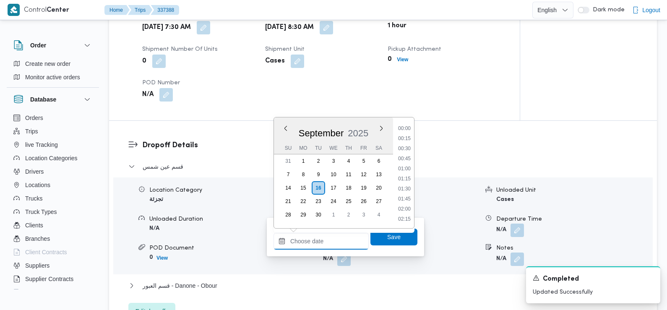
scroll to position [371, 0]
click at [405, 131] on li "09:15" at bounding box center [403, 129] width 19 height 8
type input "16/09/2025 09:15"
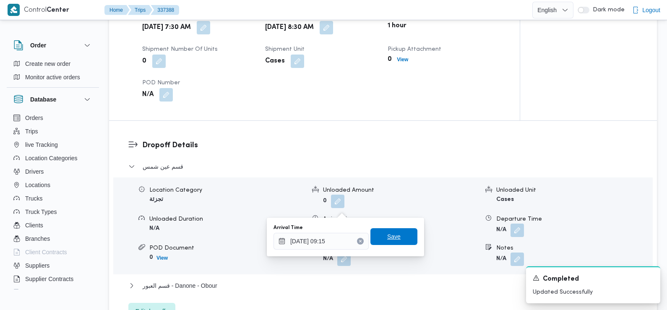
click at [377, 242] on span "Save" at bounding box center [393, 236] width 47 height 17
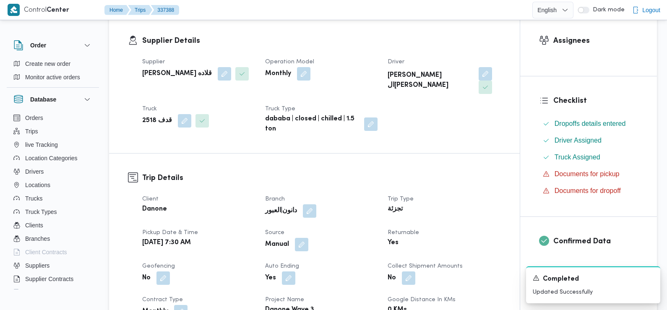
scroll to position [0, 0]
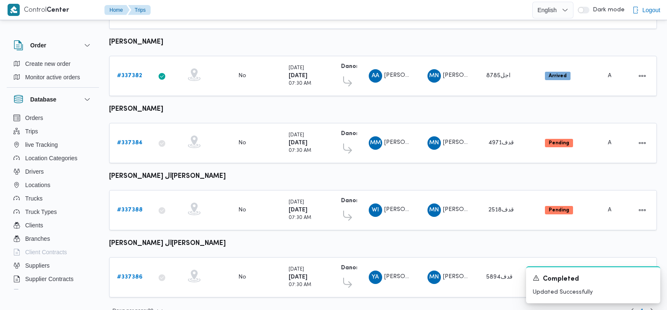
scroll to position [307, 0]
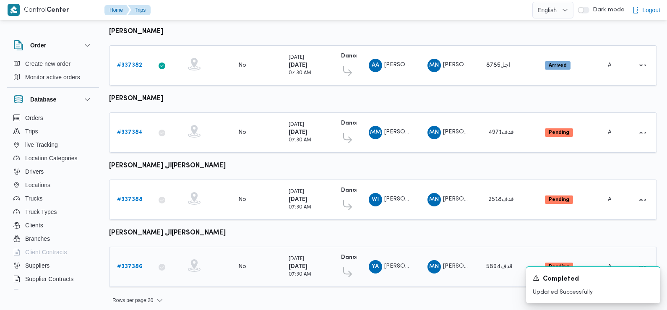
click at [129, 264] on b "# 337386" at bounding box center [130, 266] width 26 height 5
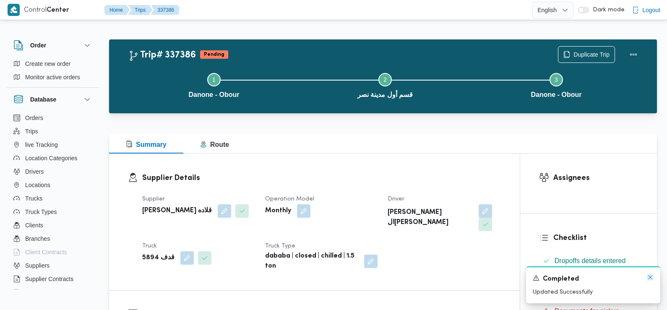
click at [652, 275] on icon "Dismiss toast" at bounding box center [649, 277] width 7 height 7
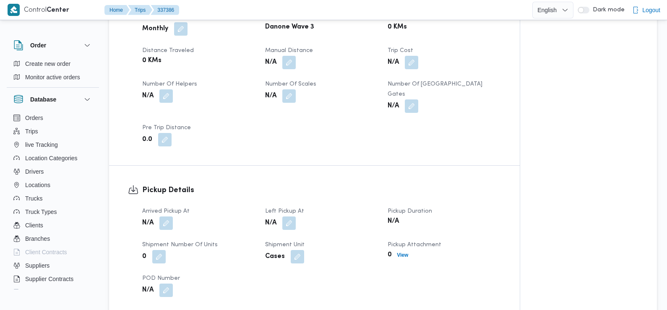
scroll to position [481, 0]
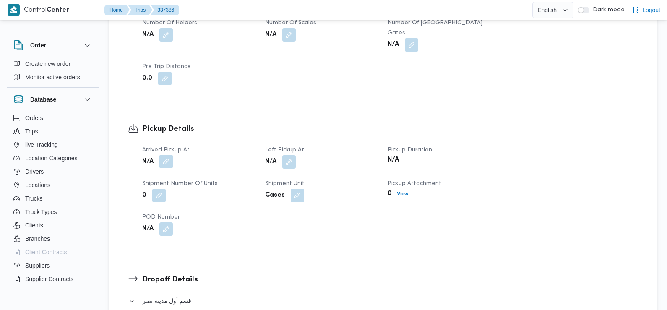
click at [166, 155] on button "button" at bounding box center [165, 161] width 13 height 13
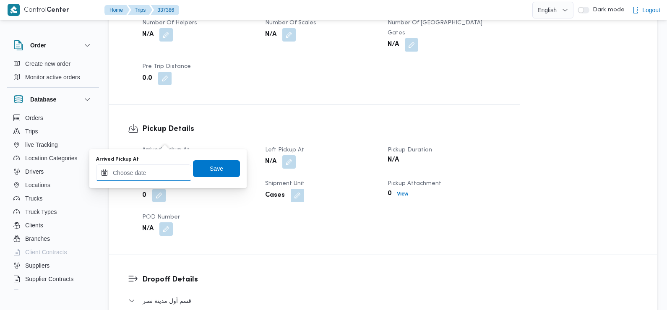
click at [163, 175] on input "Arrived Pickup At" at bounding box center [143, 172] width 95 height 17
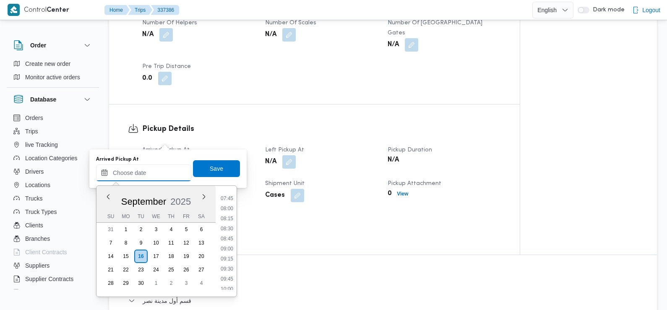
scroll to position [310, 0]
drag, startPoint x: 234, startPoint y: 233, endPoint x: 233, endPoint y: 260, distance: 26.9
drag, startPoint x: 233, startPoint y: 260, endPoint x: 192, endPoint y: 194, distance: 77.2
click at [192, 194] on div "September 2025" at bounding box center [155, 199] width 119 height 21
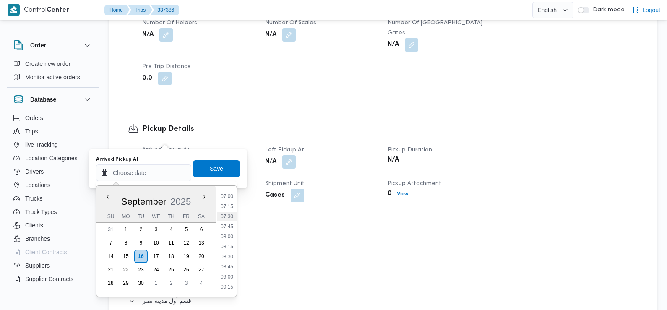
click at [226, 217] on li "07:30" at bounding box center [226, 216] width 19 height 8
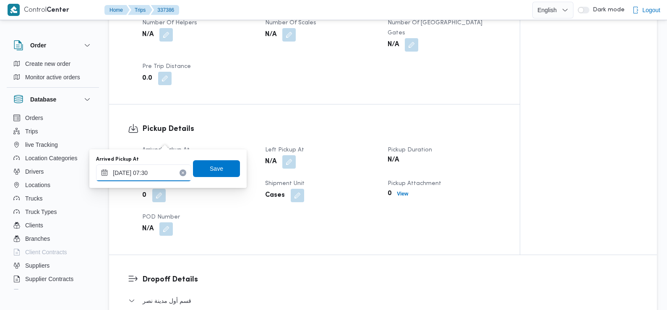
type input "16/09/2025 07:30"
click at [217, 170] on span "Save" at bounding box center [216, 168] width 47 height 17
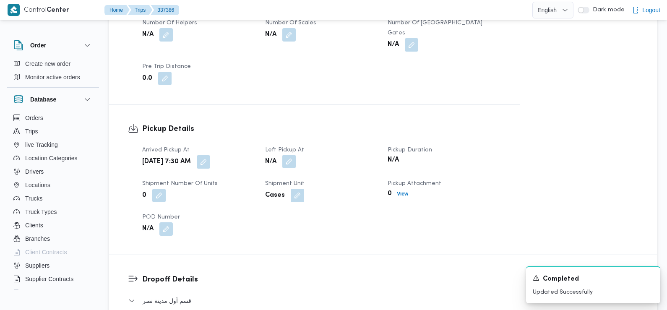
click at [290, 155] on button "button" at bounding box center [288, 161] width 13 height 13
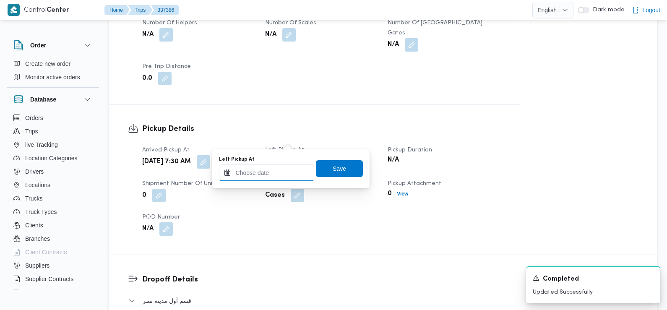
click at [280, 174] on input "Left Pickup At" at bounding box center [266, 172] width 95 height 17
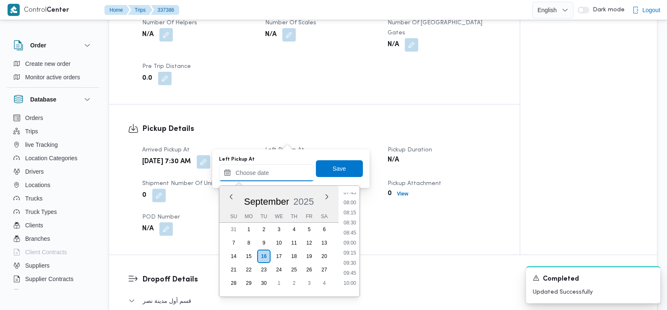
scroll to position [316, 0]
click at [349, 226] on li "08:30" at bounding box center [349, 223] width 19 height 8
type input "16/09/2025 08:30"
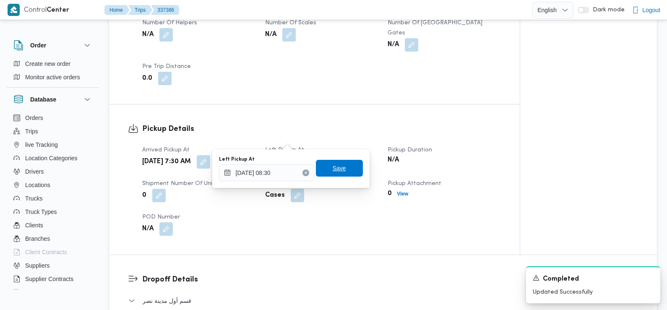
click at [337, 171] on span "Save" at bounding box center [338, 168] width 13 height 10
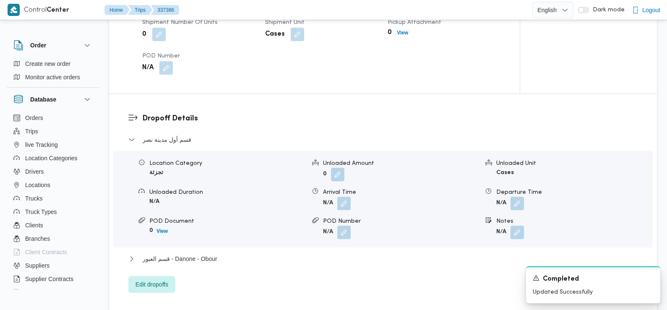
scroll to position [643, 0]
click at [342, 195] on button "button" at bounding box center [343, 201] width 13 height 13
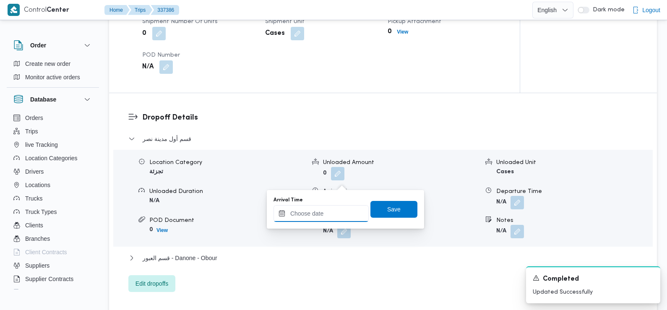
click at [339, 216] on input "Arrival Time" at bounding box center [320, 213] width 95 height 17
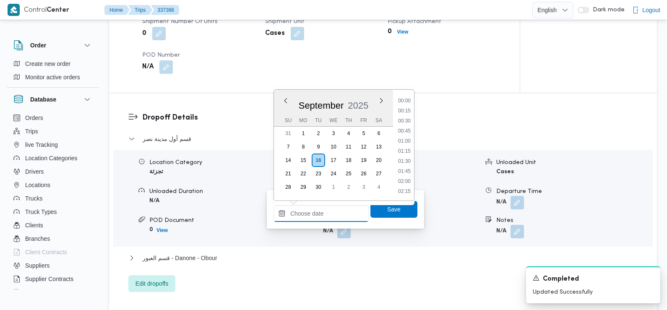
scroll to position [371, 0]
click at [403, 111] on li "09:30" at bounding box center [403, 111] width 19 height 8
type input "16/09/2025 09:30"
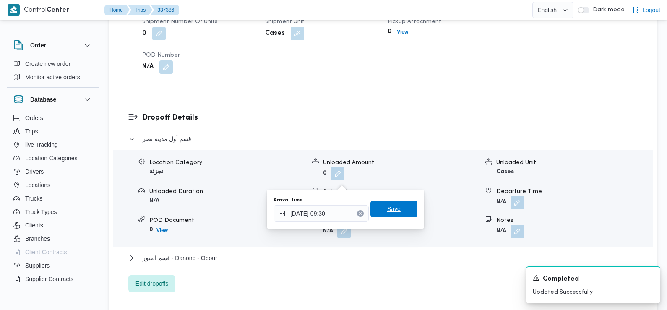
click at [392, 209] on span "Save" at bounding box center [393, 209] width 13 height 10
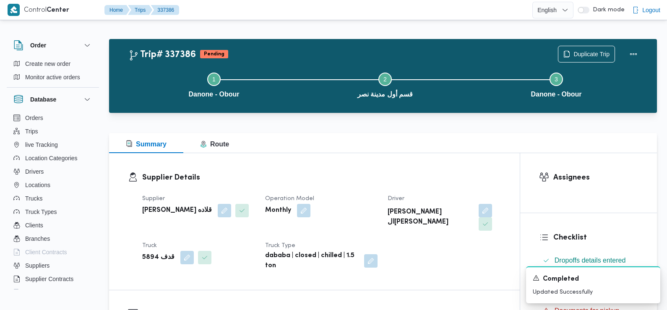
scroll to position [0, 0]
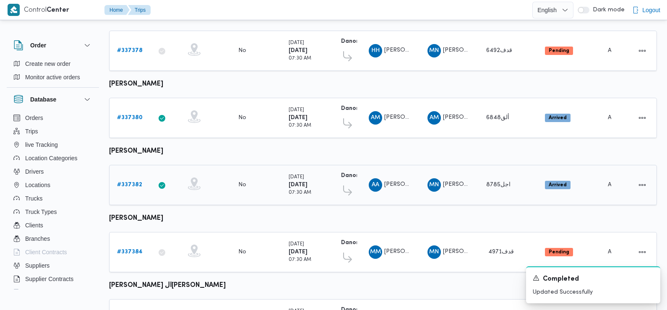
scroll to position [307, 0]
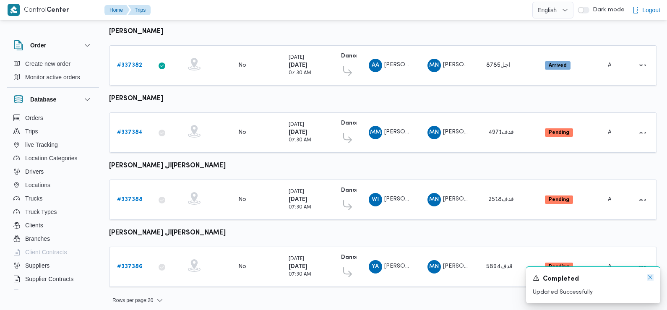
click at [651, 278] on icon "Dismiss toast" at bounding box center [649, 277] width 7 height 7
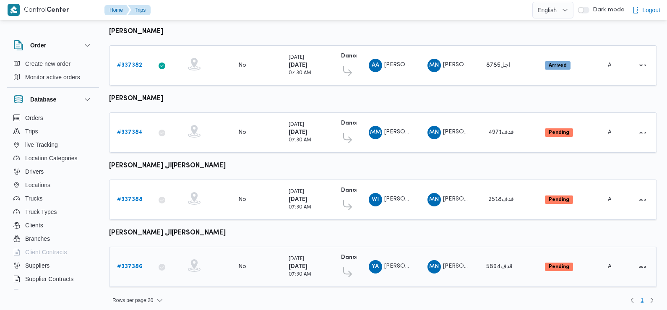
click at [129, 264] on b "# 337386" at bounding box center [130, 266] width 26 height 5
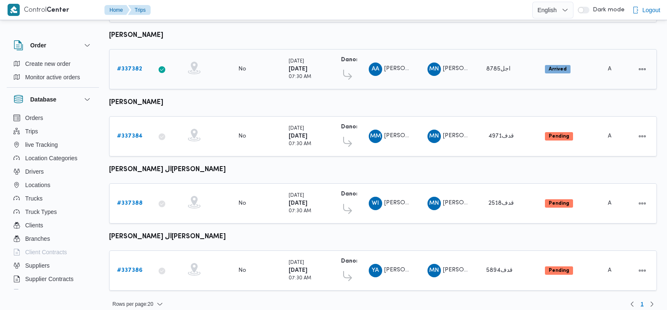
scroll to position [307, 0]
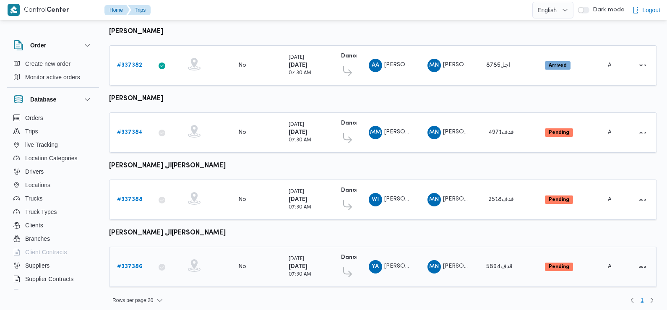
click at [127, 264] on b "# 337386" at bounding box center [130, 266] width 26 height 5
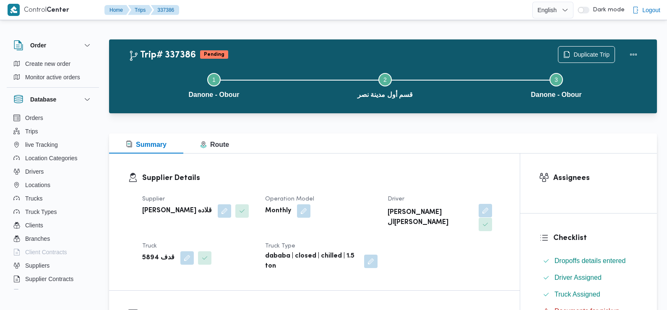
click at [478, 205] on button "button" at bounding box center [484, 210] width 13 height 13
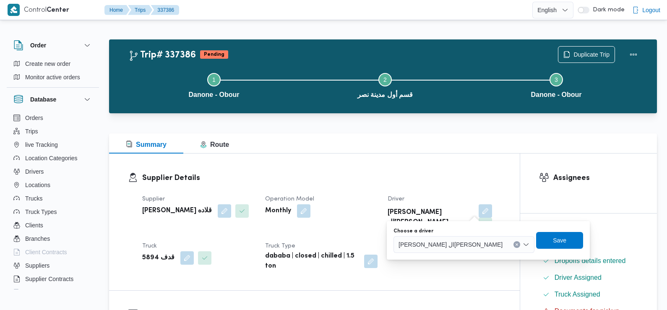
click at [452, 241] on span "يوسف السيد شحات السيد شعير" at bounding box center [450, 243] width 104 height 9
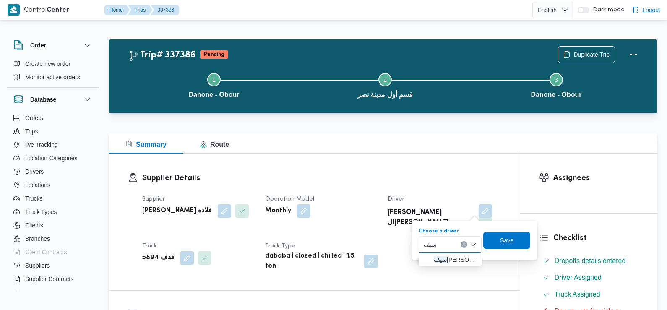
type input "سيف"
click at [396, 266] on div "Supplier Details Supplier مينا نجيب شفيق قلاده Operation Model Monthly Driver ي…" at bounding box center [314, 221] width 410 height 137
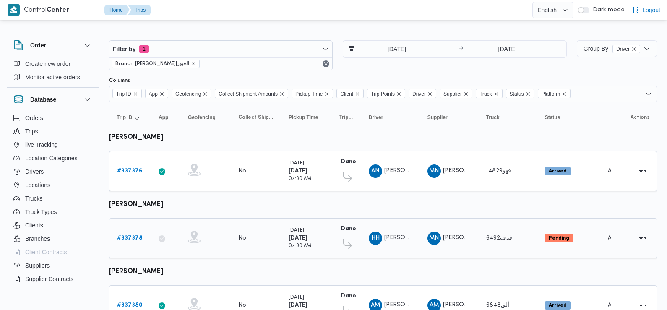
scroll to position [307, 0]
click at [129, 170] on b "# 337350" at bounding box center [129, 170] width 25 height 5
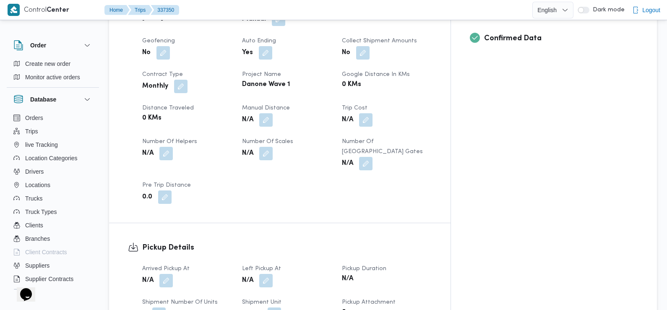
scroll to position [363, 0]
click at [167, 272] on button "button" at bounding box center [165, 278] width 13 height 13
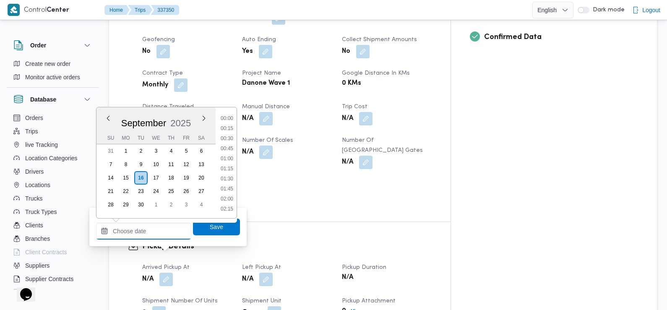
click at [166, 234] on input "Arrived Pickup At" at bounding box center [143, 231] width 95 height 17
click at [226, 158] on li "07:30" at bounding box center [226, 157] width 19 height 8
type input "[DATE] 07:30"
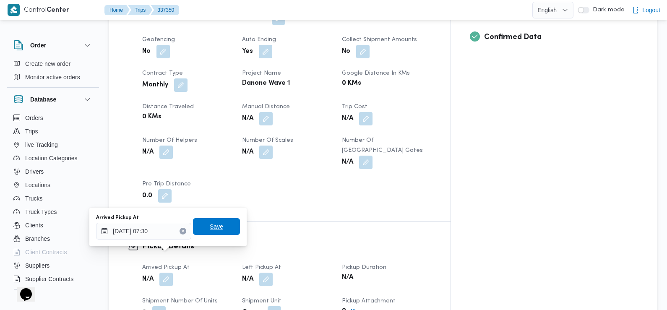
click at [203, 229] on span "Save" at bounding box center [216, 226] width 47 height 17
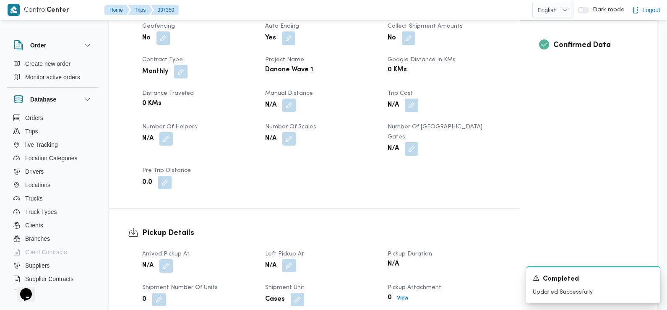
click at [286, 259] on button "button" at bounding box center [288, 265] width 13 height 13
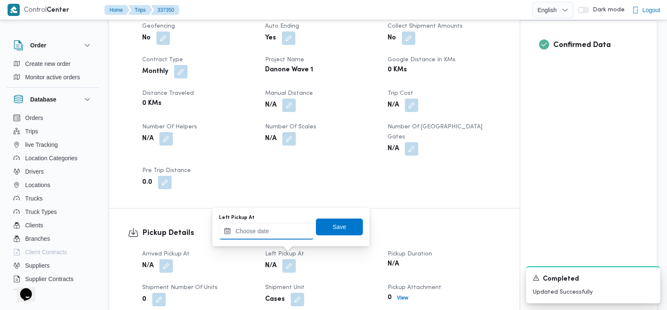
click at [274, 231] on input "Left Pickup At" at bounding box center [266, 231] width 95 height 17
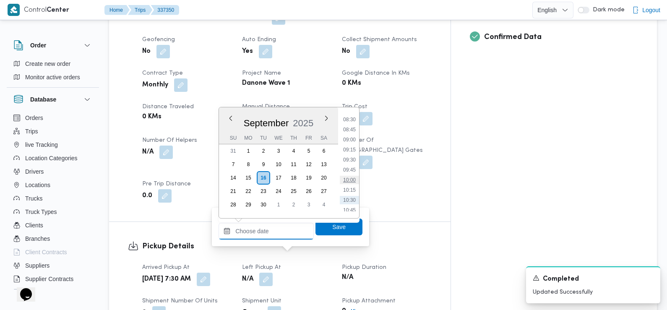
scroll to position [321, 0]
click at [351, 140] on li "08:30" at bounding box center [349, 139] width 19 height 8
type input "16/09/2025 08:30"
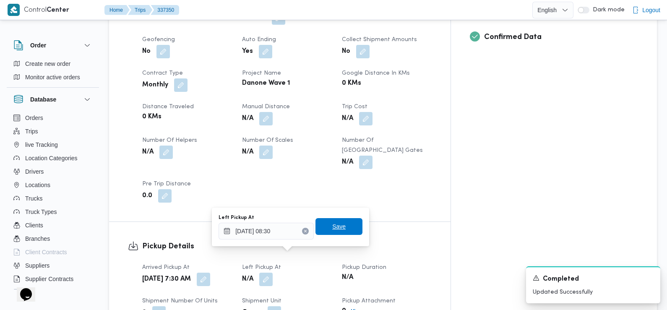
click at [332, 228] on span "Save" at bounding box center [338, 226] width 13 height 10
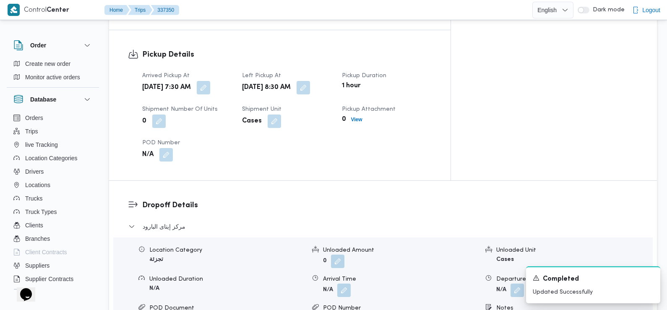
scroll to position [590, 0]
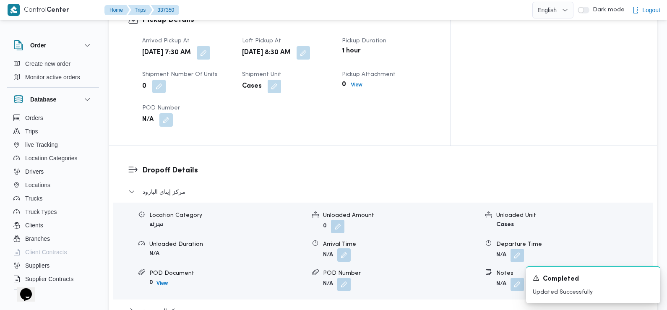
click at [340, 248] on button "button" at bounding box center [343, 254] width 13 height 13
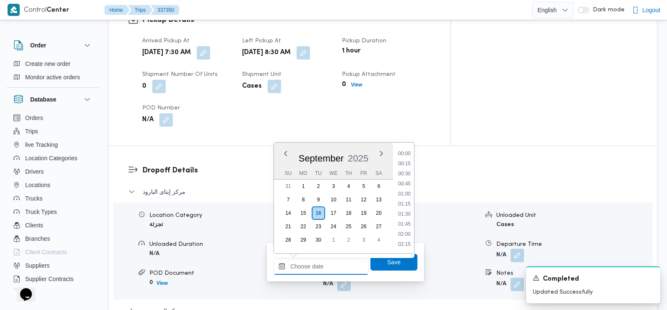
click at [314, 267] on input "Arrival Time" at bounding box center [320, 266] width 95 height 17
click at [406, 164] on li "09:30" at bounding box center [403, 164] width 19 height 8
type input "16/09/2025 09:30"
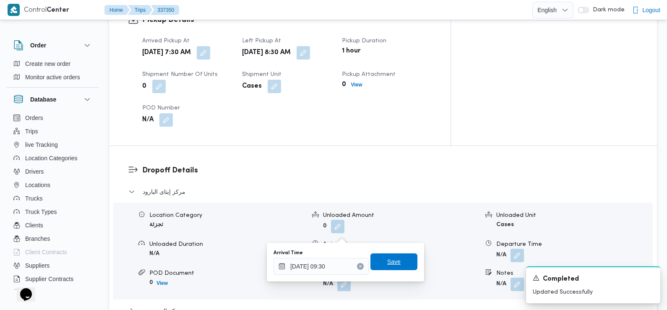
click at [377, 266] on span "Save" at bounding box center [393, 261] width 47 height 17
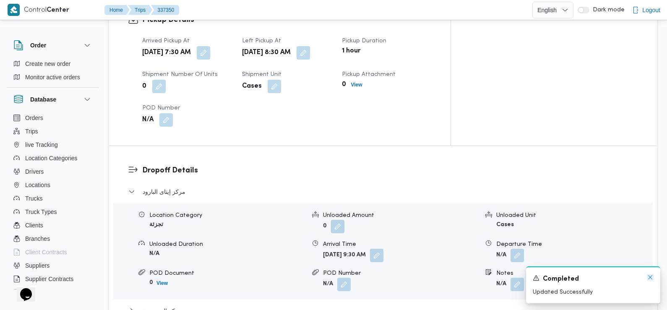
click at [649, 277] on icon "Dismiss toast" at bounding box center [649, 277] width 7 height 7
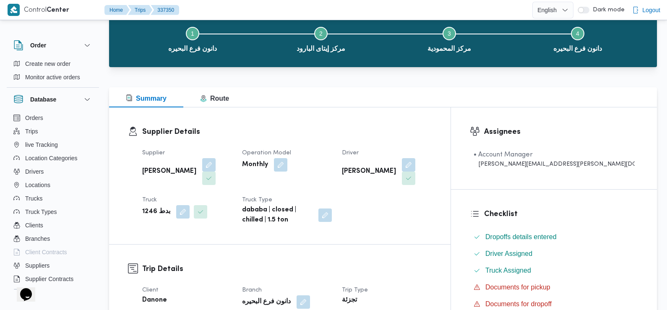
scroll to position [0, 0]
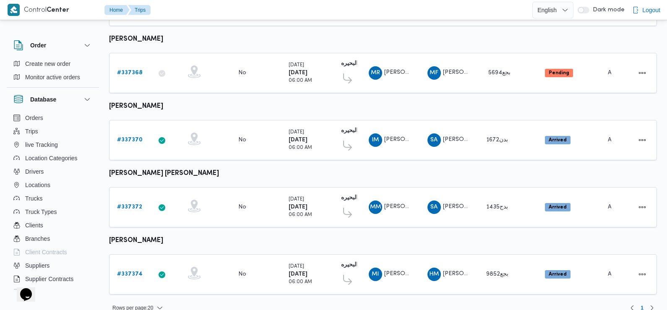
scroll to position [704, 0]
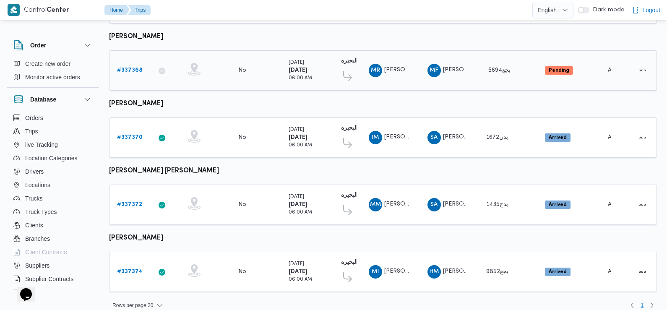
click at [122, 67] on b "# 337368" at bounding box center [130, 69] width 26 height 5
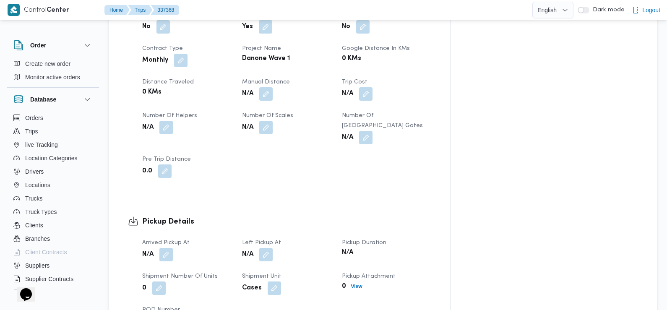
scroll to position [389, 0]
click at [166, 247] on button "button" at bounding box center [165, 253] width 13 height 13
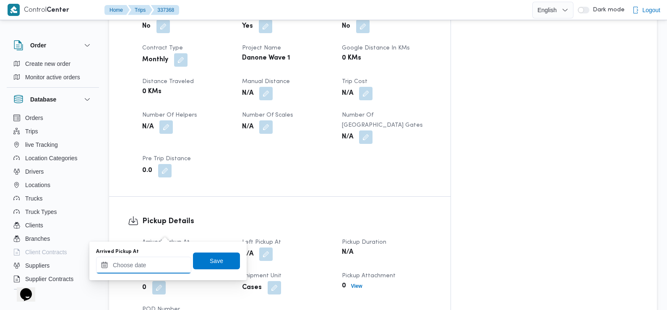
click at [158, 267] on input "Arrived Pickup At" at bounding box center [143, 265] width 95 height 17
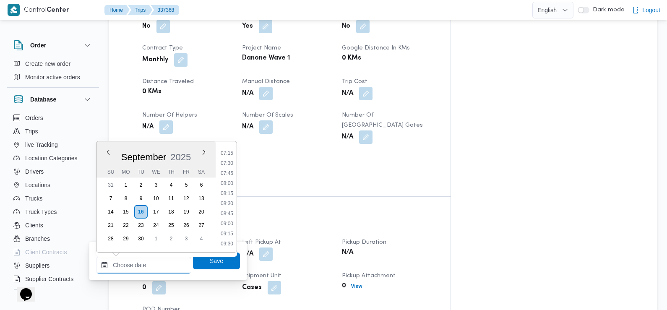
scroll to position [291, 0]
click at [227, 163] on li "07:30" at bounding box center [226, 163] width 19 height 8
type input "16/09/2025 07:30"
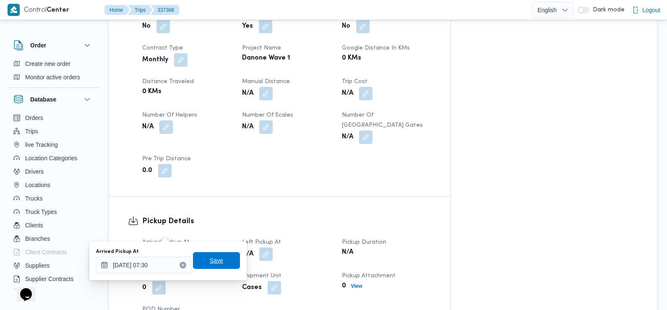
click at [214, 257] on span "Save" at bounding box center [216, 260] width 13 height 10
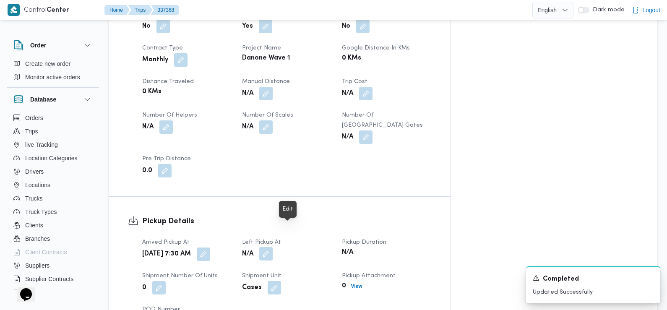
click at [272, 247] on button "button" at bounding box center [265, 253] width 13 height 13
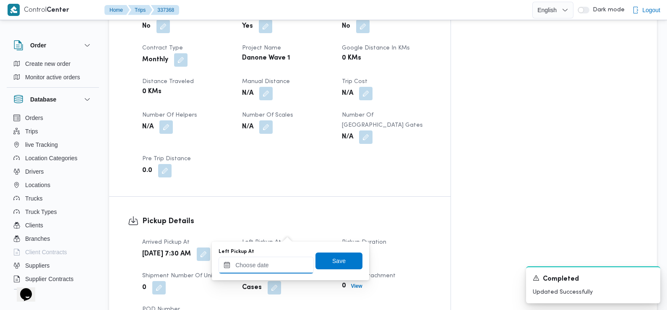
click at [268, 262] on input "Left Pickup At" at bounding box center [265, 265] width 95 height 17
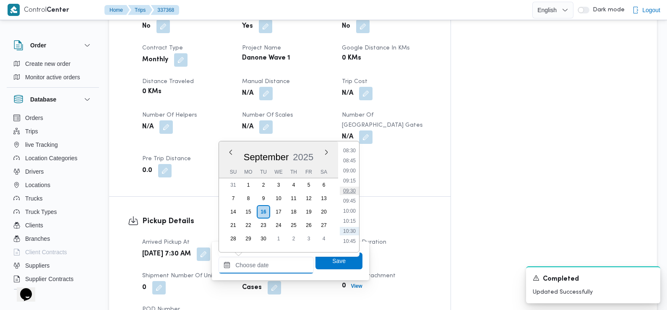
scroll to position [343, 0]
click at [350, 162] on li "08:45" at bounding box center [349, 161] width 19 height 8
type input "16/09/2025 08:45"
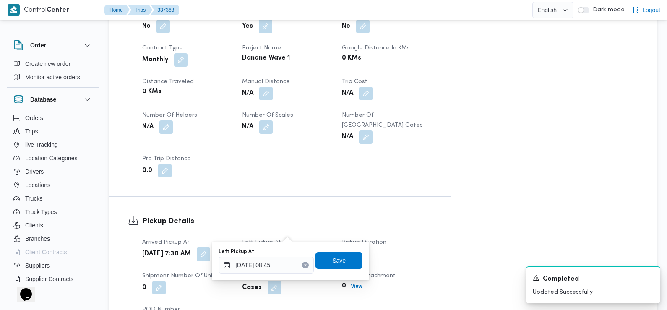
click at [342, 259] on span "Save" at bounding box center [338, 260] width 47 height 17
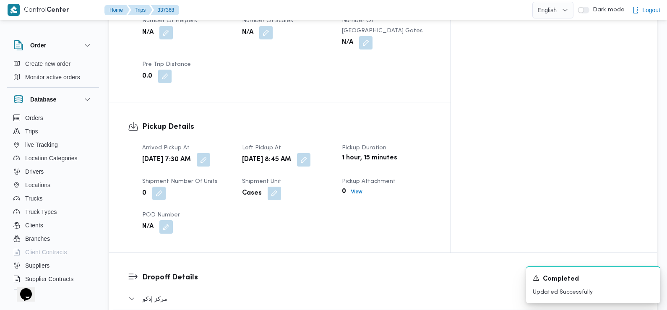
scroll to position [542, 0]
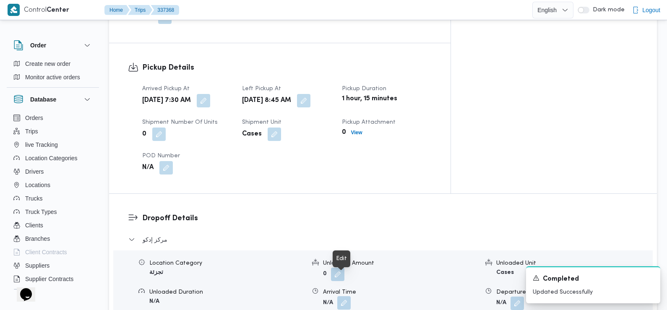
click at [344, 296] on button "button" at bounding box center [343, 302] width 13 height 13
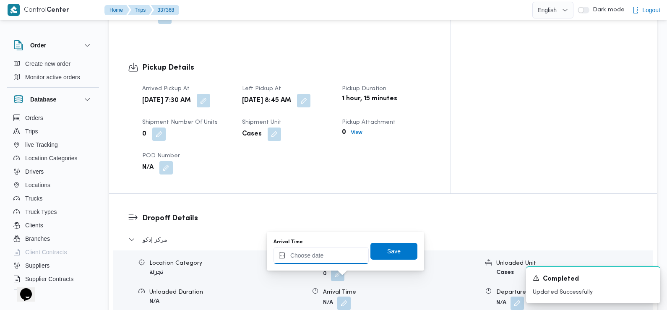
click at [335, 253] on input "Arrival Time" at bounding box center [320, 255] width 95 height 17
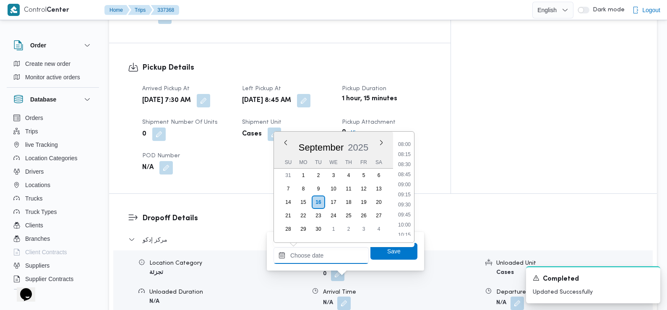
scroll to position [318, 0]
click at [404, 186] on li "09:00" at bounding box center [403, 186] width 19 height 8
type input "16/09/2025 09:00"
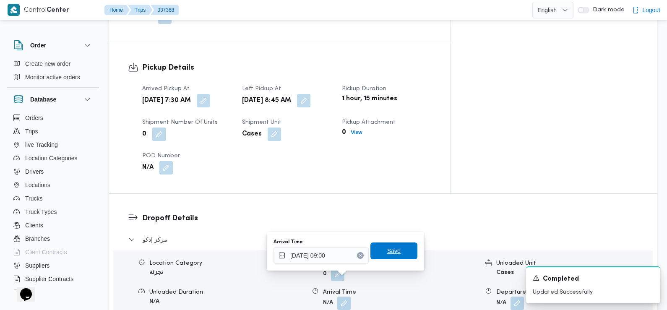
click at [391, 256] on span "Save" at bounding box center [393, 250] width 47 height 17
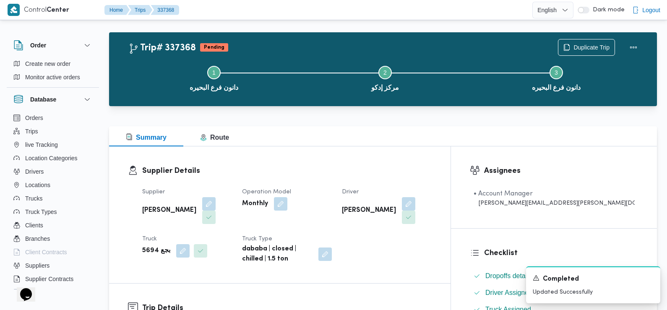
scroll to position [0, 0]
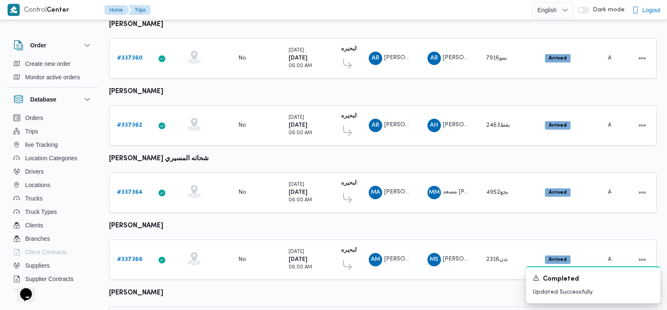
scroll to position [585, 0]
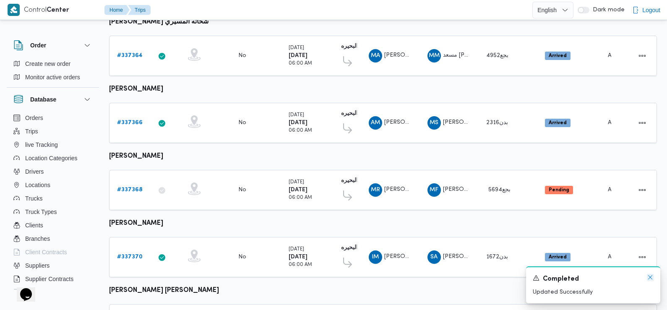
click at [649, 278] on icon "Dismiss toast" at bounding box center [650, 277] width 4 height 4
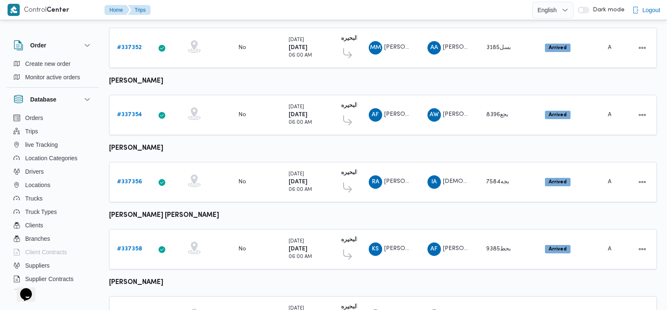
scroll to position [0, 0]
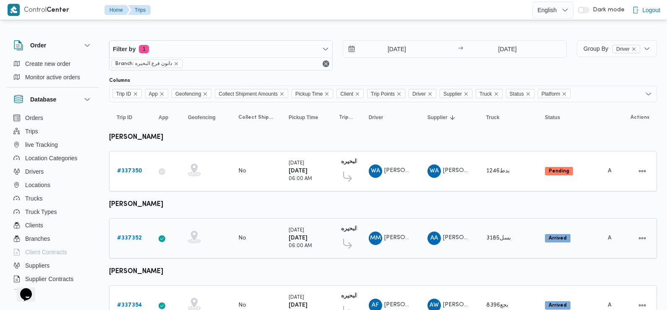
click at [132, 235] on b "# 337352" at bounding box center [129, 237] width 25 height 5
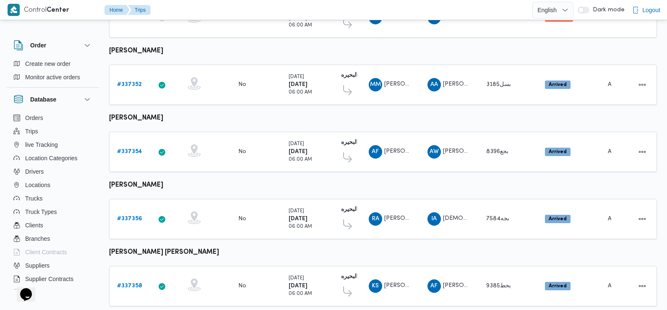
scroll to position [154, 0]
click at [129, 152] on b "# 337354" at bounding box center [129, 150] width 25 height 5
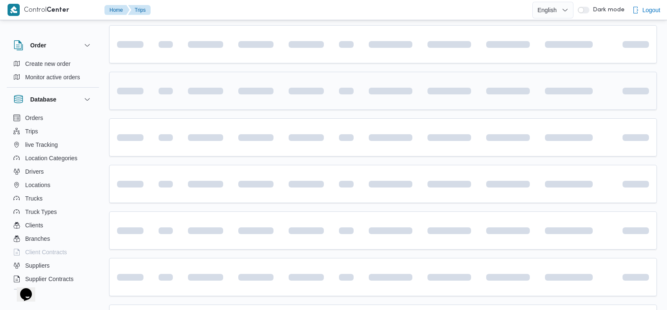
scroll to position [171, 0]
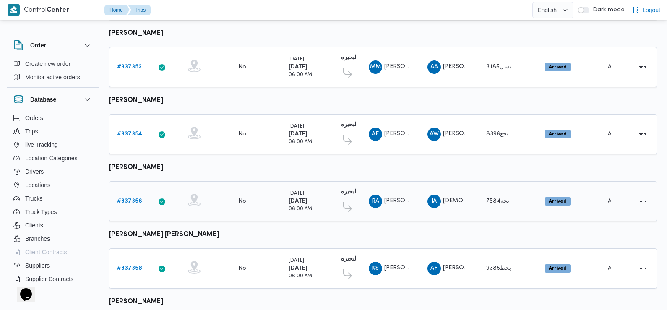
click at [132, 198] on b "# 337356" at bounding box center [129, 200] width 25 height 5
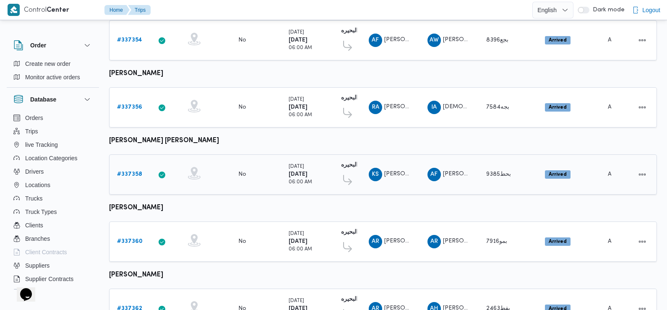
click at [128, 173] on b "# 337358" at bounding box center [129, 173] width 25 height 5
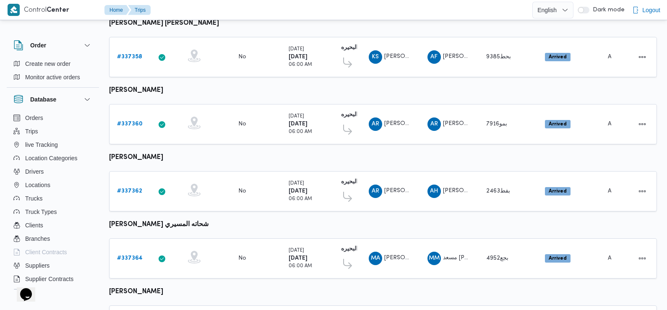
scroll to position [384, 0]
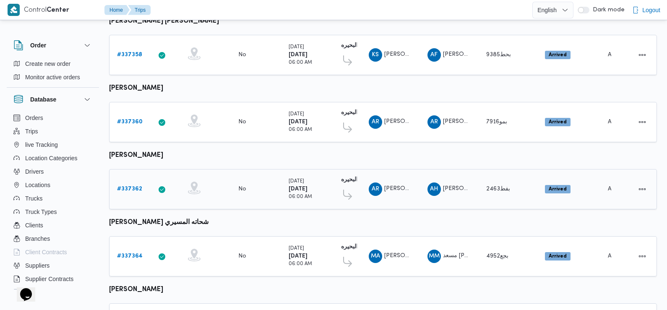
click at [136, 186] on b "# 337362" at bounding box center [129, 188] width 25 height 5
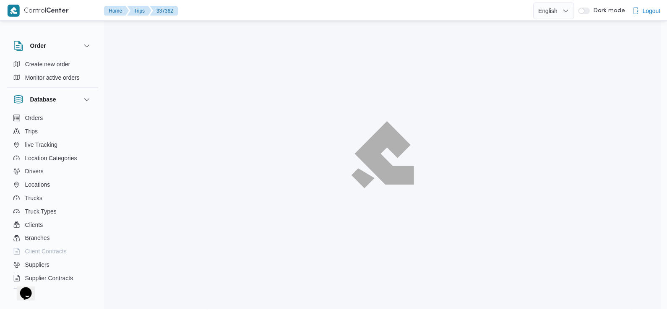
scroll to position [384, 0]
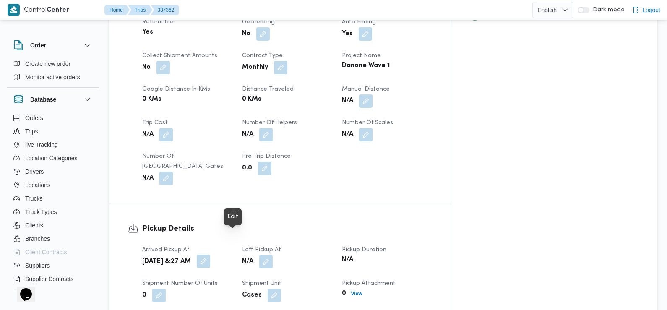
click at [210, 254] on button "button" at bounding box center [203, 260] width 13 height 13
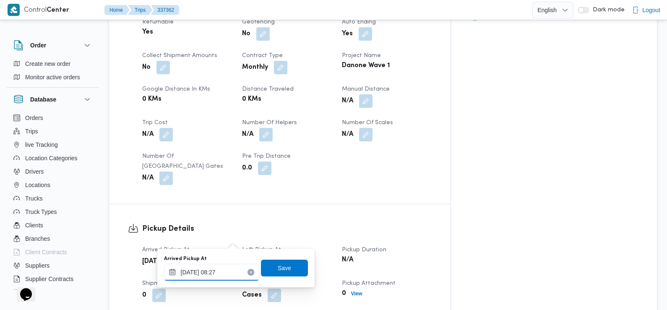
click at [221, 279] on input "16/09/2025 08:27" at bounding box center [211, 272] width 95 height 17
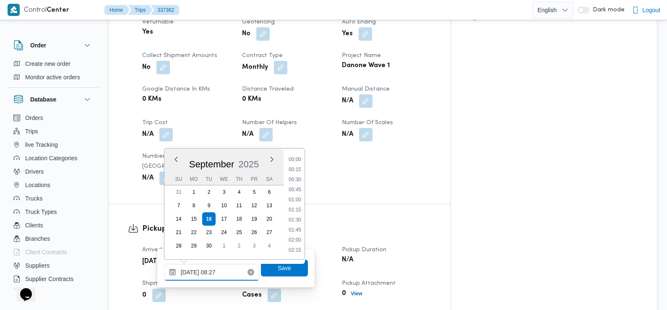
scroll to position [281, 0]
click at [297, 182] on li "07:30" at bounding box center [294, 180] width 19 height 8
type input "16/09/2025 07:30"
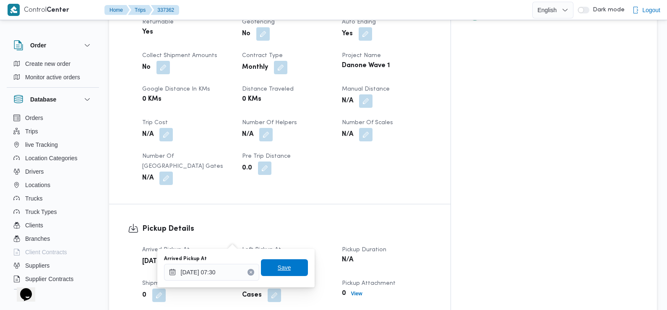
click at [278, 265] on span "Save" at bounding box center [284, 267] width 13 height 10
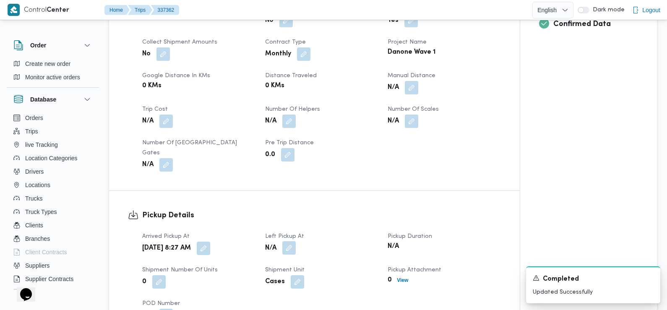
click at [291, 241] on button "button" at bounding box center [288, 247] width 13 height 13
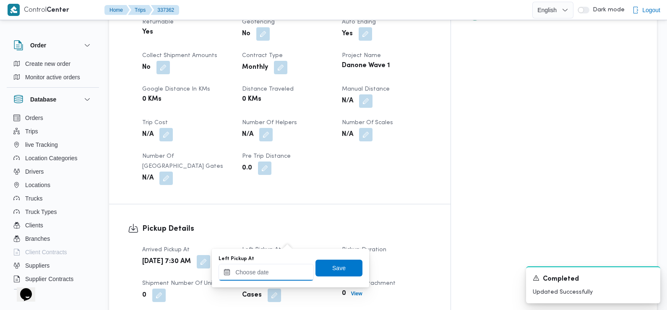
click at [281, 276] on input "Left Pickup At" at bounding box center [265, 272] width 95 height 17
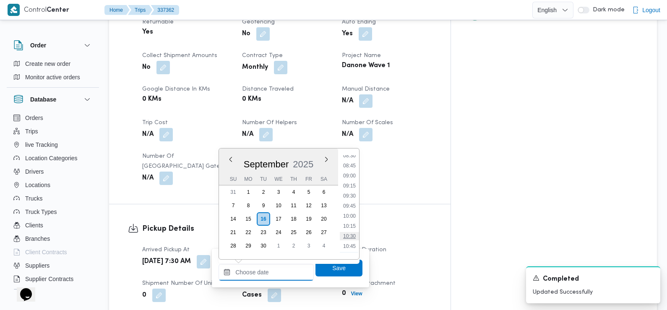
scroll to position [341, 0]
click at [348, 161] on li "08:30" at bounding box center [349, 160] width 19 height 8
type input "16/09/2025 08:30"
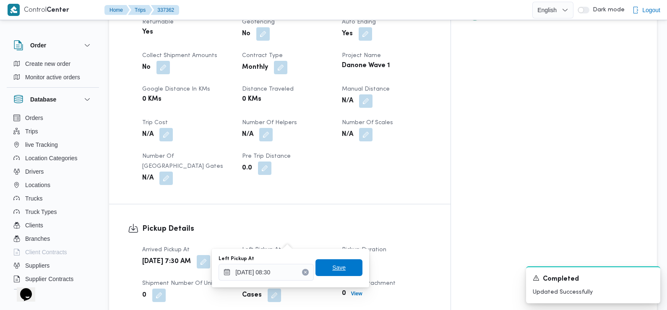
click at [324, 267] on span "Save" at bounding box center [338, 267] width 47 height 17
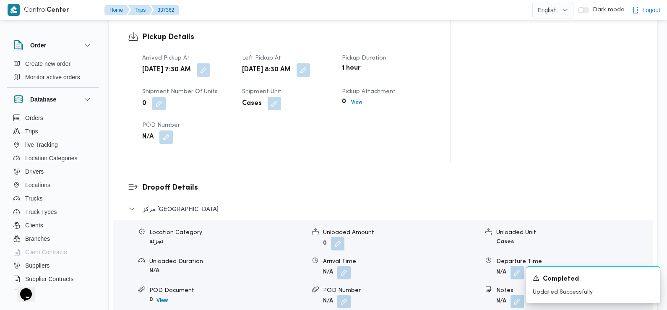
scroll to position [599, 0]
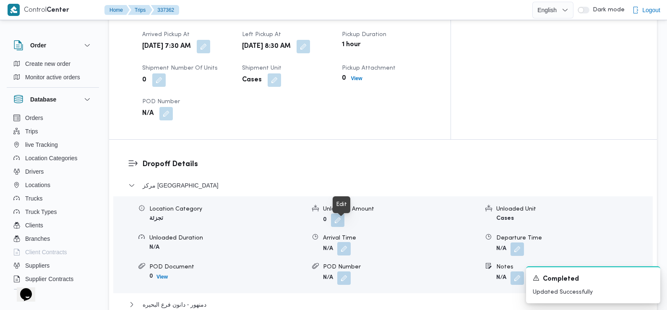
click at [344, 242] on button "button" at bounding box center [343, 248] width 13 height 13
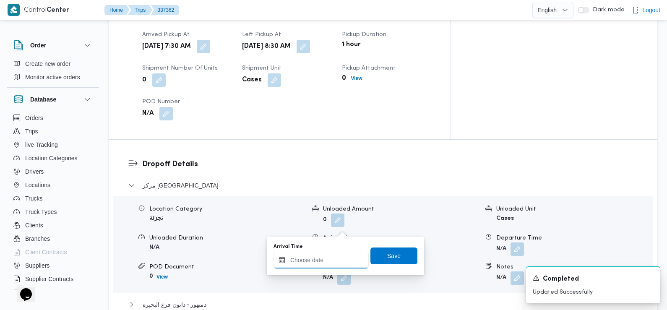
click at [318, 267] on input "Arrival Time" at bounding box center [320, 260] width 95 height 17
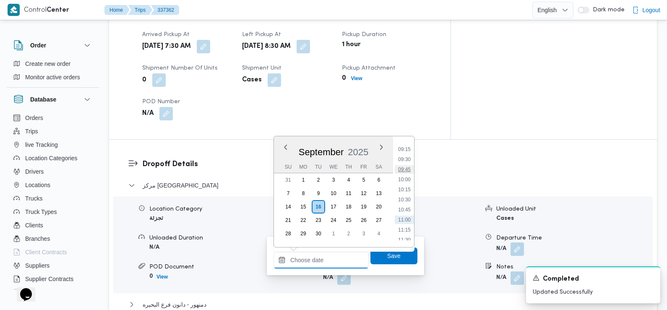
scroll to position [366, 0]
click at [403, 163] on li "09:30" at bounding box center [403, 163] width 19 height 8
type input "16/09/2025 09:30"
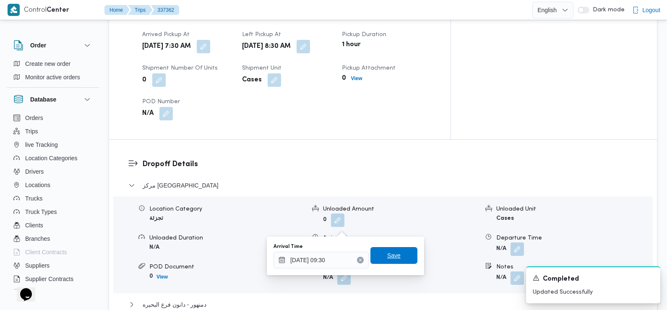
click at [390, 257] on span "Save" at bounding box center [393, 255] width 13 height 10
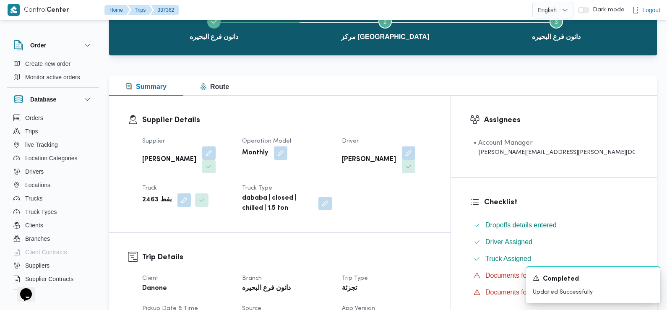
scroll to position [0, 0]
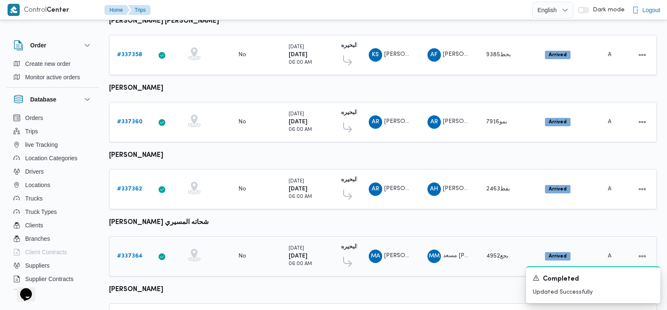
scroll to position [500, 0]
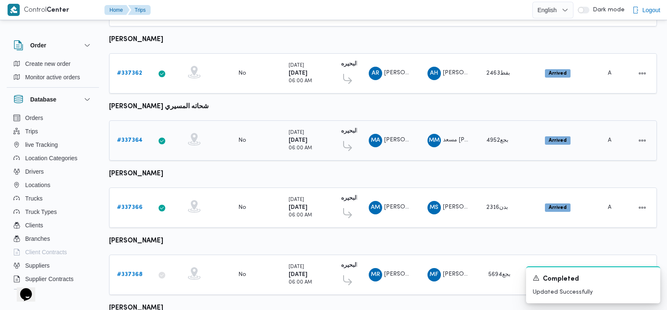
click at [123, 138] on b "# 337364" at bounding box center [130, 140] width 26 height 5
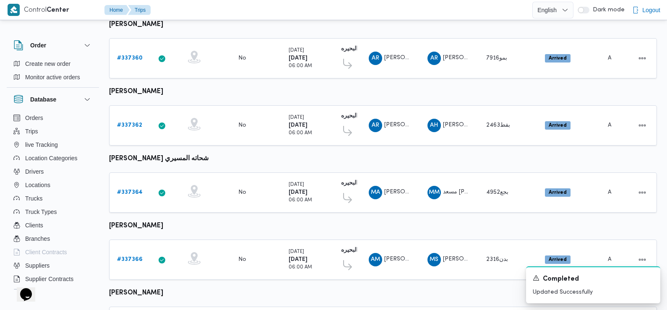
scroll to position [585, 0]
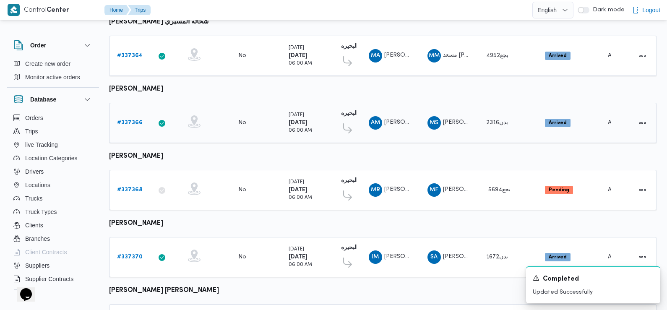
click at [132, 120] on b "# 337366" at bounding box center [130, 122] width 26 height 5
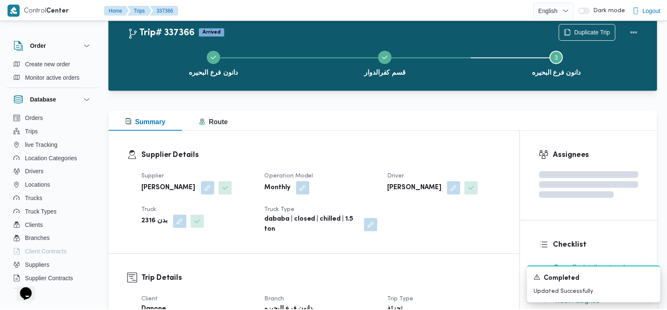
scroll to position [585, 0]
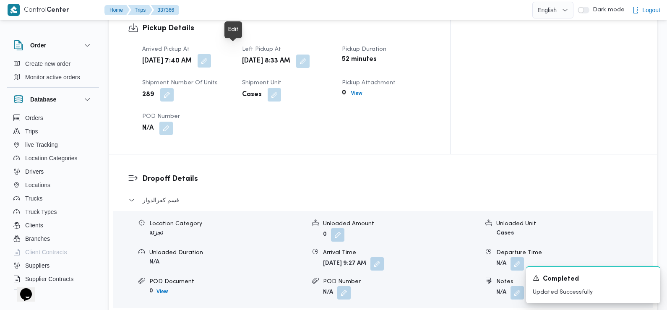
click at [211, 54] on button "button" at bounding box center [203, 60] width 13 height 13
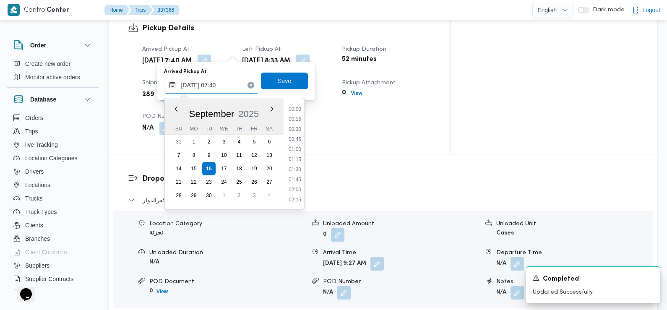
click at [223, 87] on input "16/09/2025 07:40" at bounding box center [211, 85] width 95 height 17
click at [291, 158] on li "07:30" at bounding box center [294, 160] width 19 height 8
type input "16/09/2025 07:30"
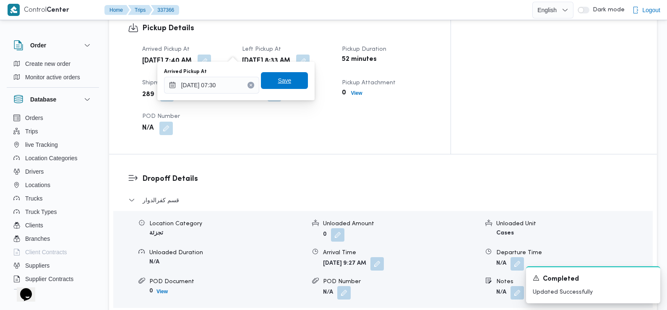
click at [278, 83] on span "Save" at bounding box center [284, 80] width 13 height 10
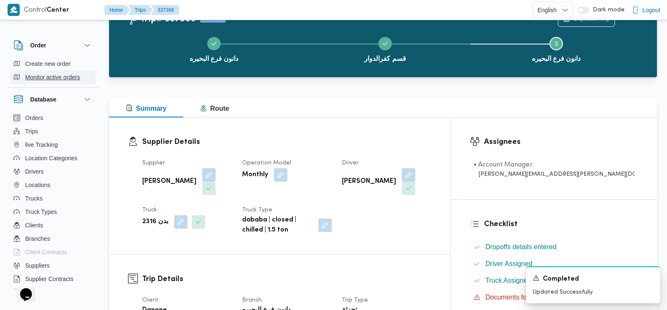
scroll to position [0, 0]
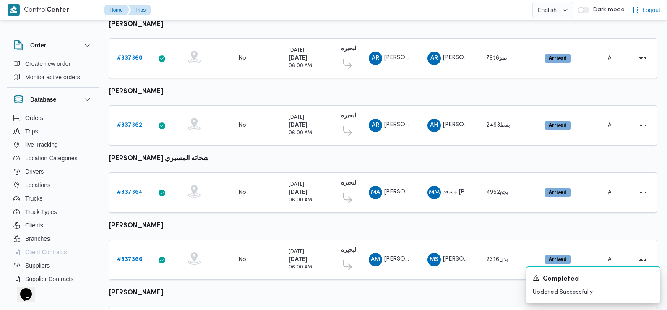
scroll to position [585, 0]
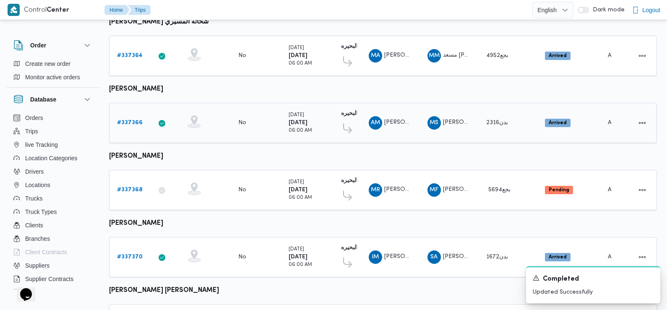
click at [134, 104] on td "Trip ID # 337366" at bounding box center [130, 123] width 42 height 40
click at [128, 120] on b "# 337366" at bounding box center [130, 122] width 26 height 5
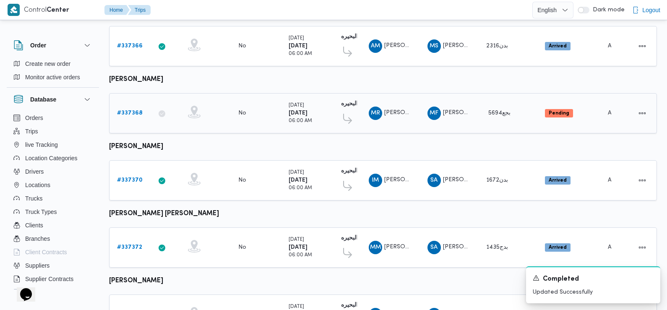
scroll to position [704, 0]
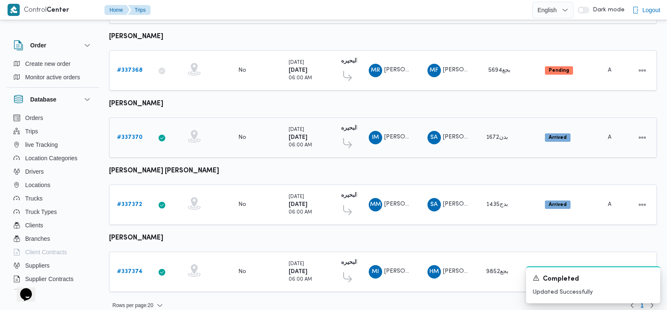
click at [122, 135] on b "# 337370" at bounding box center [130, 137] width 26 height 5
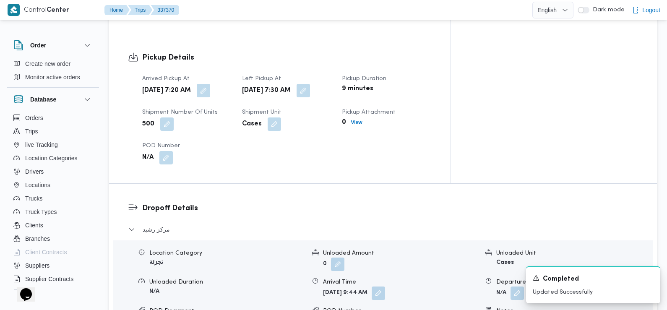
scroll to position [565, 0]
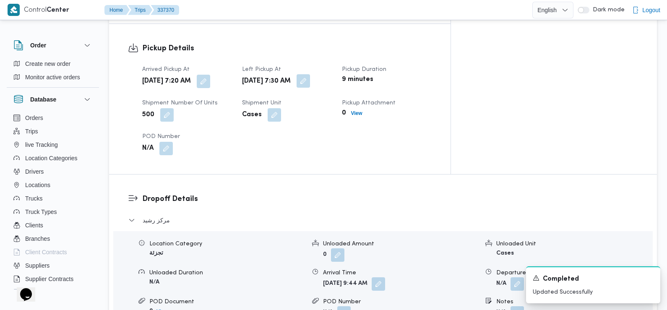
click at [310, 74] on button "button" at bounding box center [302, 80] width 13 height 13
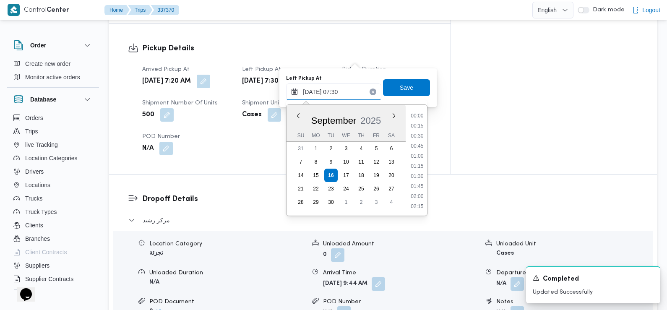
click at [337, 93] on input "16/09/2025 07:30" at bounding box center [333, 91] width 95 height 17
click at [419, 179] on li "09:15" at bounding box center [416, 178] width 19 height 8
type input "16/09/2025 09:15"
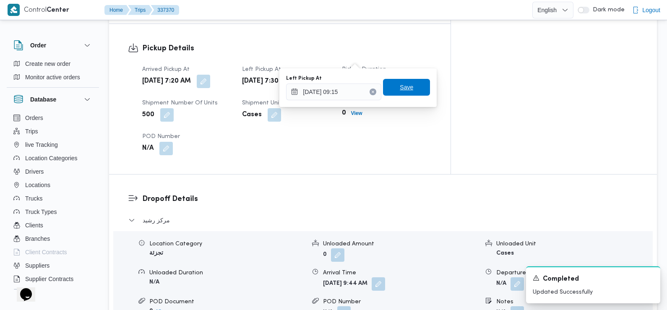
click at [400, 88] on span "Save" at bounding box center [406, 87] width 13 height 10
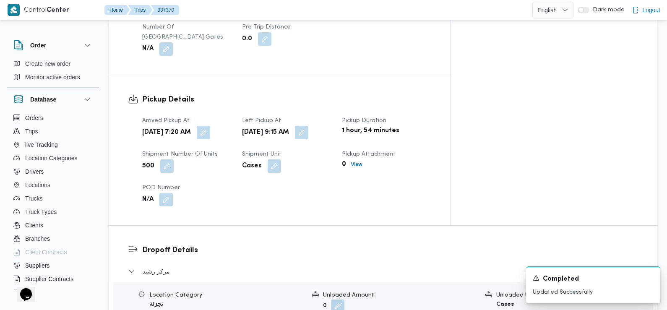
scroll to position [0, 0]
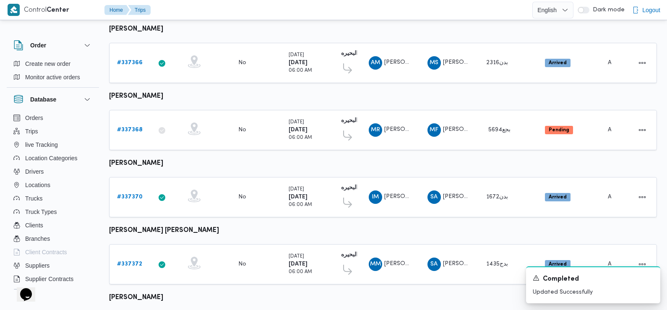
scroll to position [704, 0]
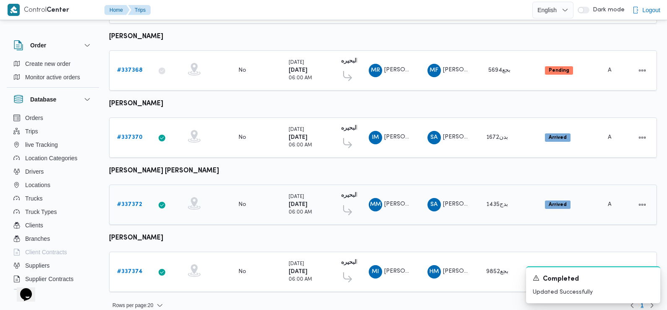
click at [130, 202] on b "# 337372" at bounding box center [129, 204] width 25 height 5
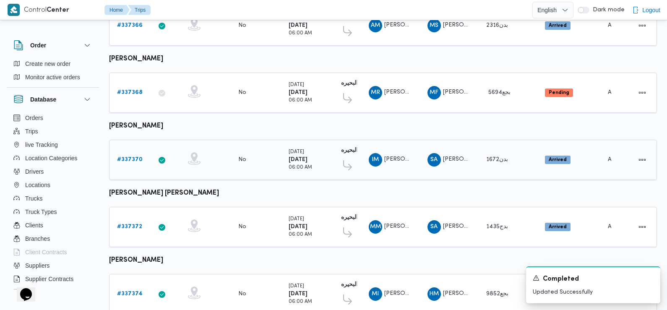
scroll to position [704, 0]
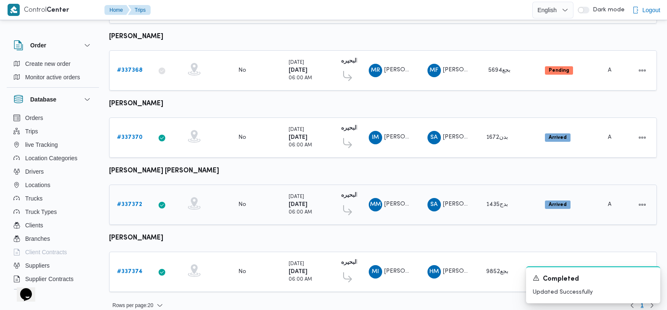
click at [127, 196] on div "# 337372" at bounding box center [130, 204] width 33 height 17
click at [127, 202] on b "# 337372" at bounding box center [129, 204] width 25 height 5
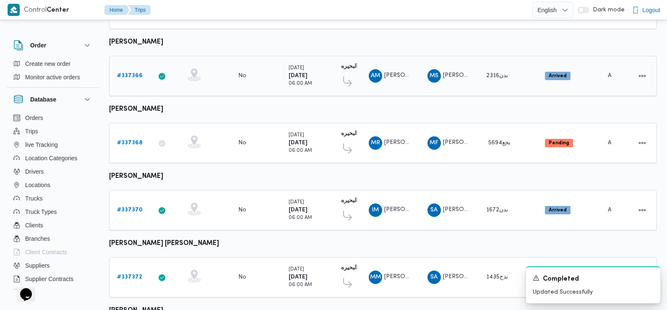
scroll to position [704, 0]
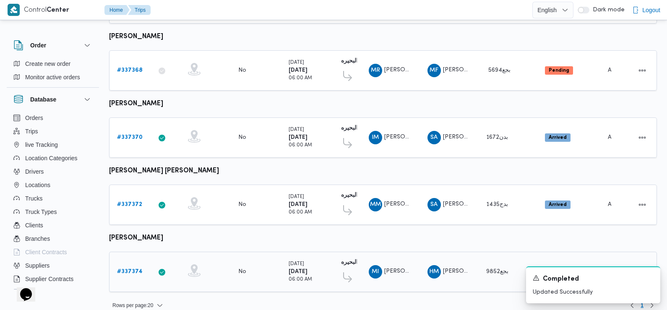
click at [124, 269] on b "# 337374" at bounding box center [130, 271] width 26 height 5
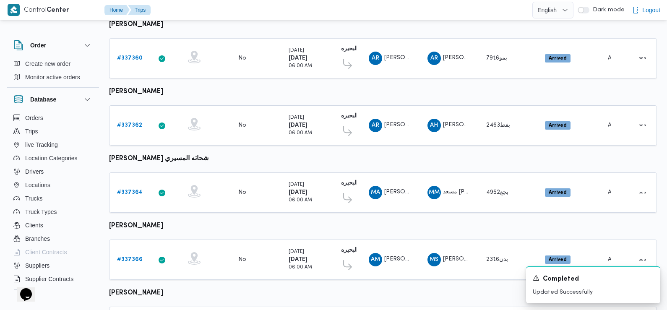
scroll to position [585, 0]
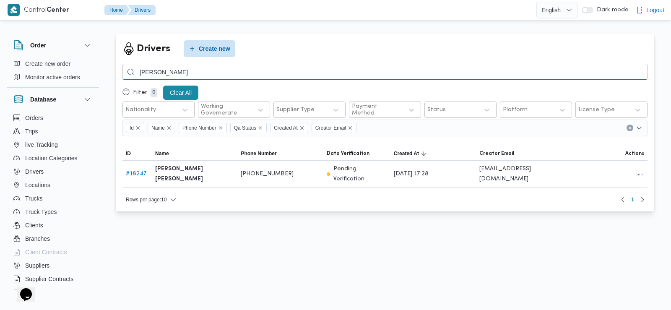
click at [159, 72] on input "رضا محمد الصديق" at bounding box center [384, 72] width 525 height 16
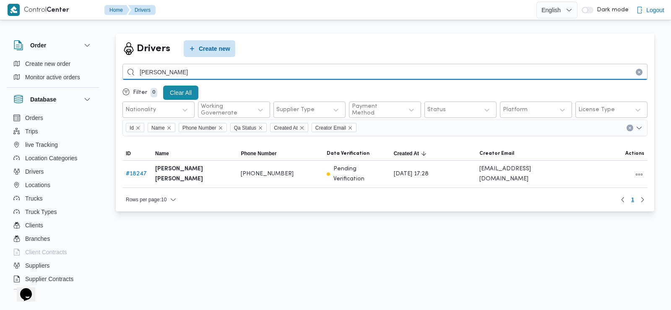
type input "علي مصطفي"
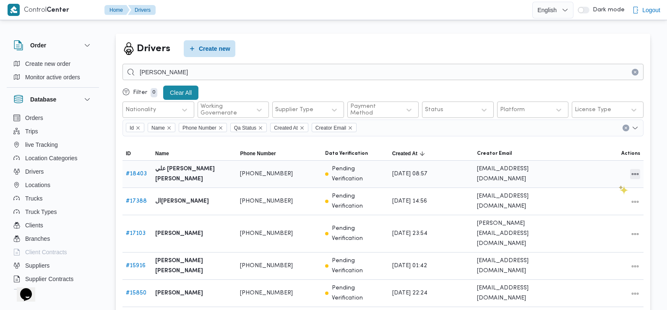
click at [634, 171] on button "All actions" at bounding box center [635, 174] width 10 height 10
click at [596, 173] on span "Edit" at bounding box center [607, 169] width 27 height 7
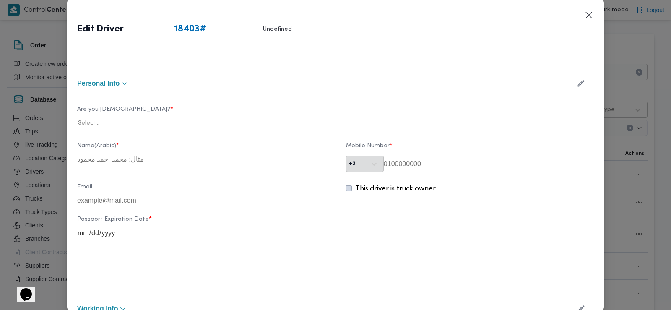
type input "علي مصطفي علي محمد رضوان"
type input "01208054388"
type input "2027-03-12"
type input "2028-03-12"
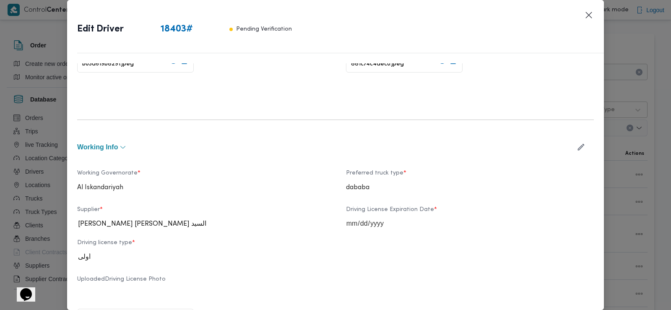
scroll to position [240, 0]
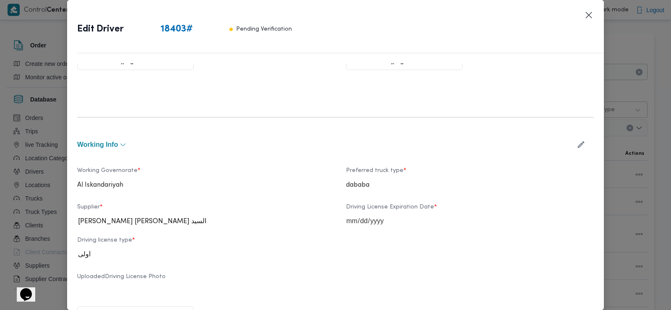
click at [576, 143] on icon "button" at bounding box center [580, 144] width 9 height 9
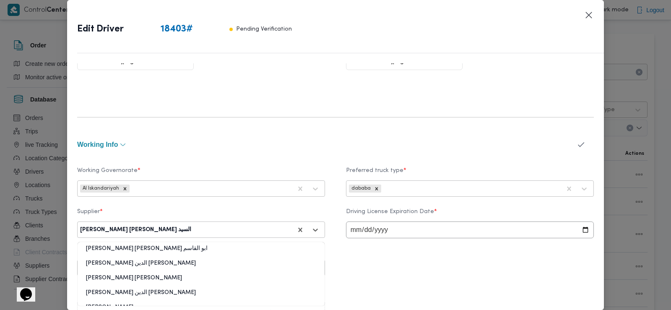
click at [263, 231] on div at bounding box center [242, 230] width 99 height 8
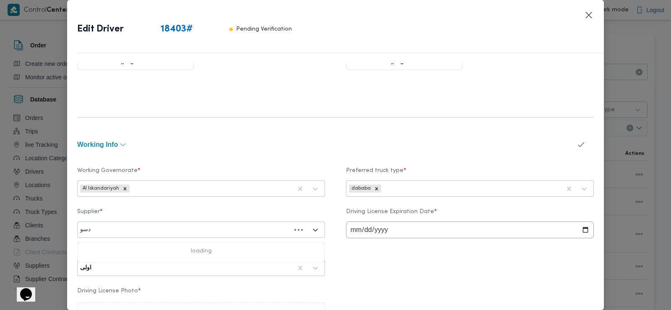
type input "دسوق"
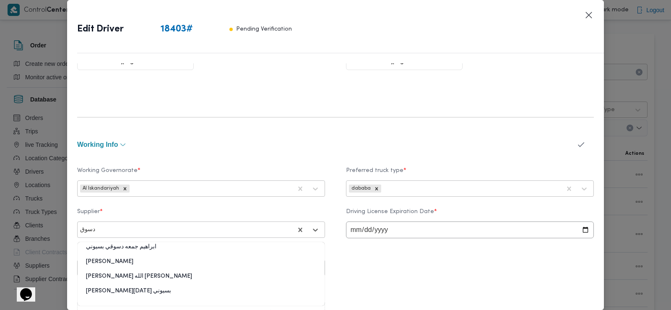
scroll to position [0, 0]
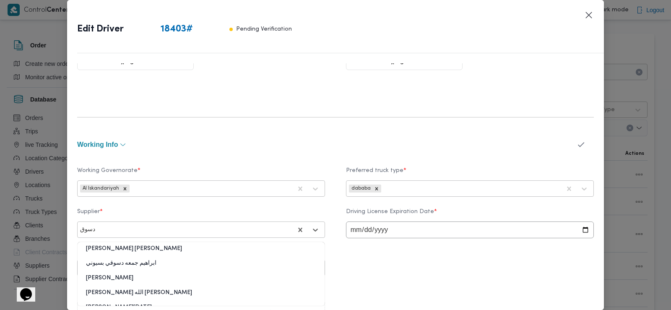
click at [151, 263] on div "ابراهيم جمعه دسوقي بسيوني" at bounding box center [201, 266] width 247 height 15
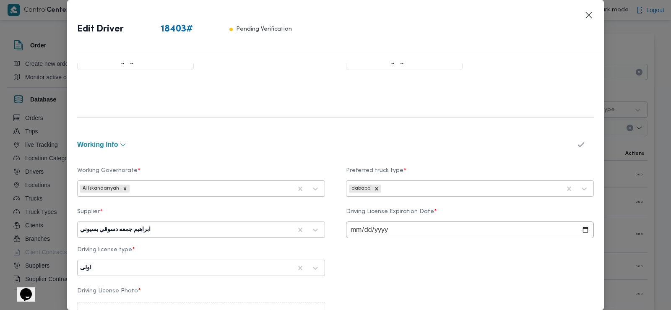
click at [576, 145] on icon "button" at bounding box center [580, 144] width 9 height 9
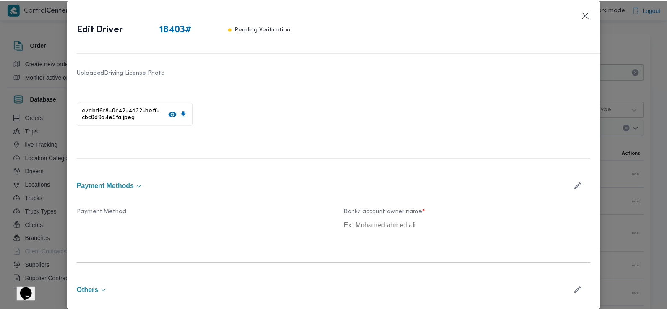
scroll to position [503, 0]
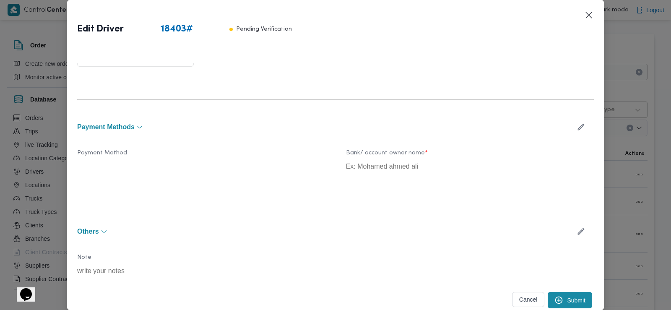
click at [554, 301] on icon "submit" at bounding box center [558, 300] width 9 height 9
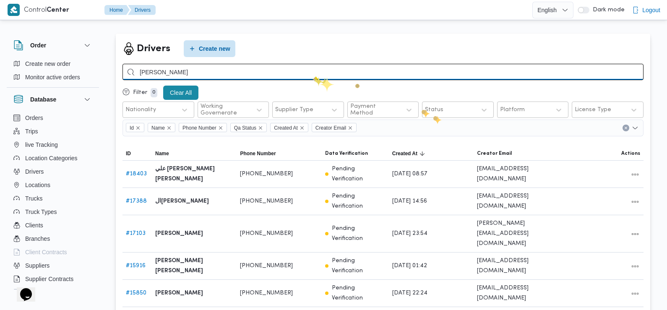
click at [312, 77] on input "[PERSON_NAME]" at bounding box center [382, 72] width 521 height 16
click at [284, 71] on input "search" at bounding box center [382, 72] width 521 height 16
type input "[PERSON_NAME]"
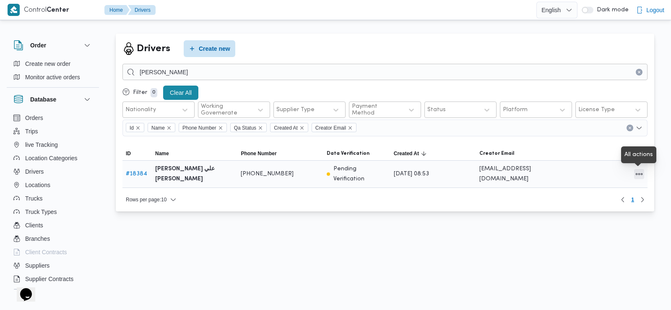
click at [639, 178] on button "All actions" at bounding box center [639, 174] width 10 height 10
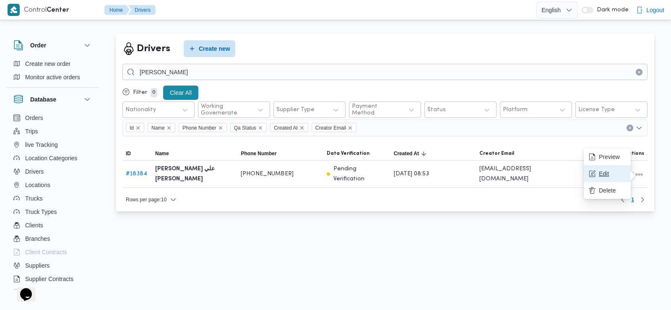
click at [595, 177] on span "Edit" at bounding box center [607, 173] width 37 height 7
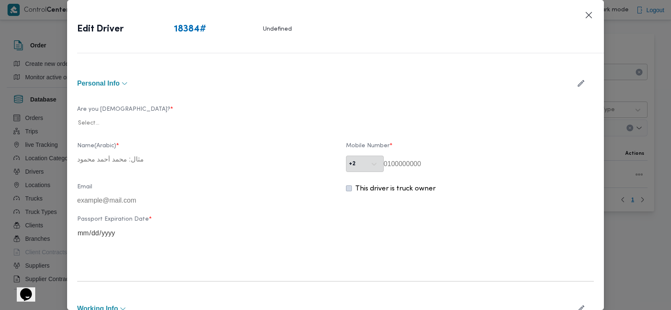
type input "[PERSON_NAME] علي [PERSON_NAME]"
type input "01203488327"
type input "[DATE]"
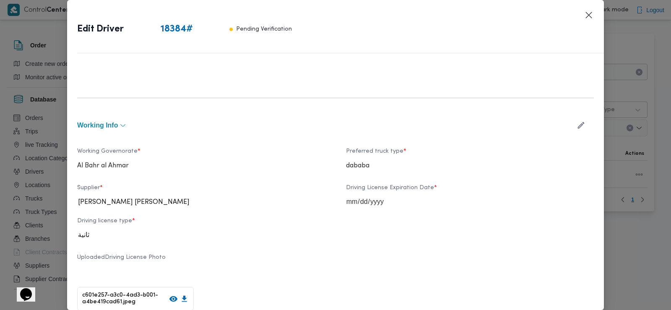
scroll to position [260, 0]
click at [578, 123] on icon "button" at bounding box center [581, 125] width 7 height 7
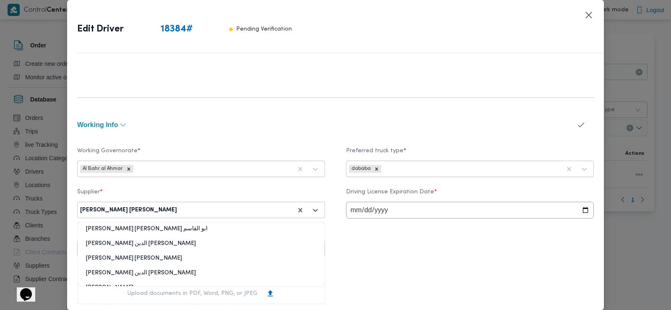
click at [220, 210] on div at bounding box center [235, 210] width 113 height 8
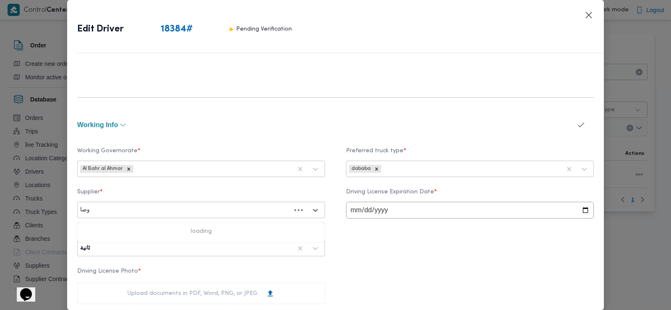
type input "وصال"
click at [167, 228] on div "[PERSON_NAME]" at bounding box center [201, 232] width 247 height 15
click at [576, 127] on icon "button" at bounding box center [580, 124] width 9 height 9
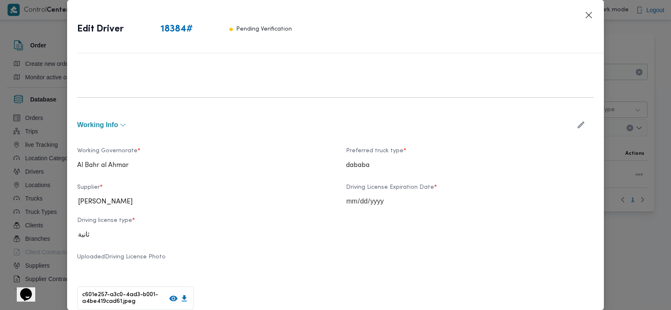
scroll to position [503, 0]
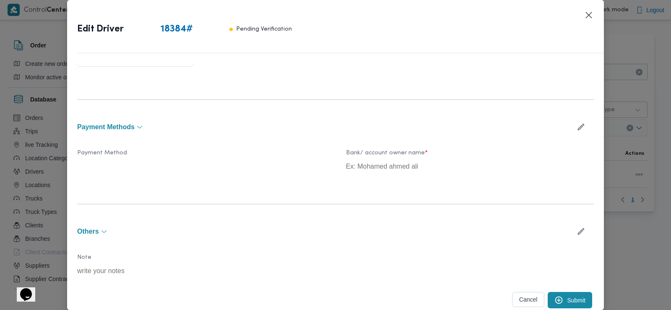
click at [564, 298] on button "Submit" at bounding box center [570, 300] width 44 height 16
